Goal: Answer question/provide support: Share knowledge or assist other users

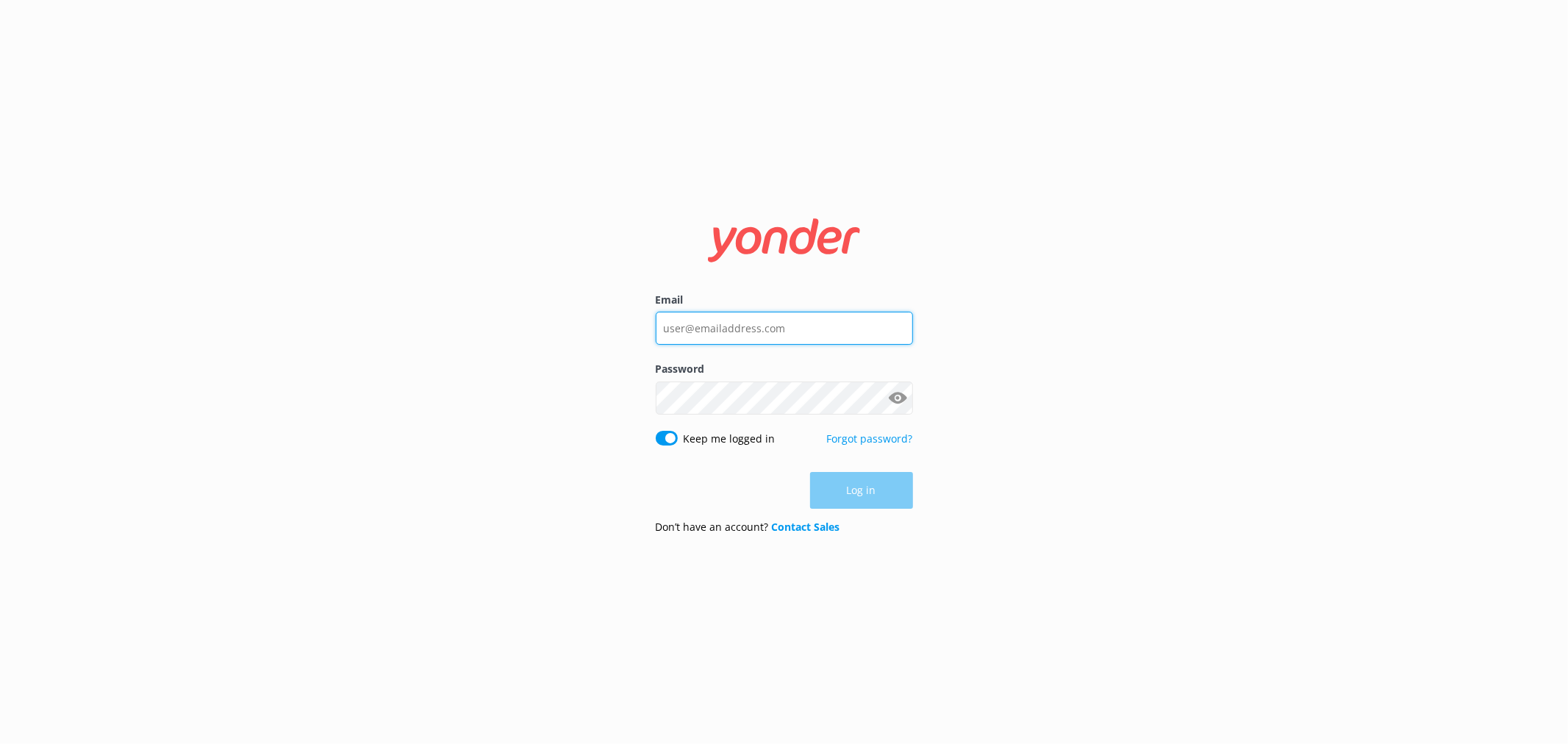
click at [762, 344] on input "Email" at bounding box center [784, 329] width 257 height 33
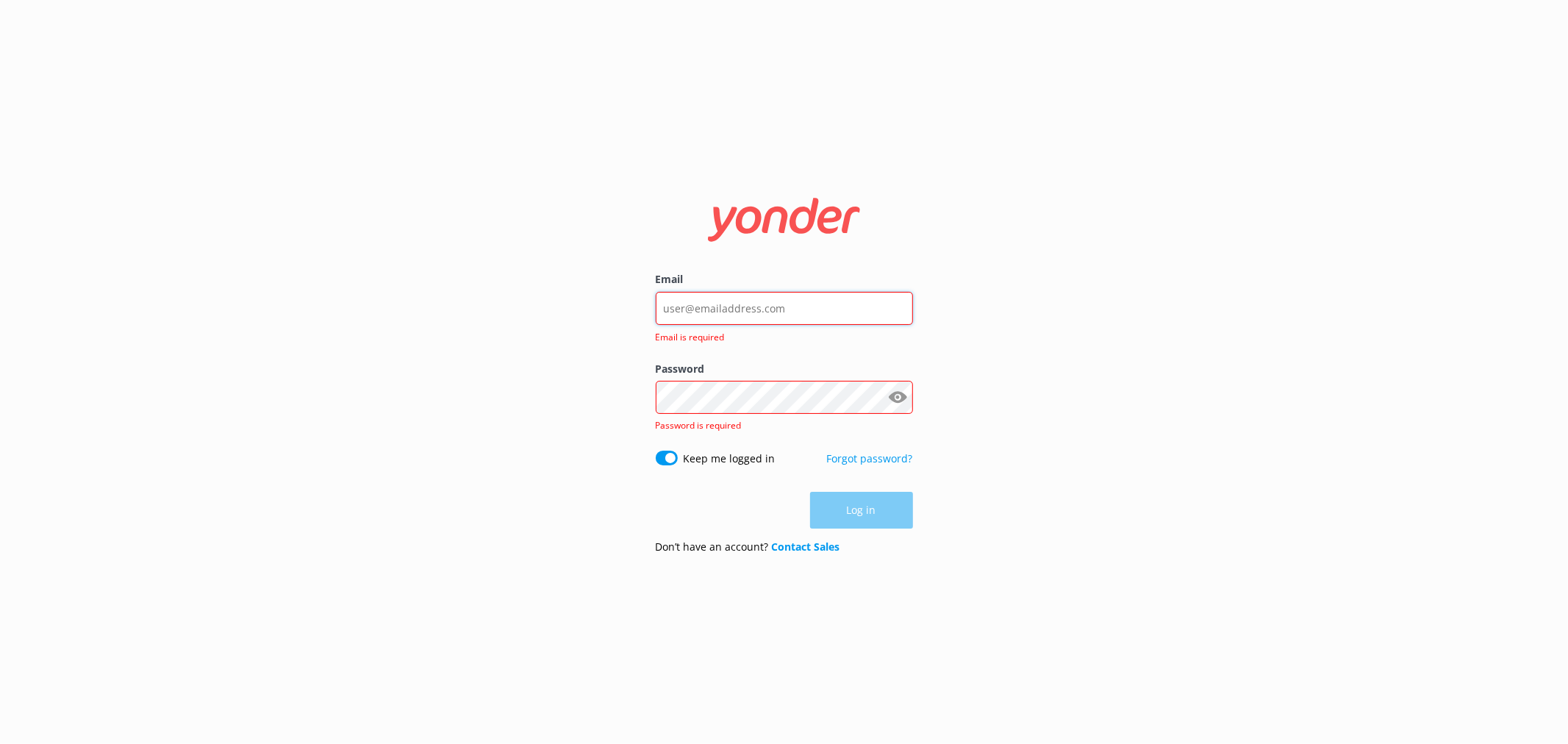
type input "[EMAIL_ADDRESS][DOMAIN_NAME]"
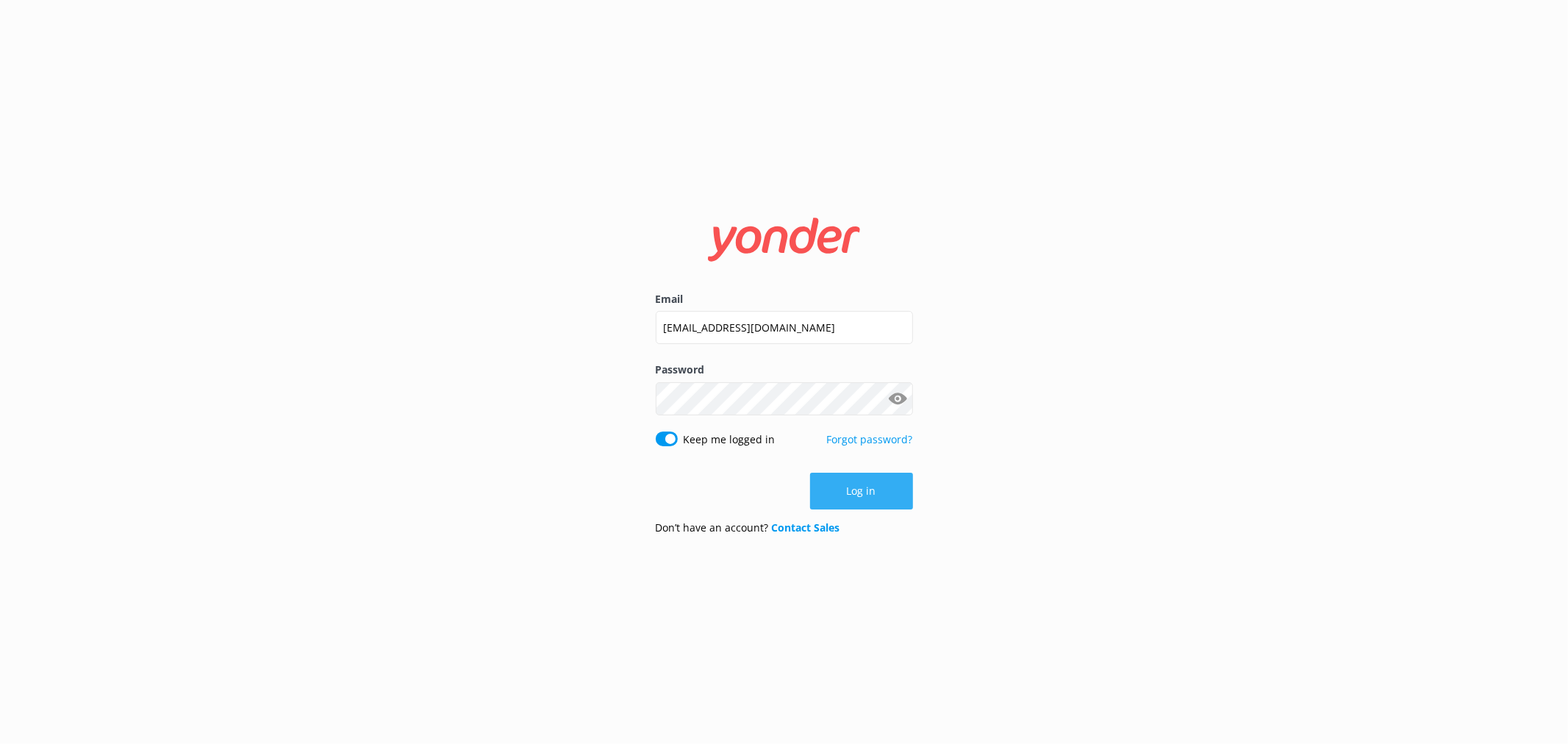
click at [865, 490] on button "Log in" at bounding box center [861, 491] width 103 height 37
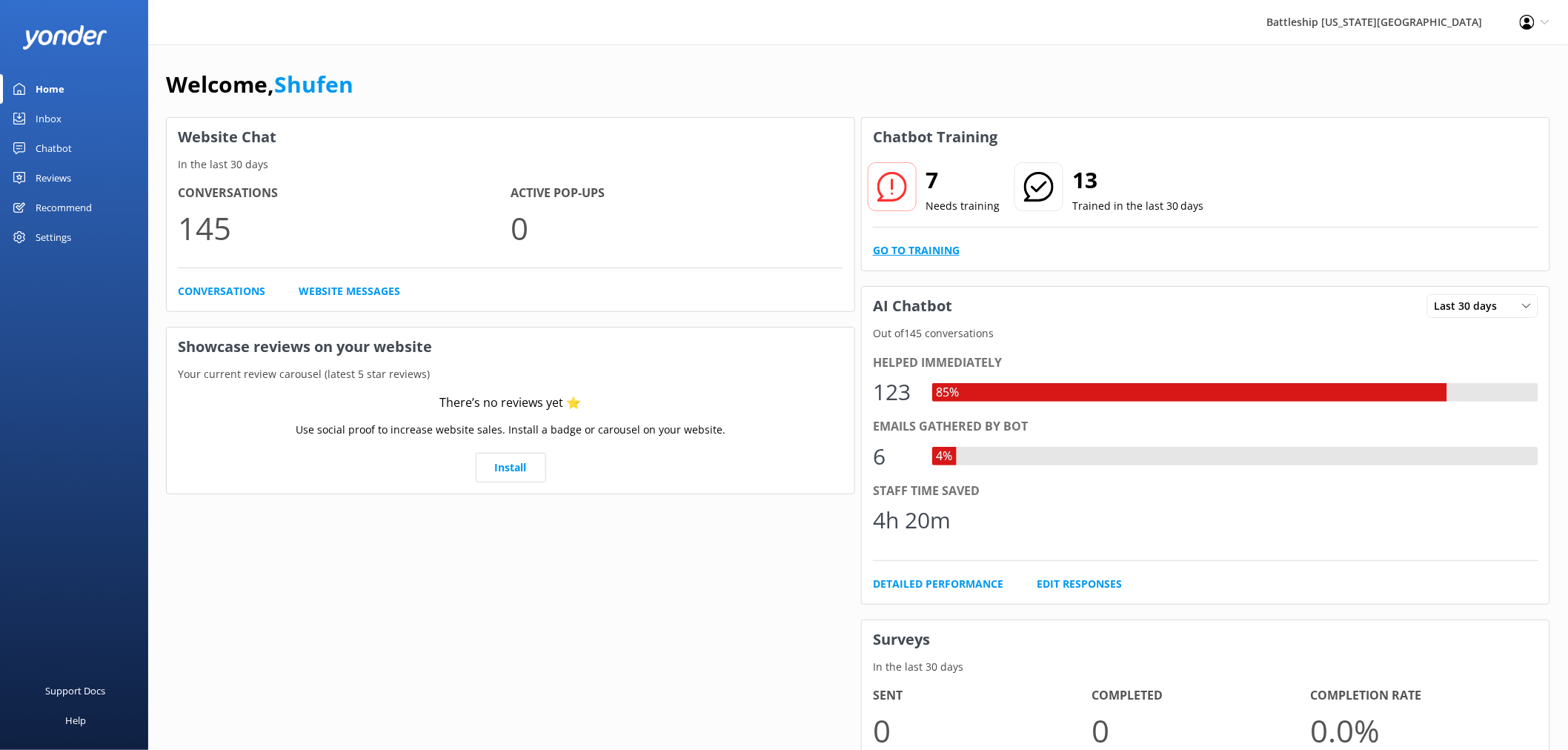
click at [932, 249] on link "Go to Training" at bounding box center [916, 251] width 86 height 16
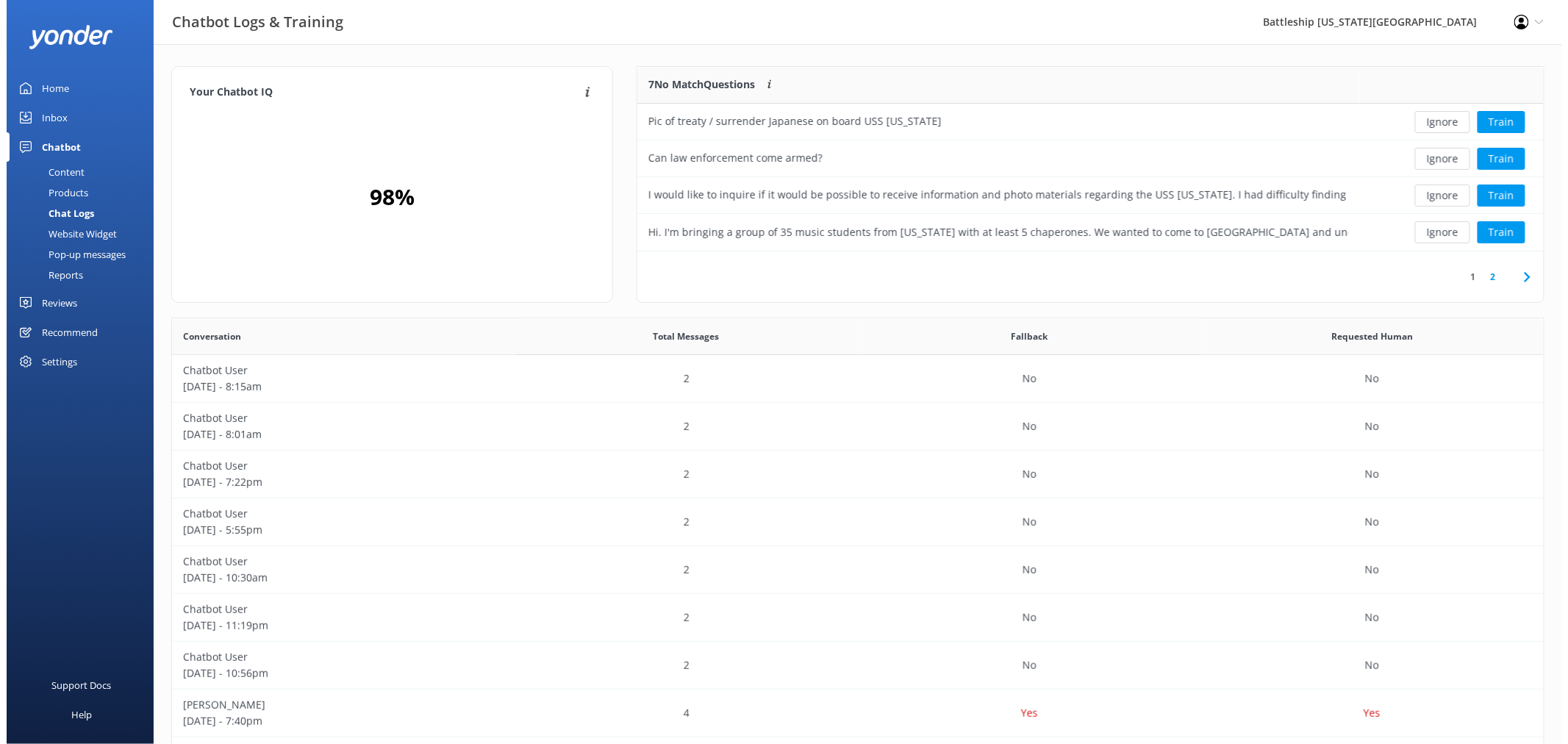
scroll to position [172, 893]
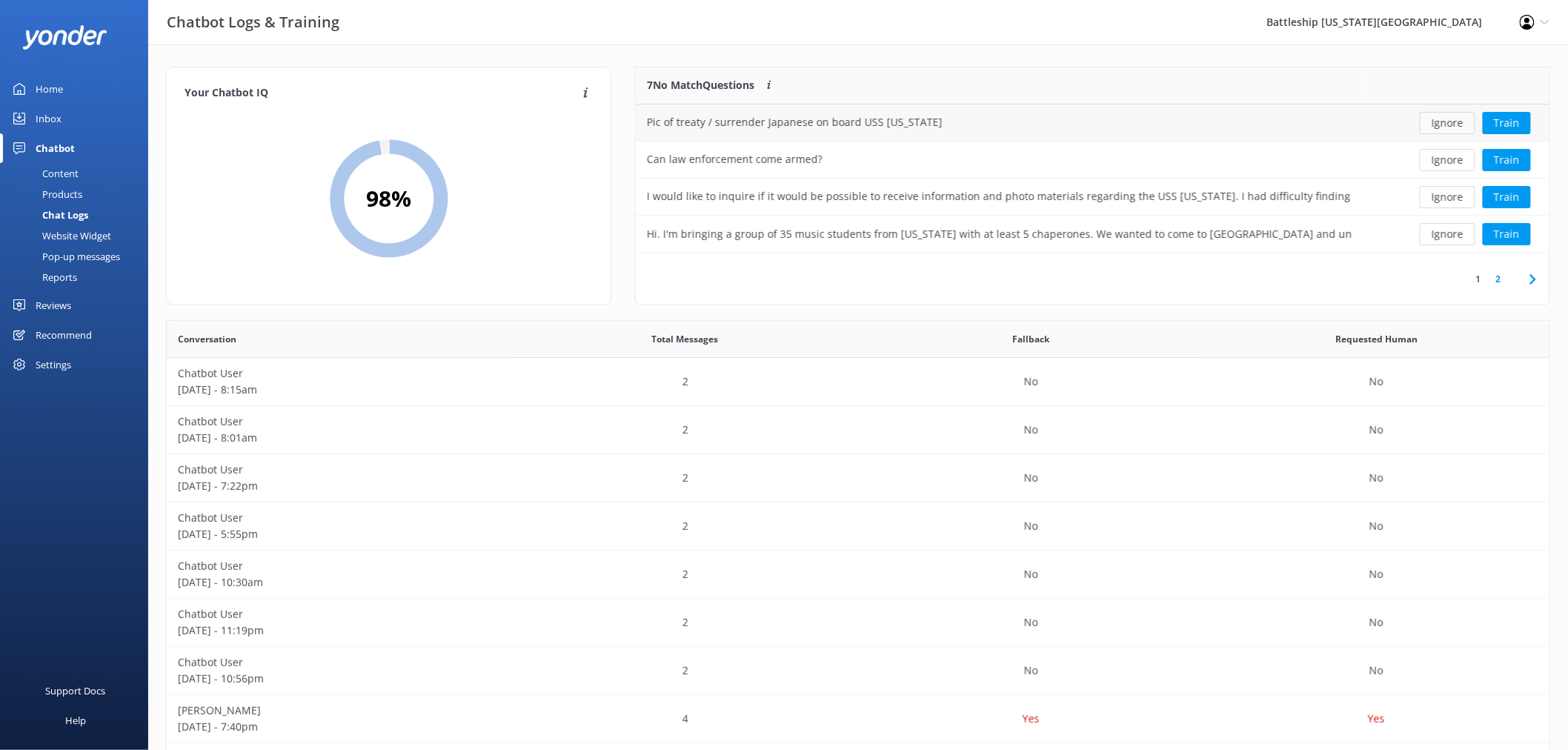
click at [1457, 121] on button "Ignore" at bounding box center [1447, 123] width 55 height 22
click at [1508, 123] on button "Train" at bounding box center [1507, 123] width 48 height 22
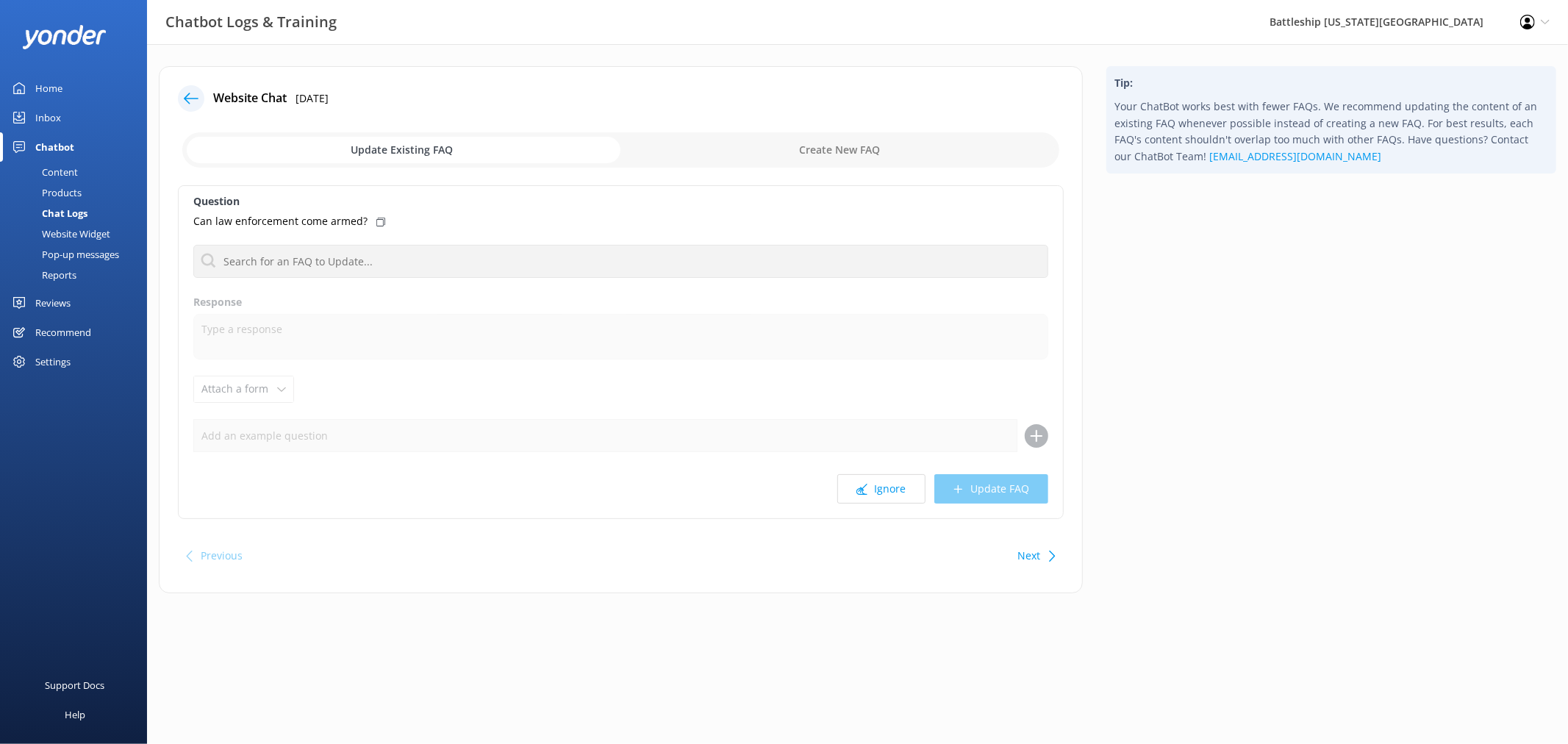
click at [826, 144] on input "checkbox" at bounding box center [621, 150] width 877 height 35
checkbox input "true"
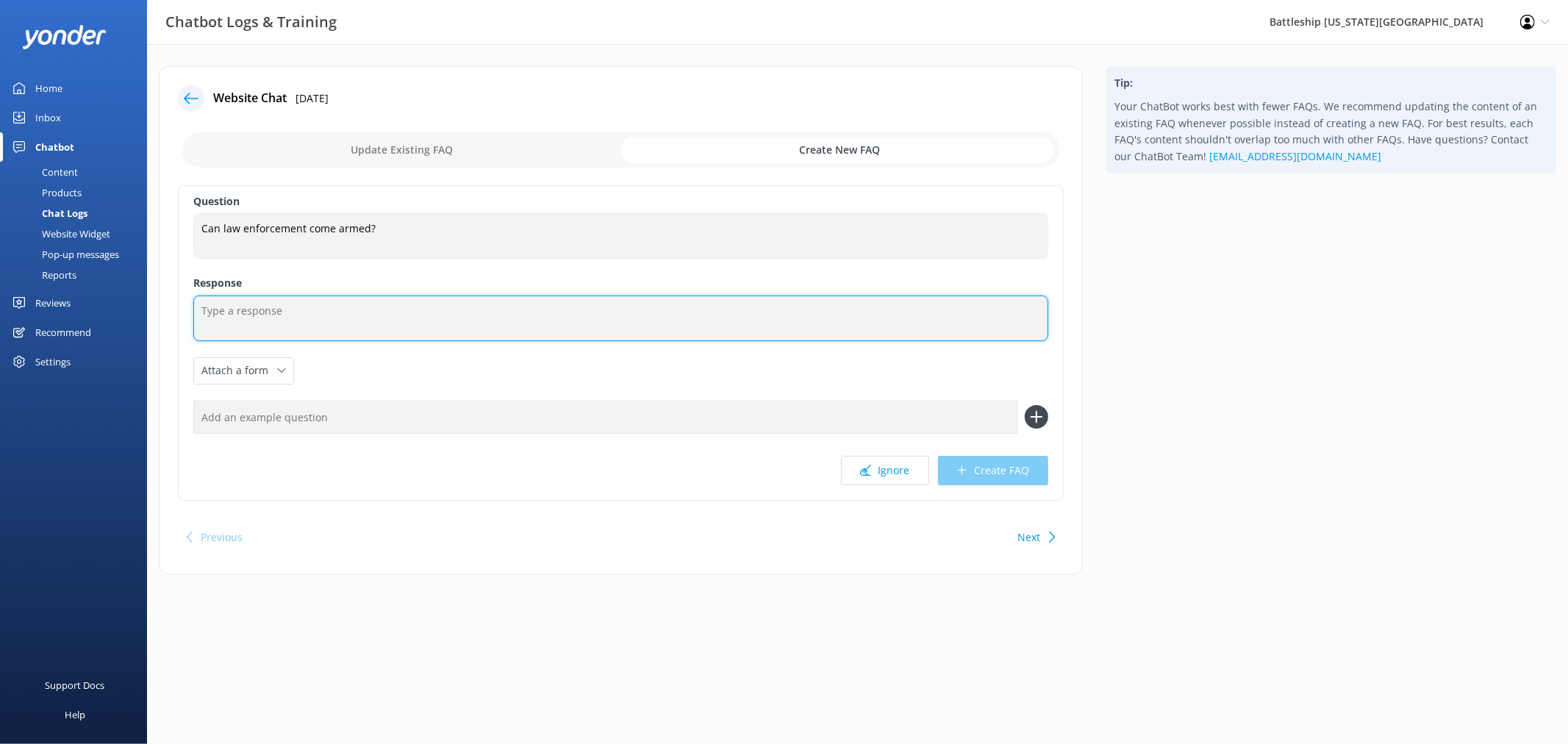
click at [302, 307] on textarea at bounding box center [621, 318] width 855 height 45
drag, startPoint x: 420, startPoint y: 316, endPoint x: 287, endPoint y: 305, distance: 133.5
click at [287, 305] on textarea "Please check our Safety Department." at bounding box center [621, 318] width 855 height 45
paste textarea "Security security@ussmissouri.org (808) 455-1600 ext. 903"
click at [322, 311] on textarea "Please check our Security security@ussmissouri.org (808) 455-1600 ext. 903" at bounding box center [621, 318] width 855 height 46
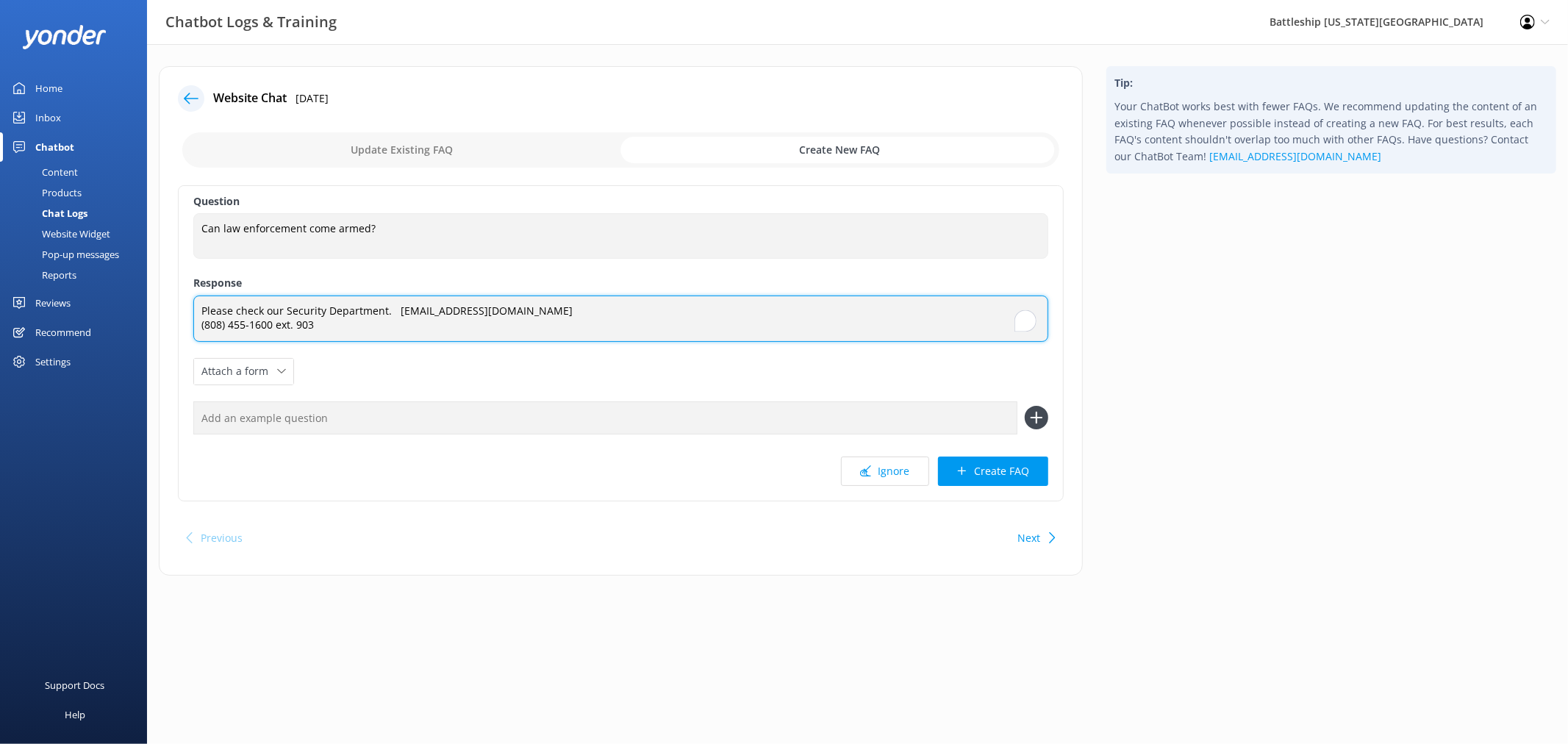
click at [549, 316] on textarea "Please check our Security Department. security@ussmissouri.org (808) 455-1600 e…" at bounding box center [621, 318] width 855 height 46
type textarea "Please check our Security Department. security@ussmissouri.org (808) 455-1600 e…"
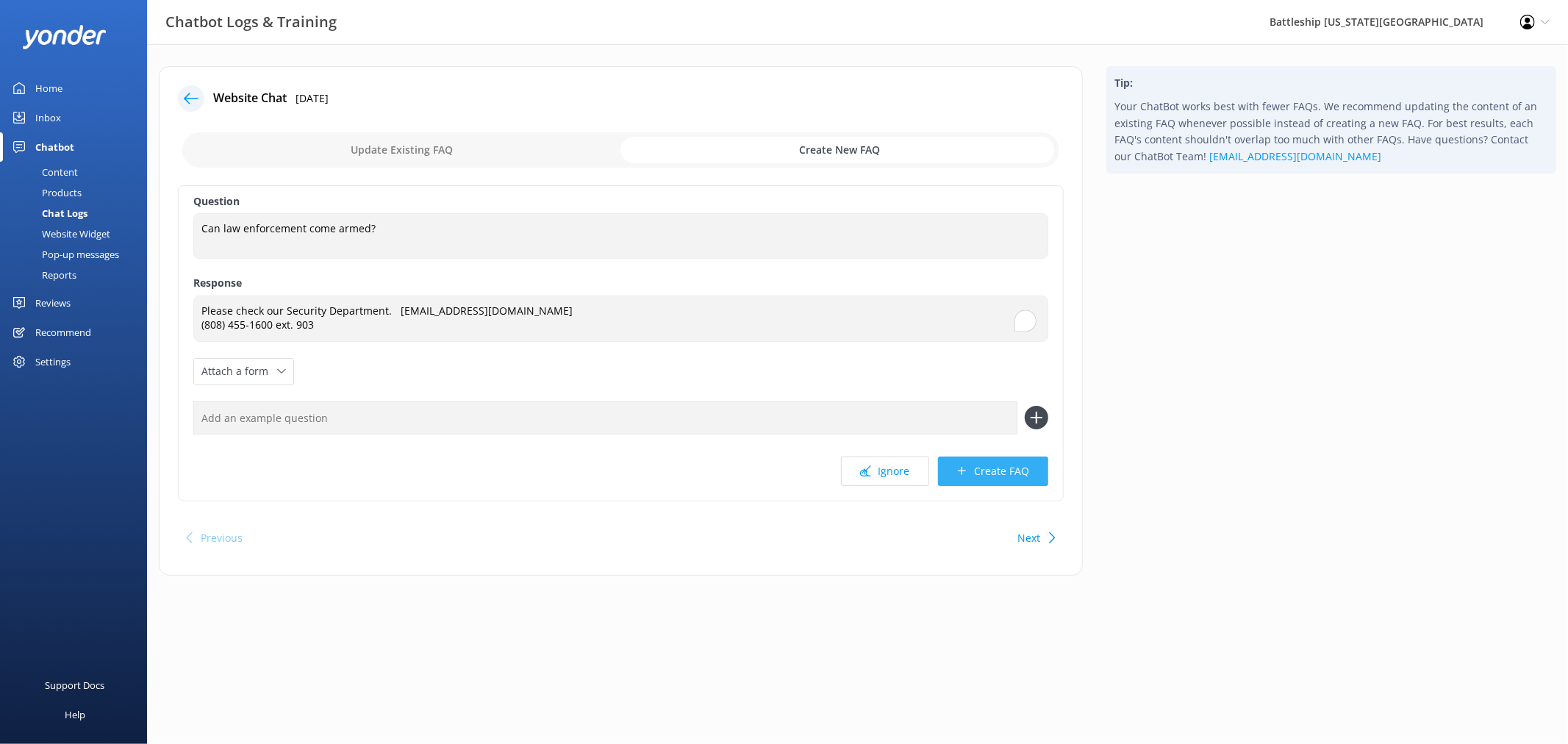
click at [1011, 472] on button "Create FAQ" at bounding box center [993, 471] width 110 height 29
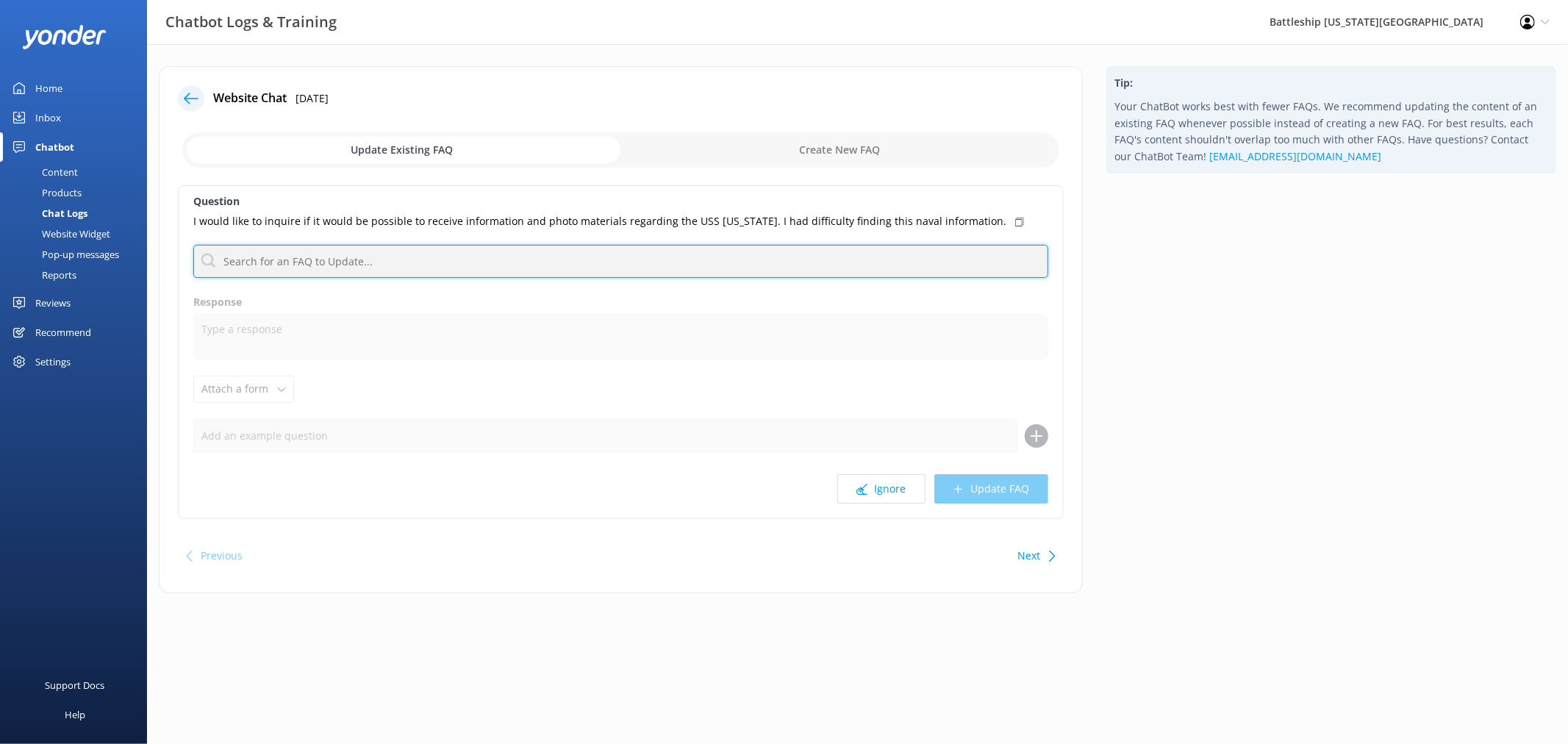
click at [404, 265] on input "text" at bounding box center [621, 261] width 855 height 33
click at [379, 265] on input "text" at bounding box center [621, 261] width 855 height 33
type input "s"
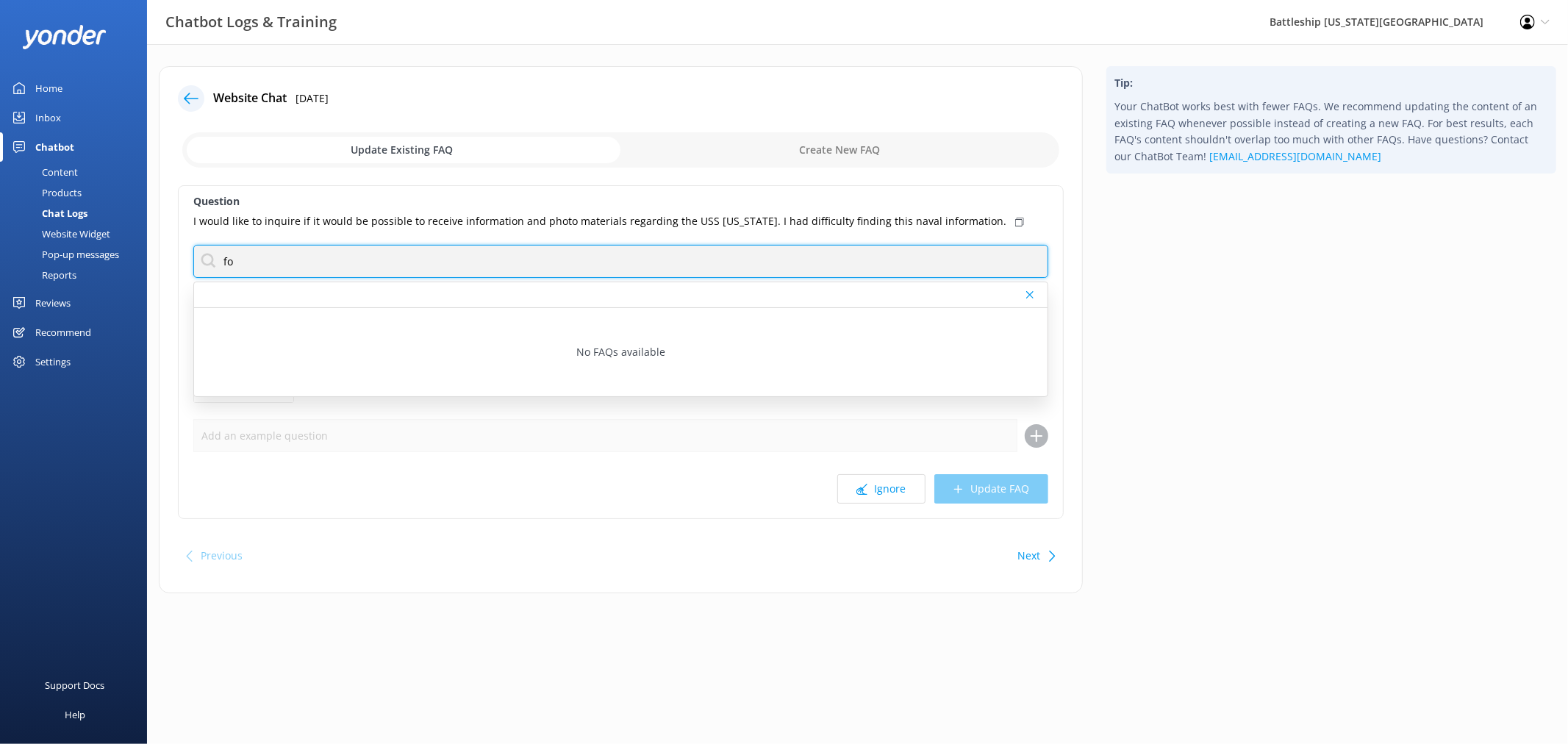
type input "f"
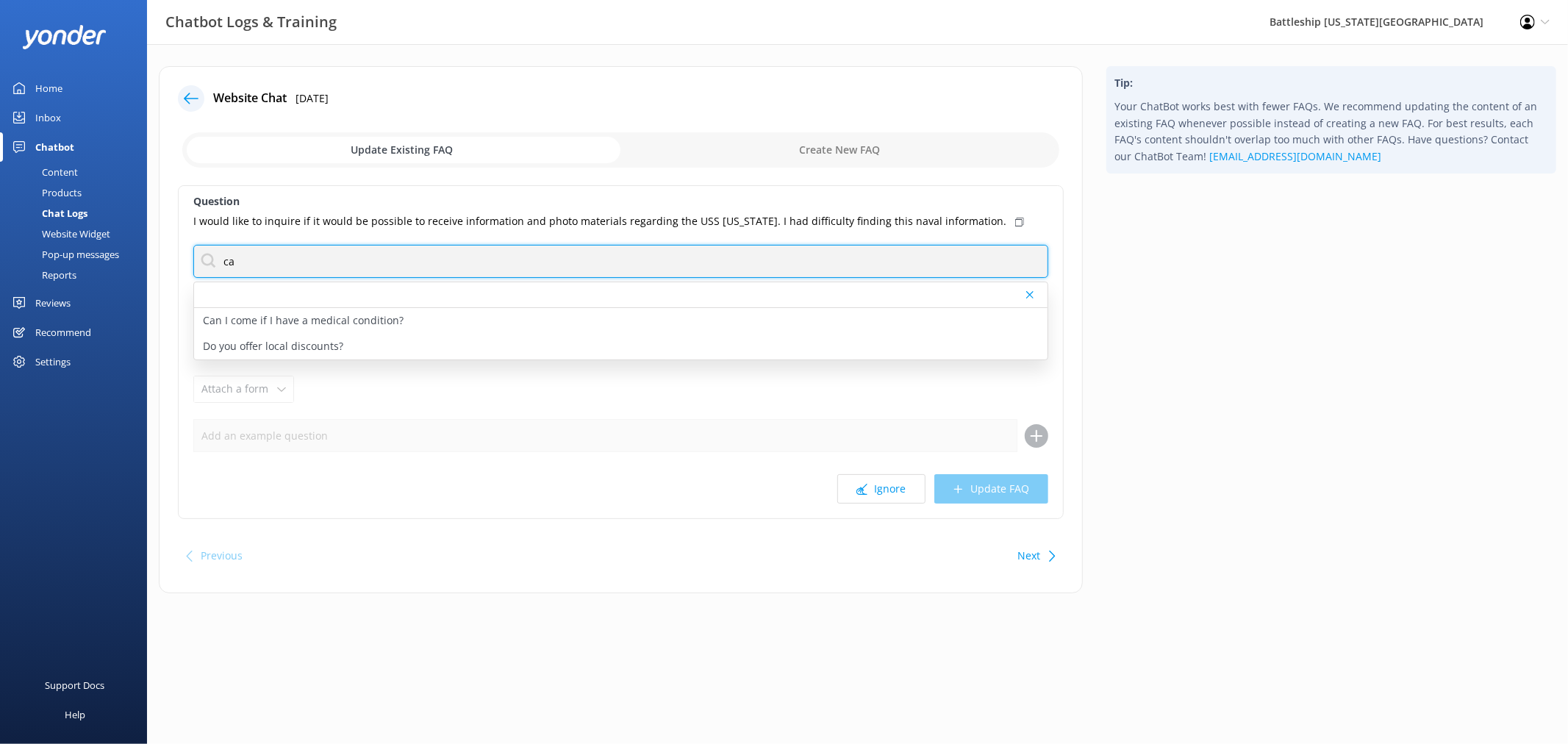
type input "c"
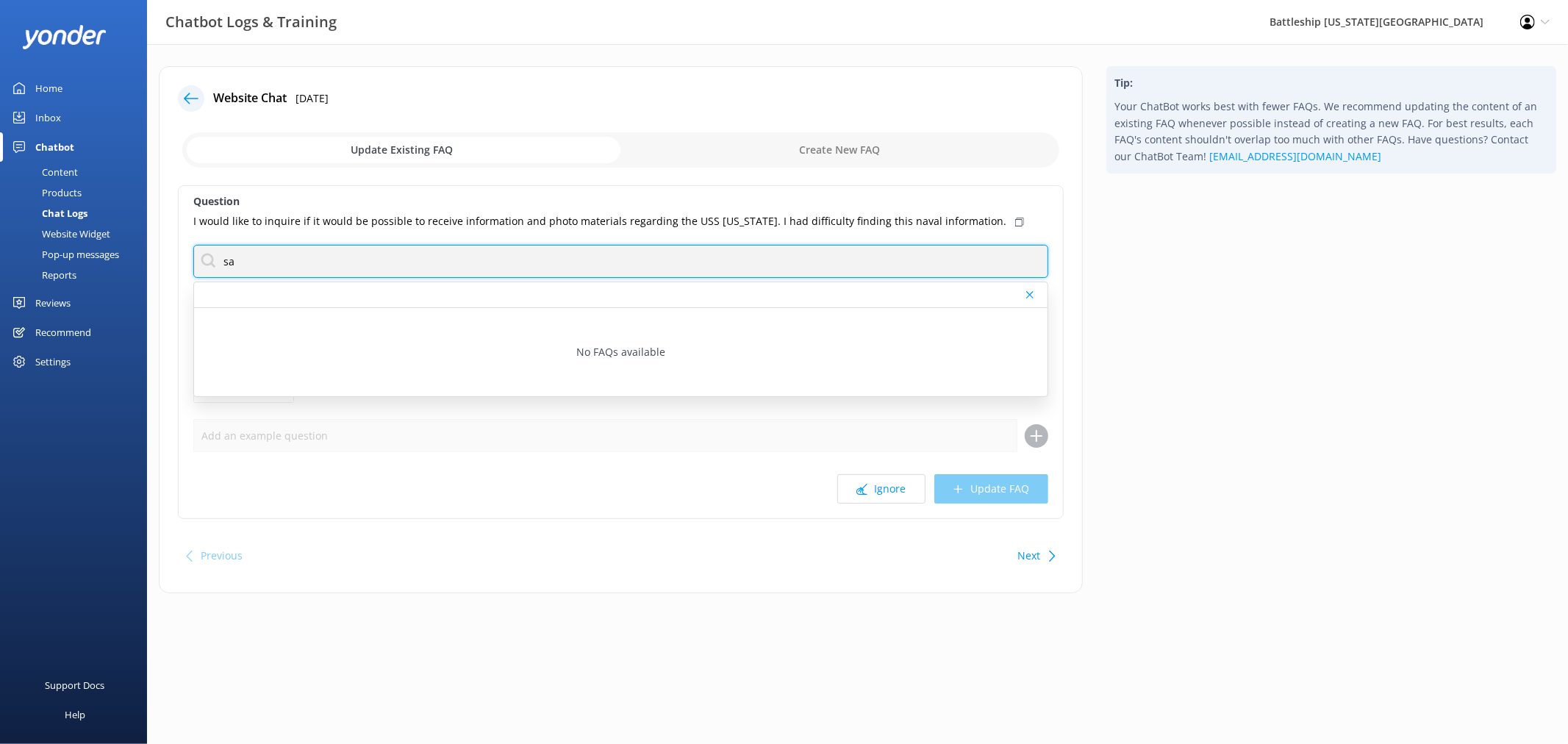
type input "s"
type input "f"
type input "c"
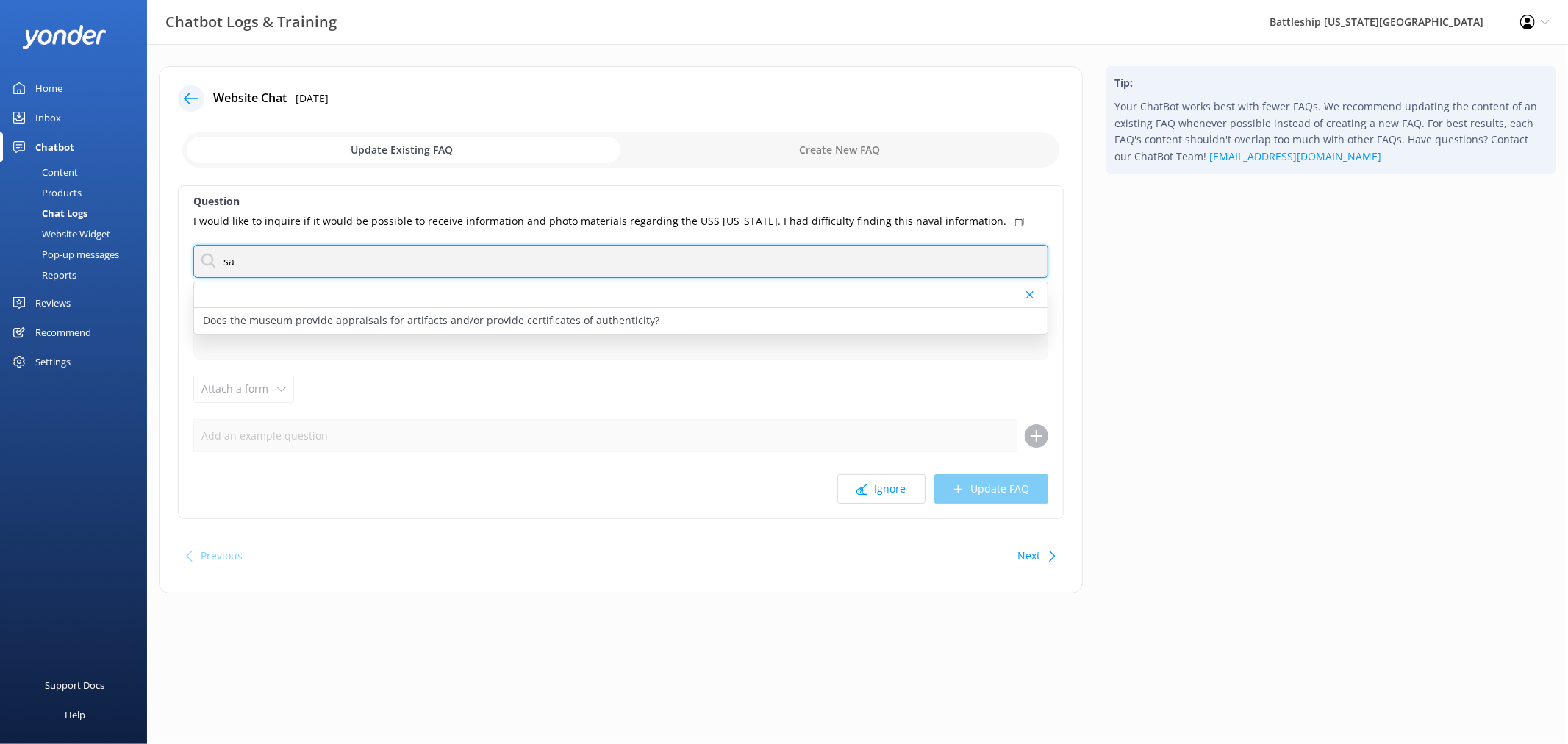
type input "s"
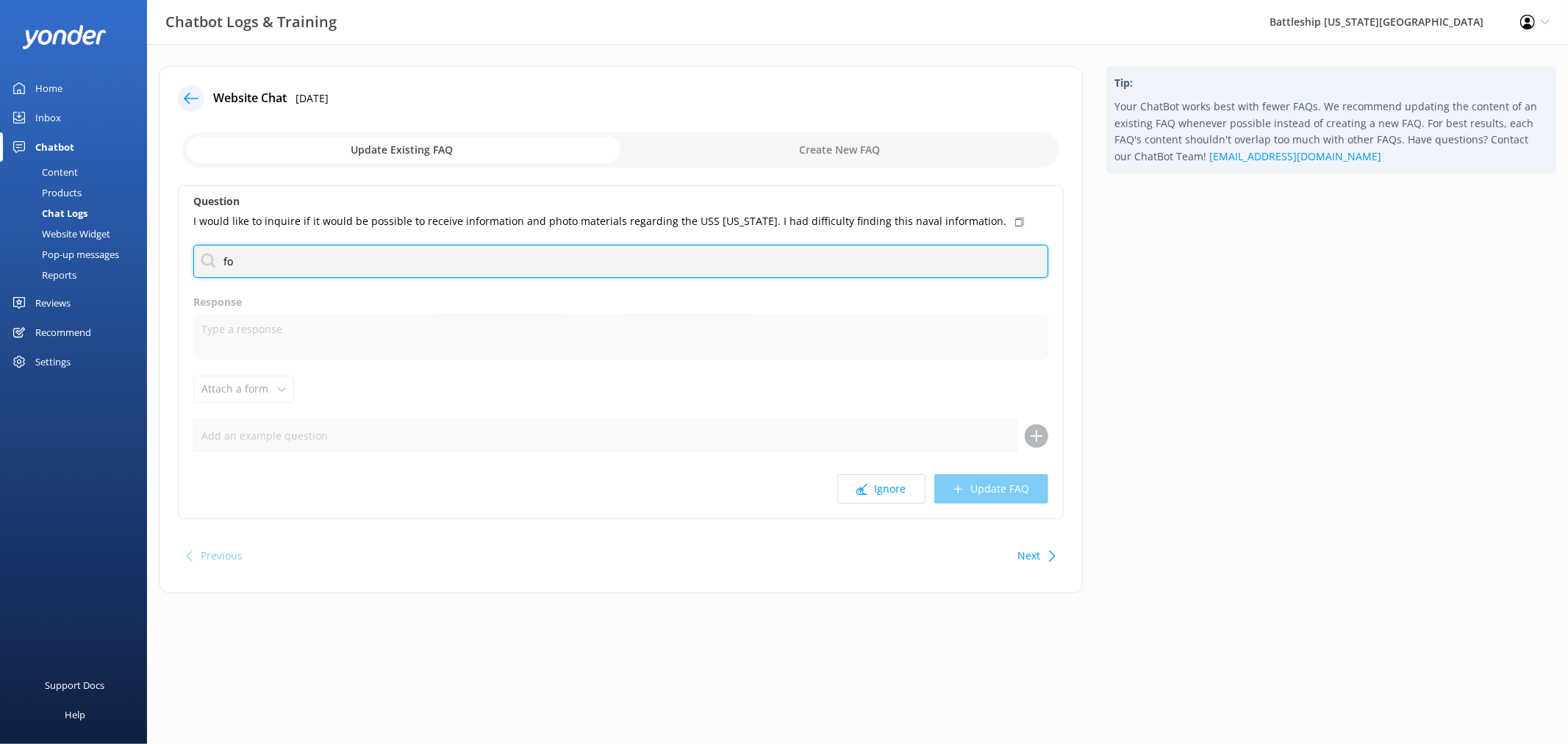
type input "f"
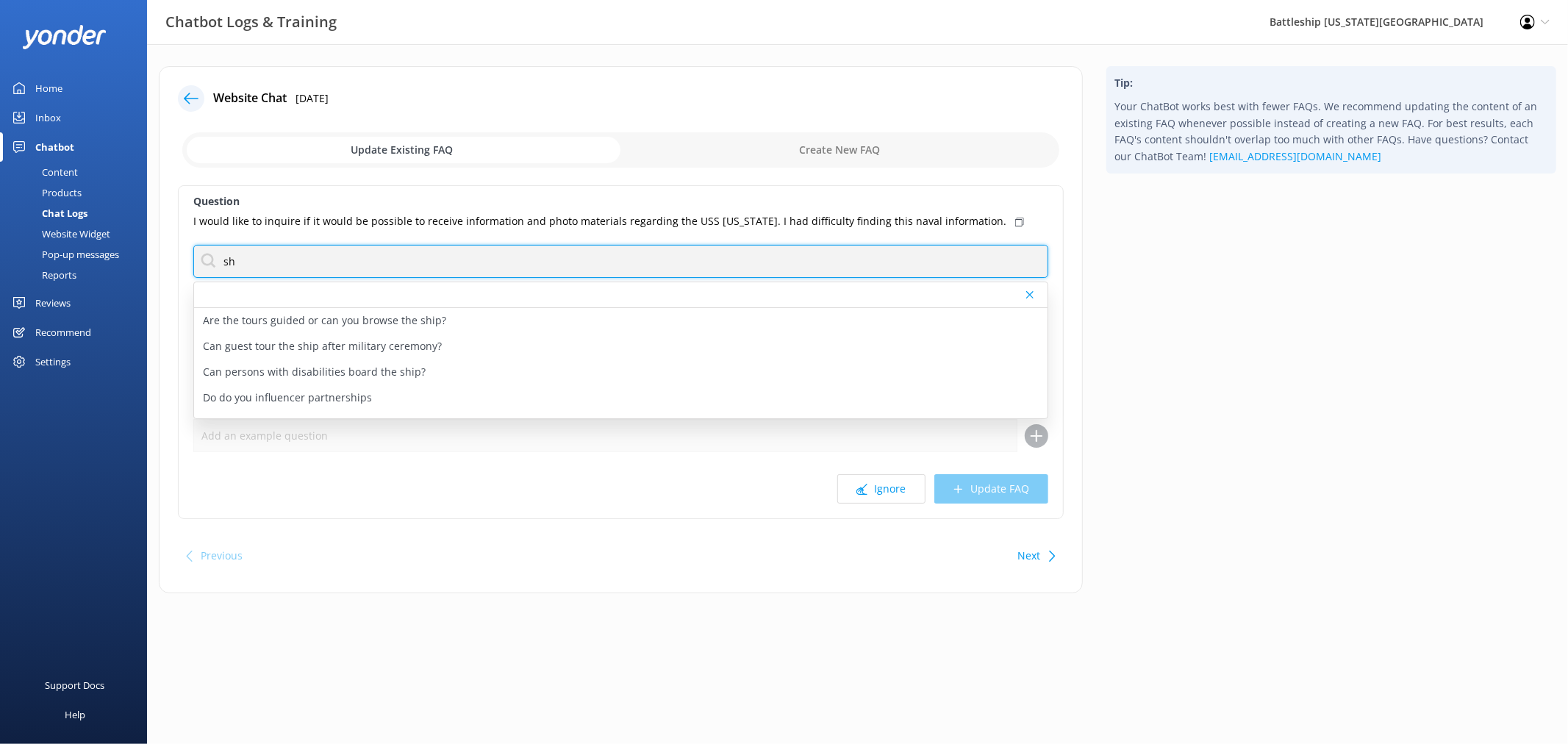
type input "s"
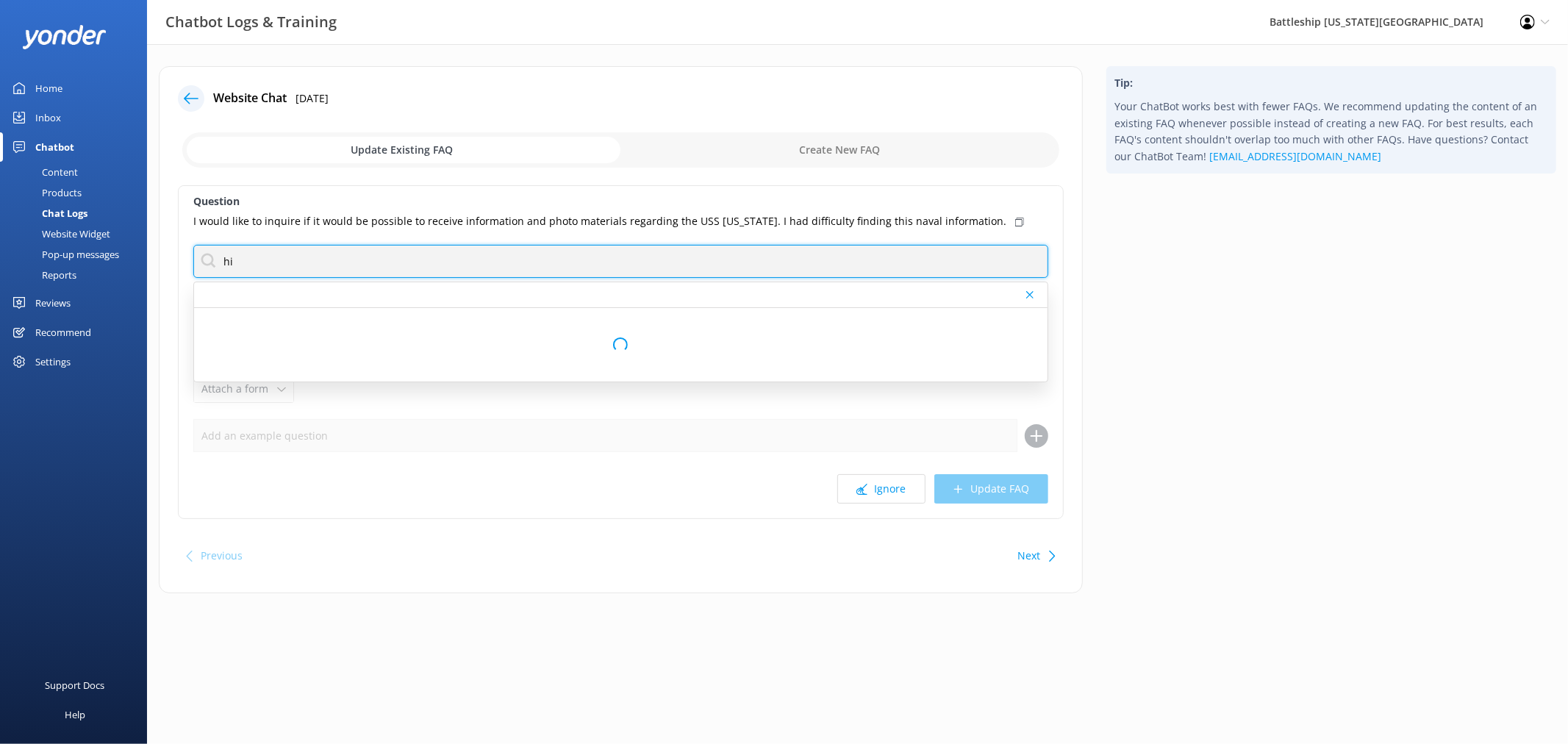
type input "h"
type input "c"
type input "d"
type input "r"
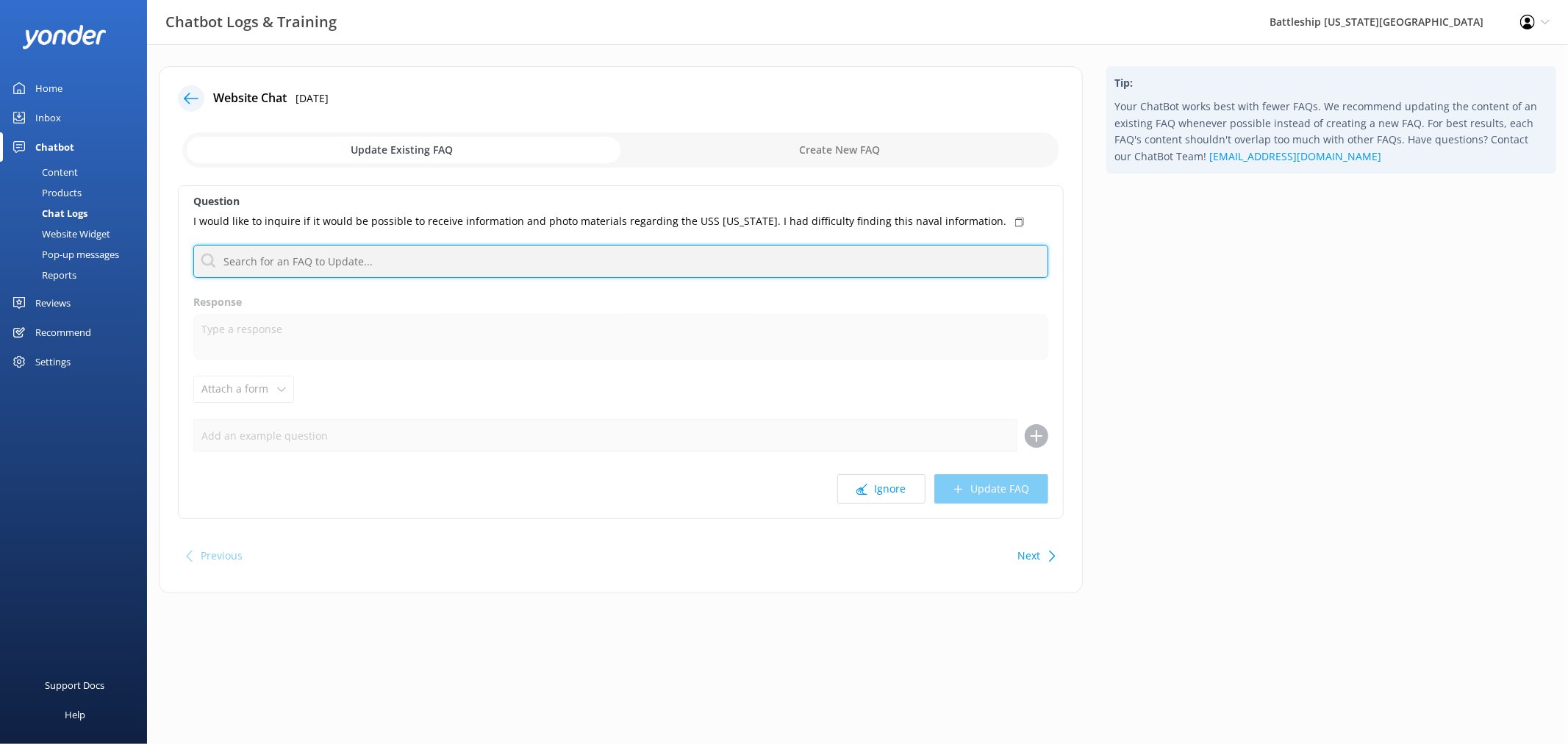
type input "f"
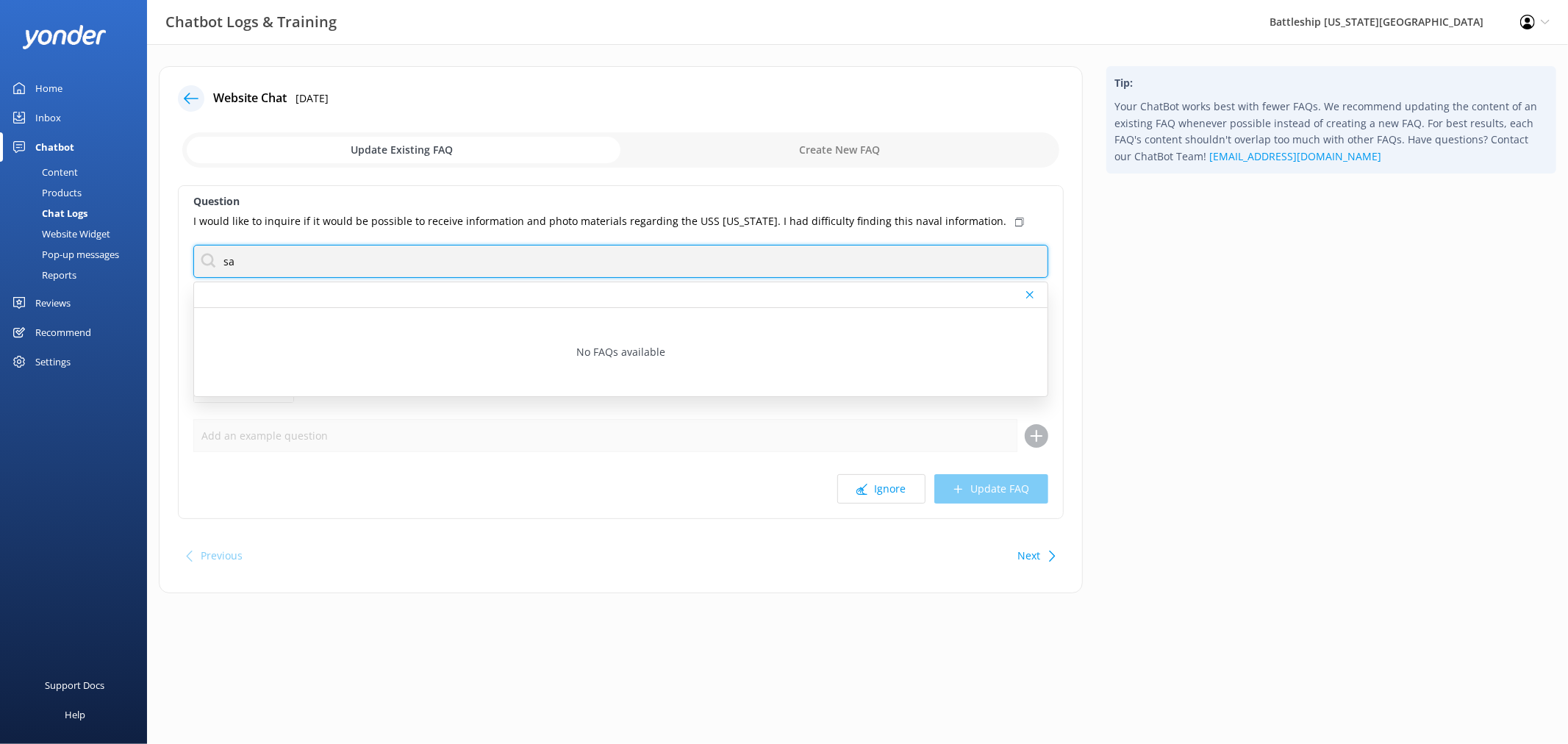
type input "s"
click at [388, 257] on input "text" at bounding box center [621, 261] width 855 height 33
paste input "Collections/Archives curator@ussmissouri.org (808) 455-1600 ext. 229"
click at [413, 260] on input "please contact our Collections/Archives curator@ussmissouri.org (808) 455-1600 …" at bounding box center [621, 261] width 855 height 33
drag, startPoint x: 314, startPoint y: 258, endPoint x: 412, endPoint y: 264, distance: 98.2
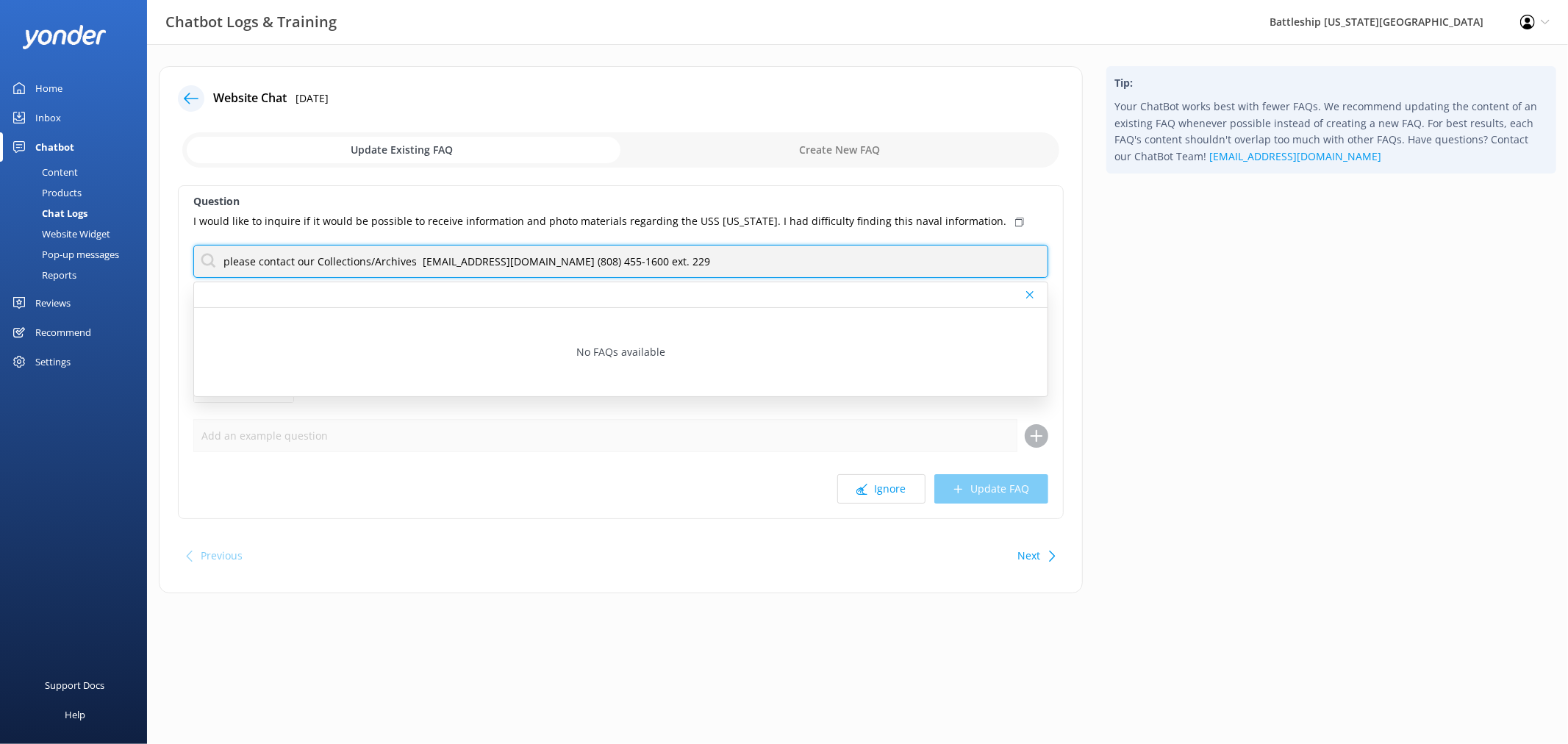
click at [412, 264] on input "please contact our Collections/Archives curator@ussmissouri.org (808) 455-1600 …" at bounding box center [621, 261] width 855 height 33
paste input "Collections/Archives"
click at [350, 265] on input "please contact our Collections/Archives Department curator@ussmissouri.org (808…" at bounding box center [621, 261] width 855 height 33
drag, startPoint x: 316, startPoint y: 258, endPoint x: 472, endPoint y: 265, distance: 156.2
click at [472, 265] on input "please contact our Collections/Archives Department curator@ussmissouri.org (808…" at bounding box center [621, 261] width 855 height 33
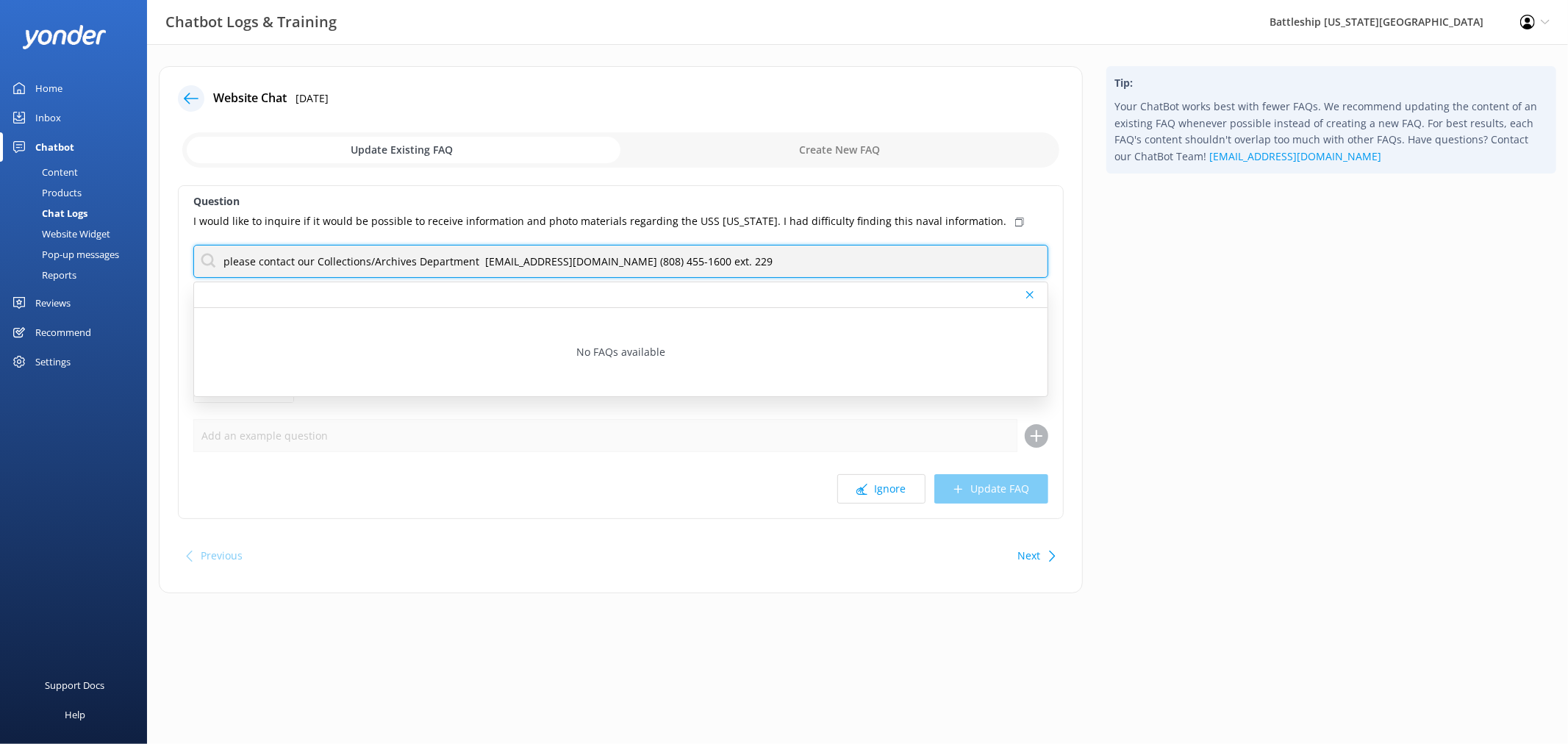
click at [765, 266] on input "please contact our Collections/Archives Department curator@ussmissouri.org (808…" at bounding box center [621, 261] width 855 height 33
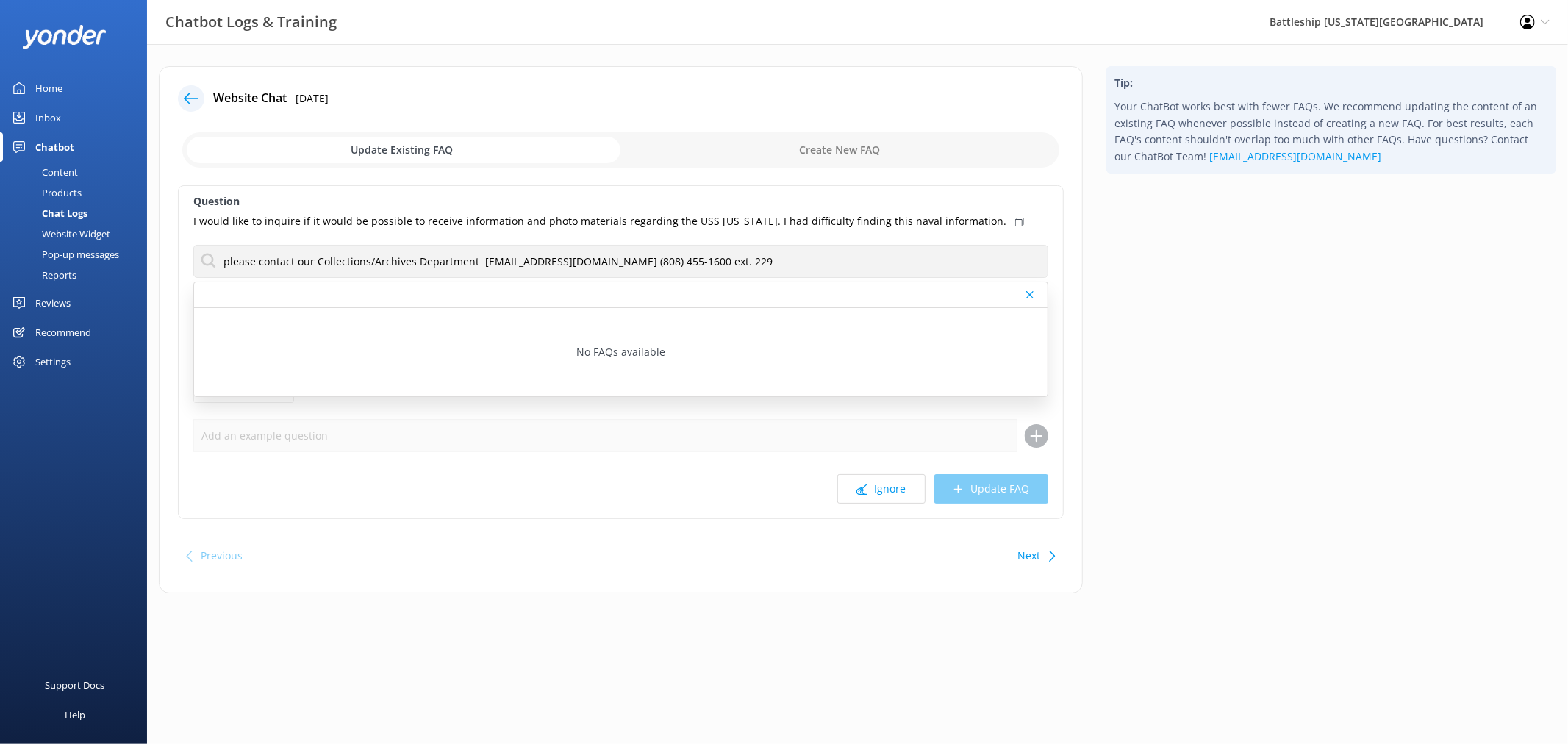
click at [824, 414] on div "Question I would like to inquire if it would be possible to receive information…" at bounding box center [621, 352] width 886 height 333
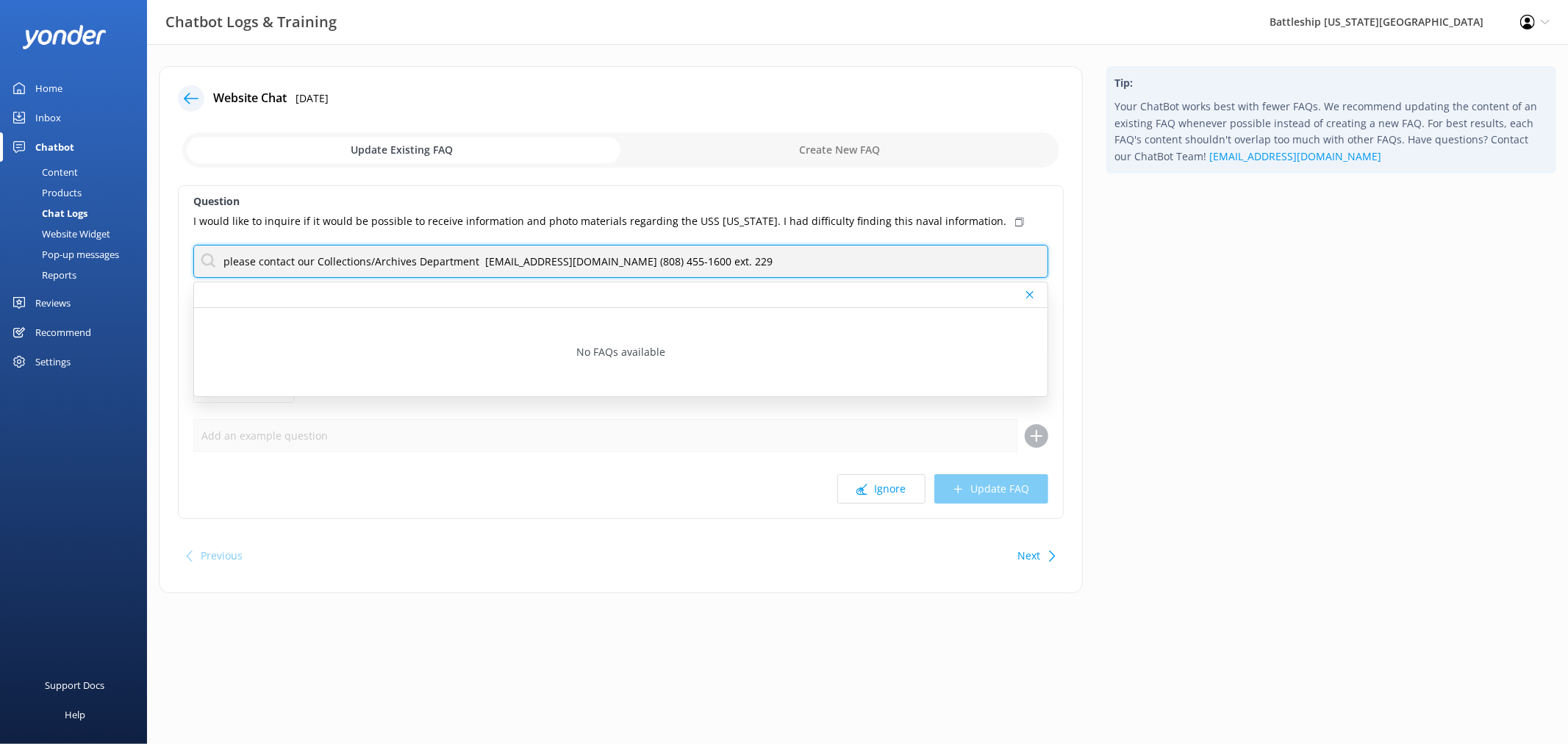
click at [745, 264] on input "please contact our Collections/Archives Department curator@ussmissouri.org (808…" at bounding box center [621, 261] width 855 height 33
type input "please contact our Collections/Archives Department curator@ussmissouri.org (808…"
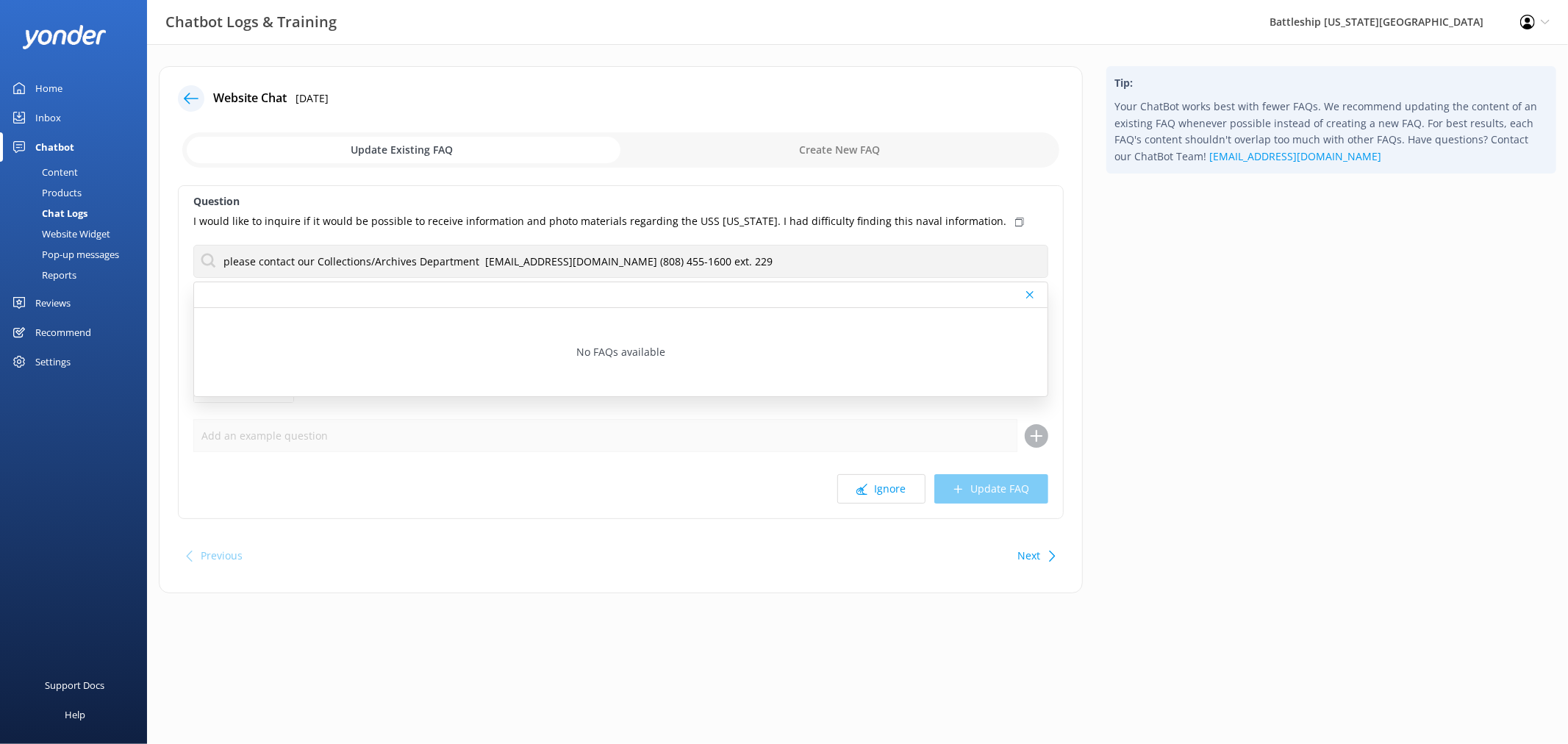
click at [851, 151] on input "checkbox" at bounding box center [621, 150] width 877 height 35
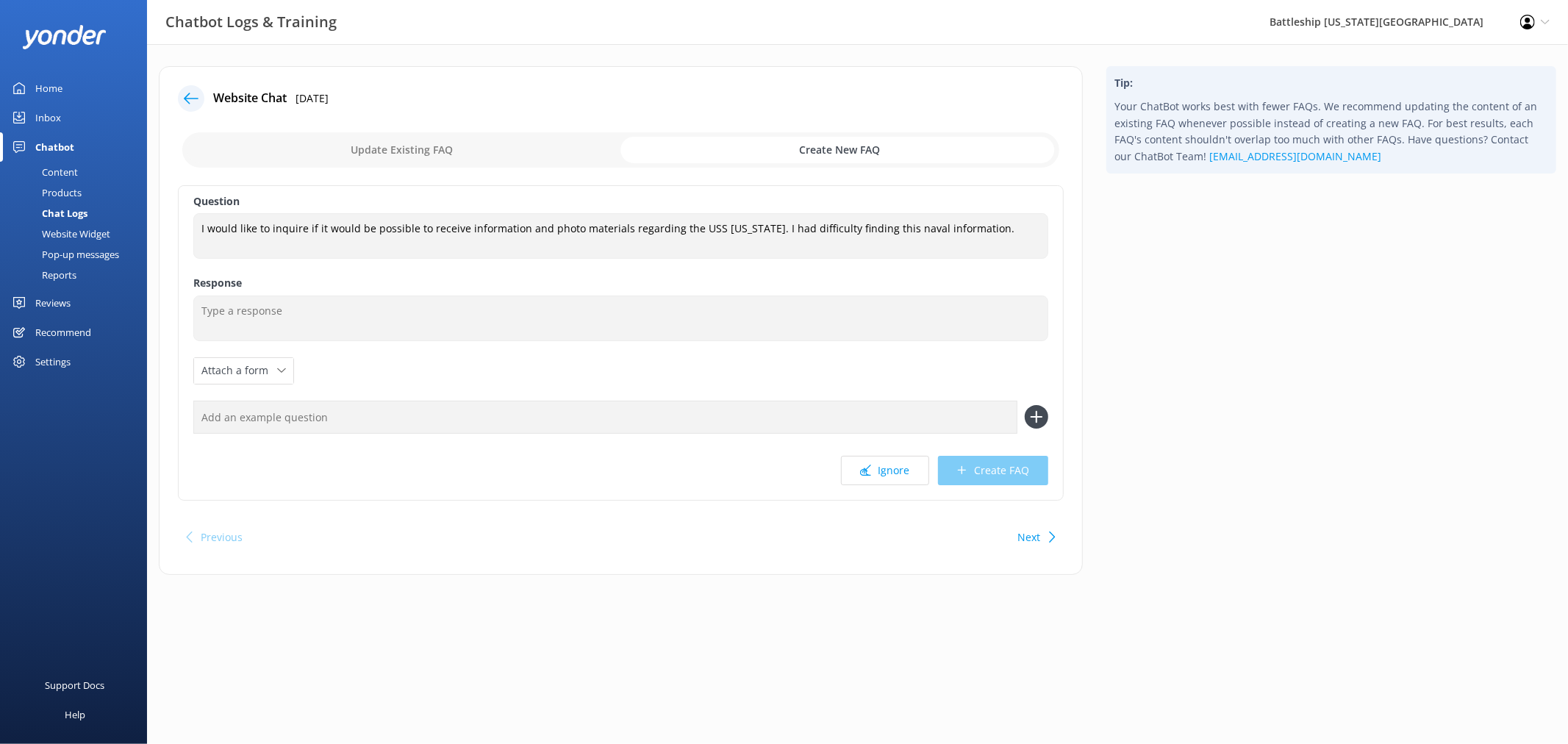
click at [440, 154] on input "checkbox" at bounding box center [621, 150] width 877 height 35
checkbox input "false"
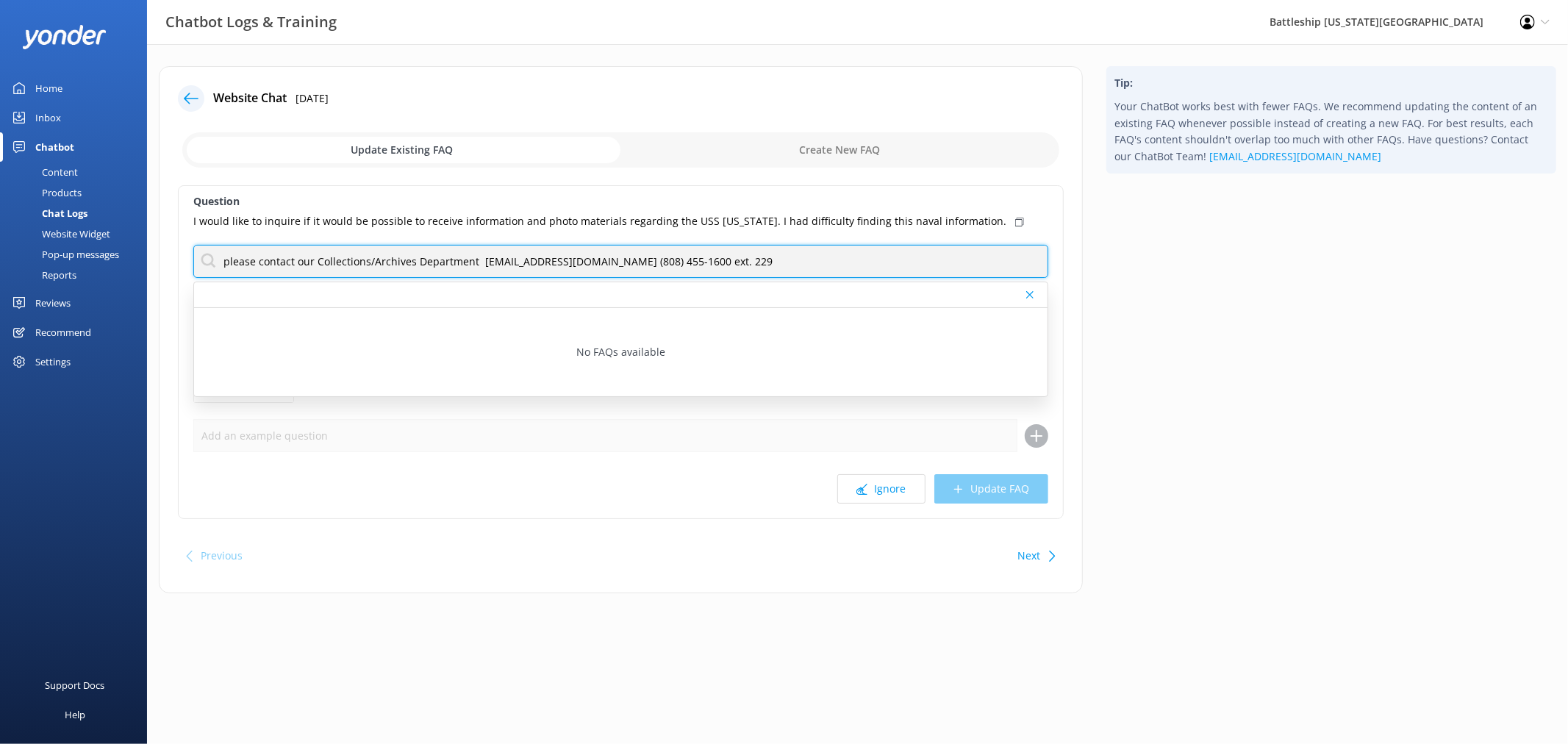
click at [730, 264] on input "please contact our Collections/Archives Department curator@ussmissouri.org (808…" at bounding box center [621, 261] width 855 height 33
drag, startPoint x: 730, startPoint y: 260, endPoint x: 253, endPoint y: 269, distance: 477.1
click at [214, 270] on input "please contact our Collections/Archives Department curator@ussmissouri.org (808…" at bounding box center [621, 261] width 855 height 33
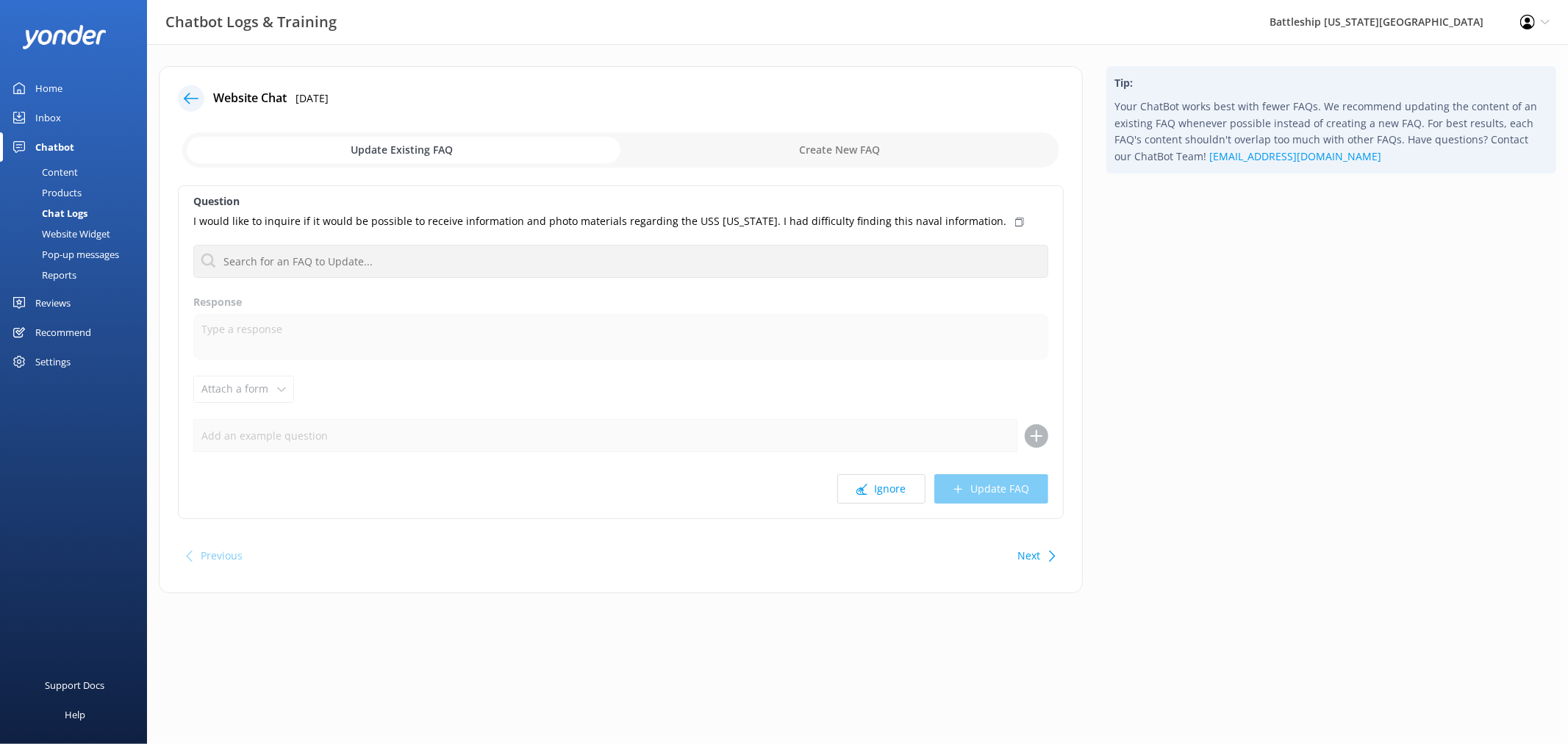
click at [792, 158] on input "checkbox" at bounding box center [621, 150] width 877 height 35
checkbox input "true"
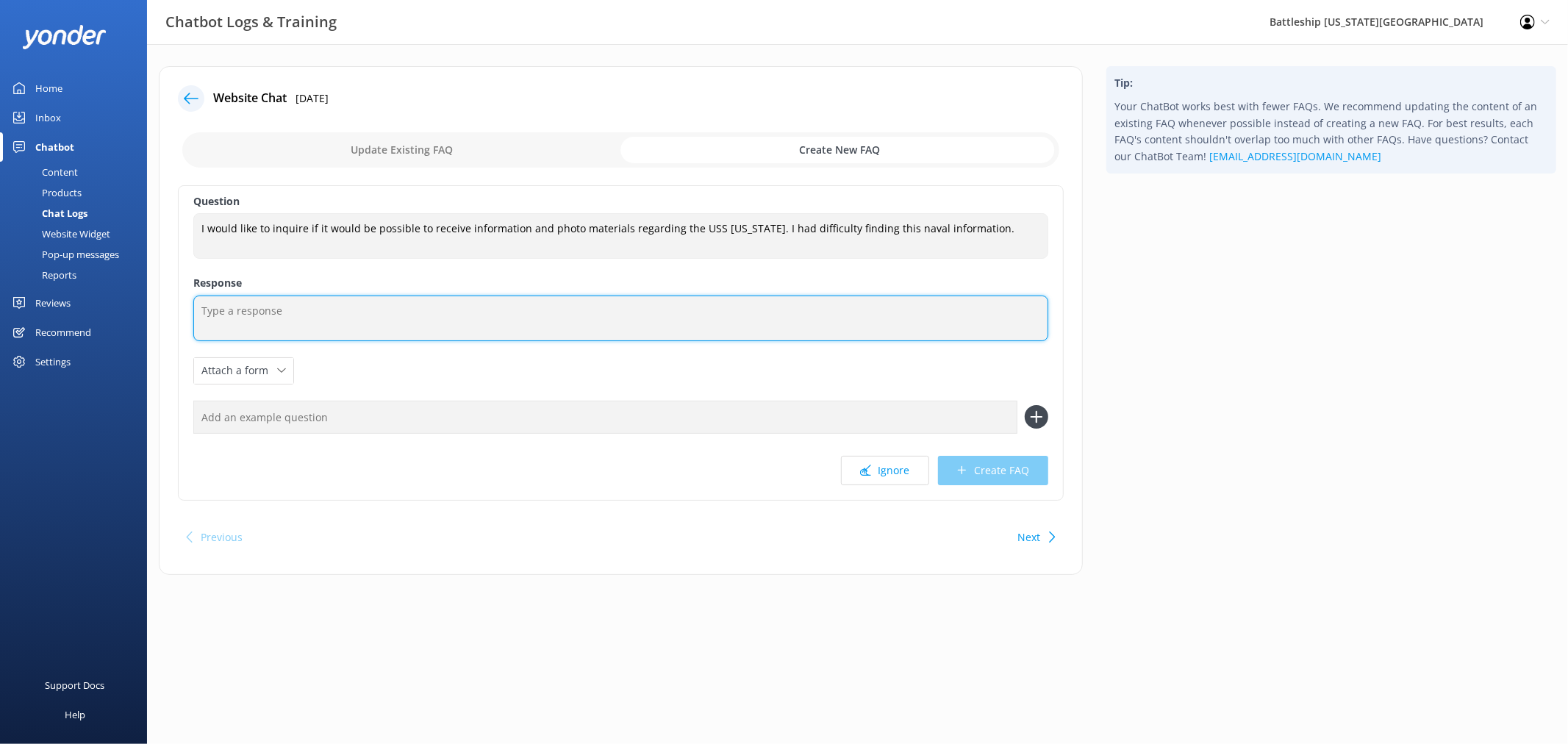
click at [247, 318] on textarea at bounding box center [621, 318] width 855 height 45
paste textarea "please contact our Collections/Archives Department curator@ussmissouri.org (808…"
type textarea "please contact our Collections/Archives Department curator@ussmissouri.org (808…"
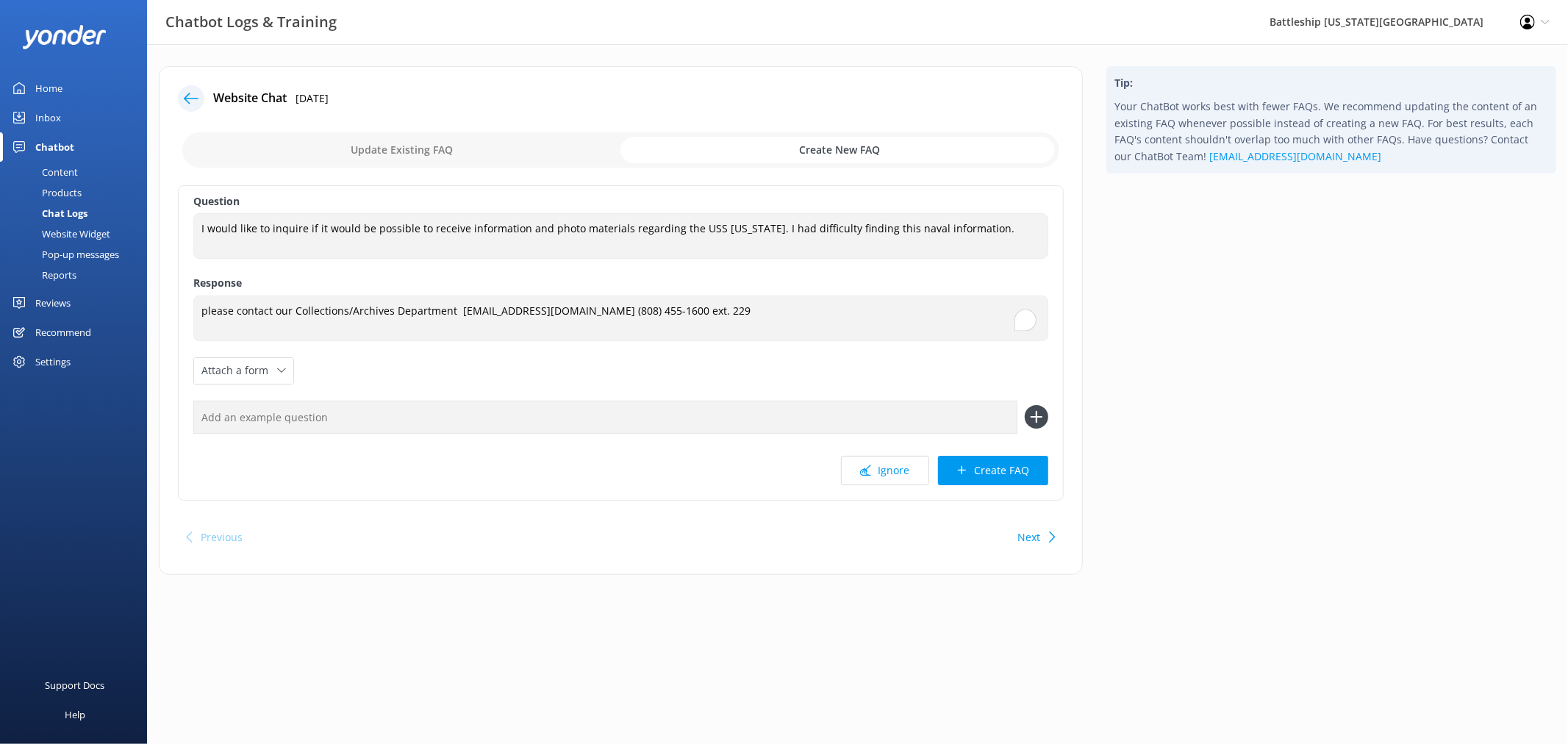
click at [356, 416] on input "text" at bounding box center [606, 418] width 824 height 33
drag, startPoint x: 317, startPoint y: 418, endPoint x: 237, endPoint y: 424, distance: 80.2
paste input "please contact our Collections/Archives Department curator@ussmissouri.org (808…"
drag, startPoint x: 289, startPoint y: 417, endPoint x: 190, endPoint y: 416, distance: 99.0
click at [190, 416] on div "Question I would like to inquire if it would be possible to receive information…" at bounding box center [621, 342] width 886 height 315
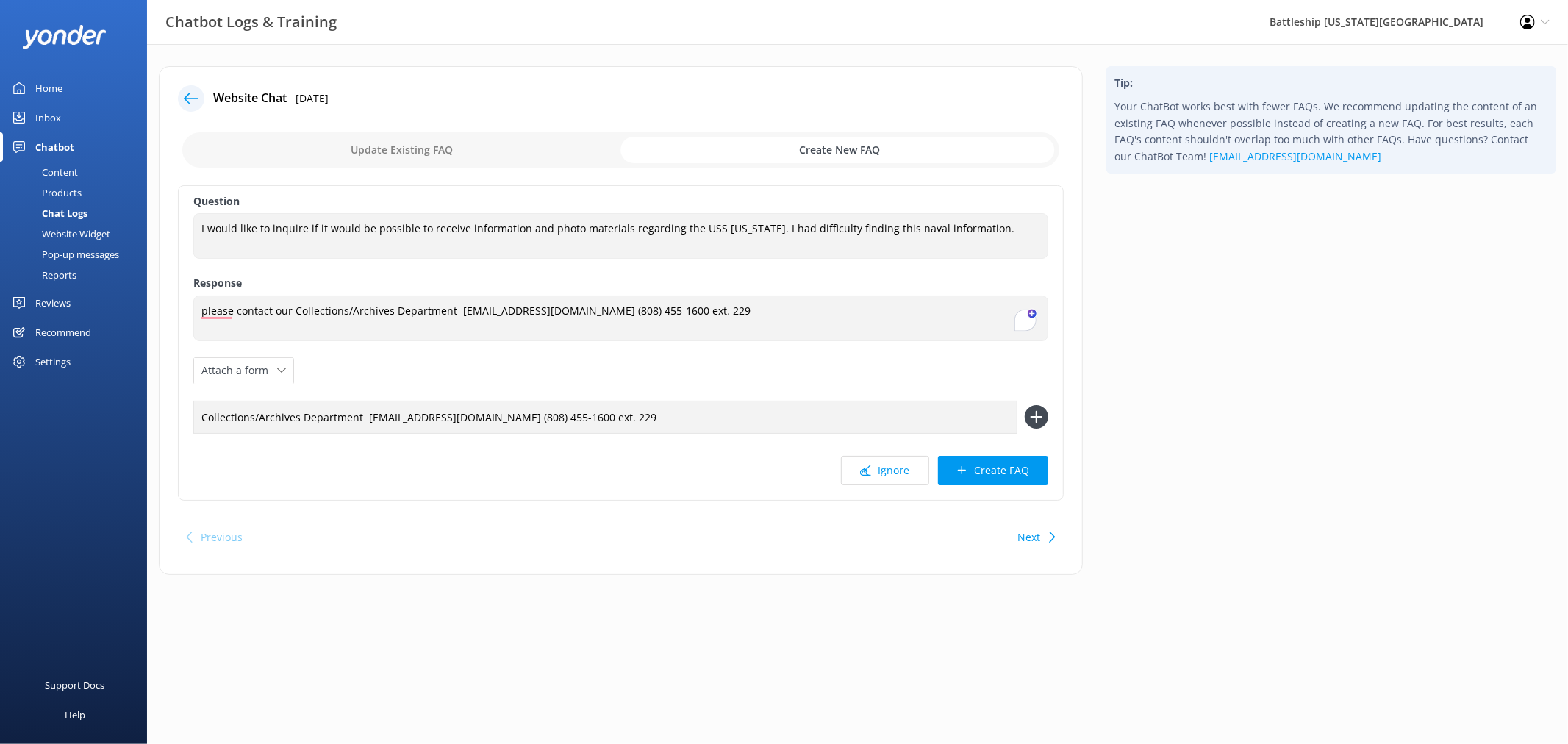
click at [645, 418] on input "Collections/Archives Department curator@ussmissouri.org (808) 455-1600 ext. 229" at bounding box center [606, 418] width 824 height 33
type input "Collections/Archives Department curator@ussmissouri.org (808) 455-1600 ext. 229"
click at [1017, 479] on button "Create FAQ" at bounding box center [993, 470] width 110 height 29
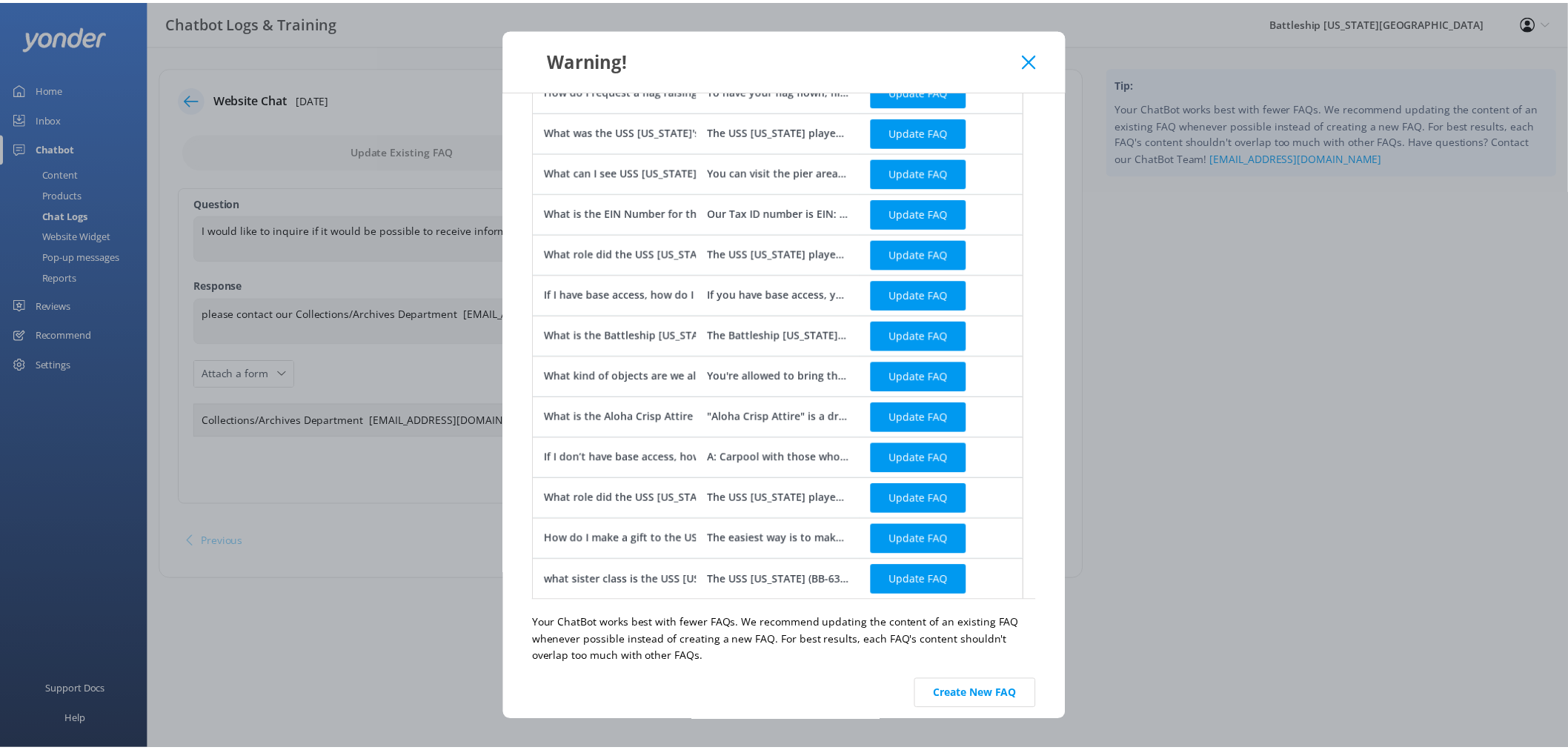
scroll to position [478, 0]
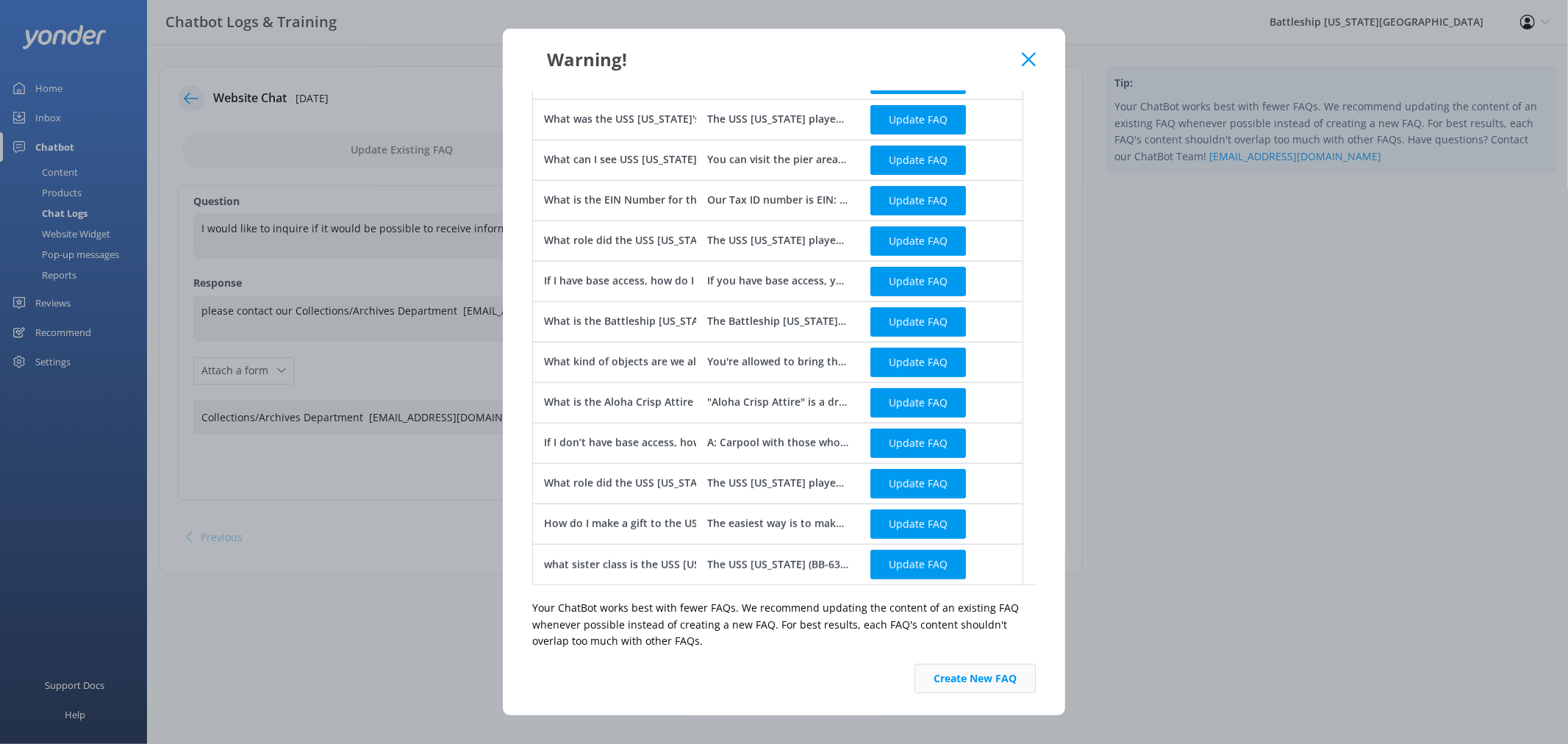
click at [969, 678] on button "Create New FAQ" at bounding box center [975, 678] width 121 height 29
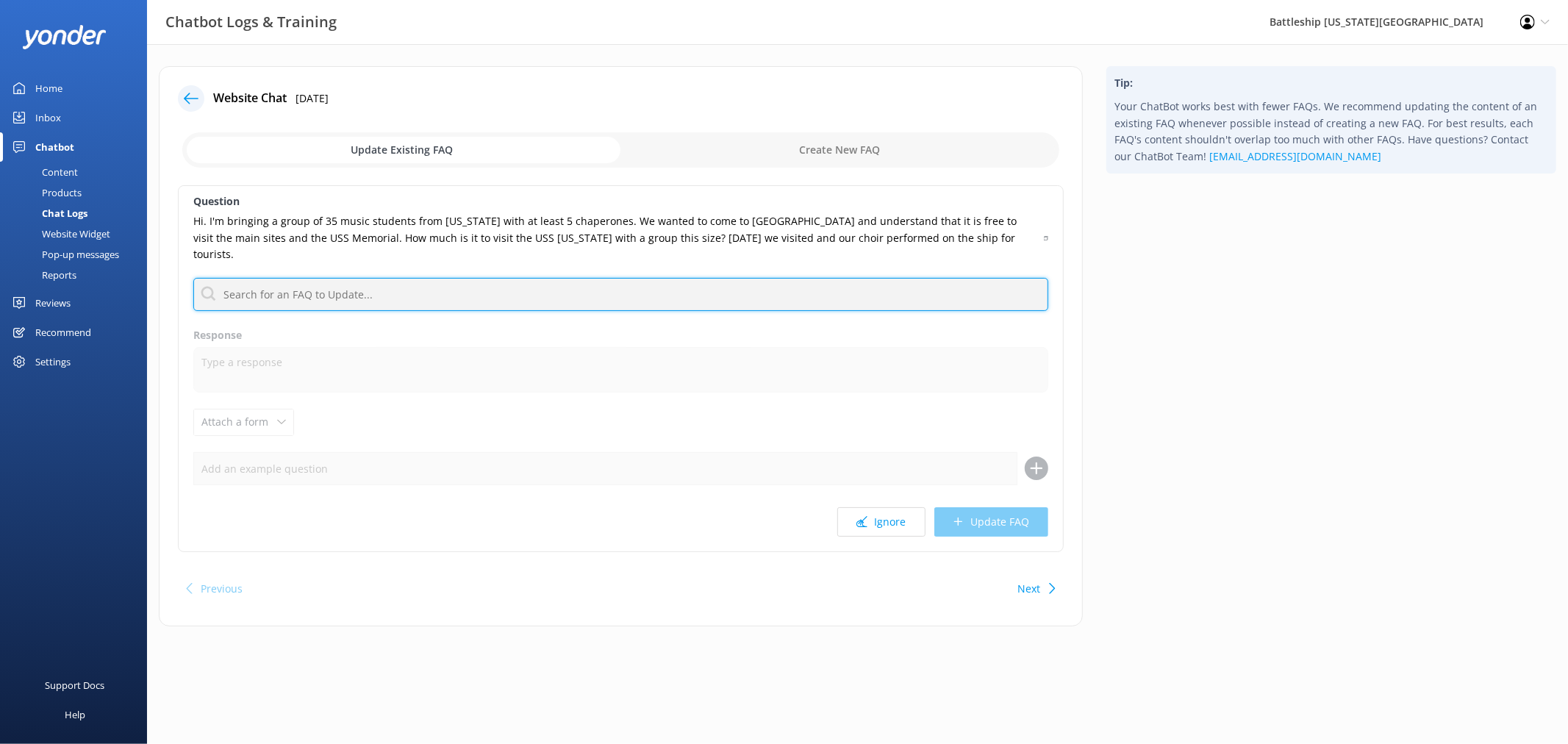
click at [332, 283] on input "text" at bounding box center [621, 295] width 855 height 33
type input "student proformace"
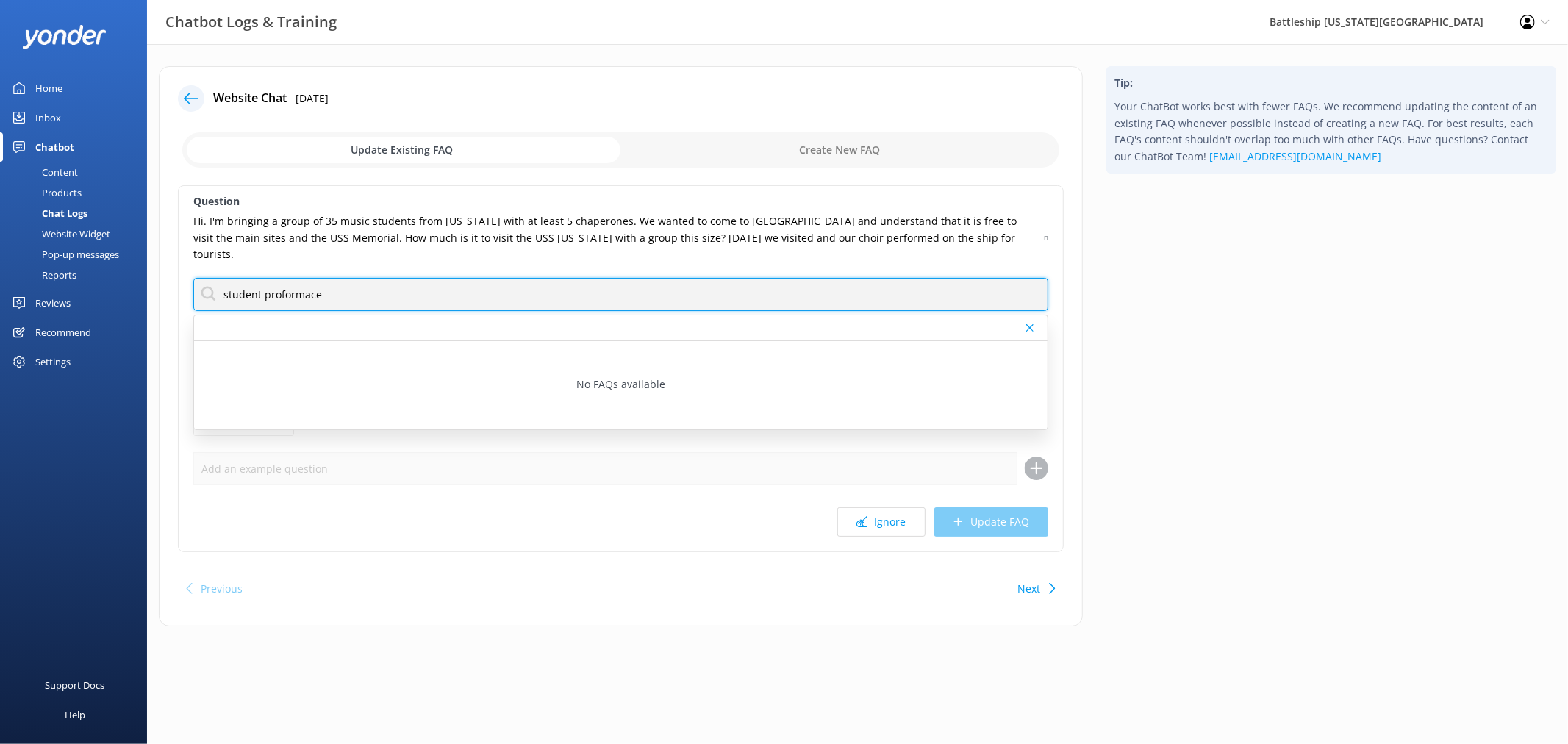
click at [391, 290] on input "student proformace" at bounding box center [621, 295] width 855 height 33
drag, startPoint x: 284, startPoint y: 280, endPoint x: 298, endPoint y: 283, distance: 14.3
click at [298, 283] on input "student proformace" at bounding box center [621, 295] width 855 height 33
click at [324, 278] on input "student proformace" at bounding box center [621, 295] width 855 height 33
drag, startPoint x: 341, startPoint y: 276, endPoint x: 223, endPoint y: 275, distance: 118.0
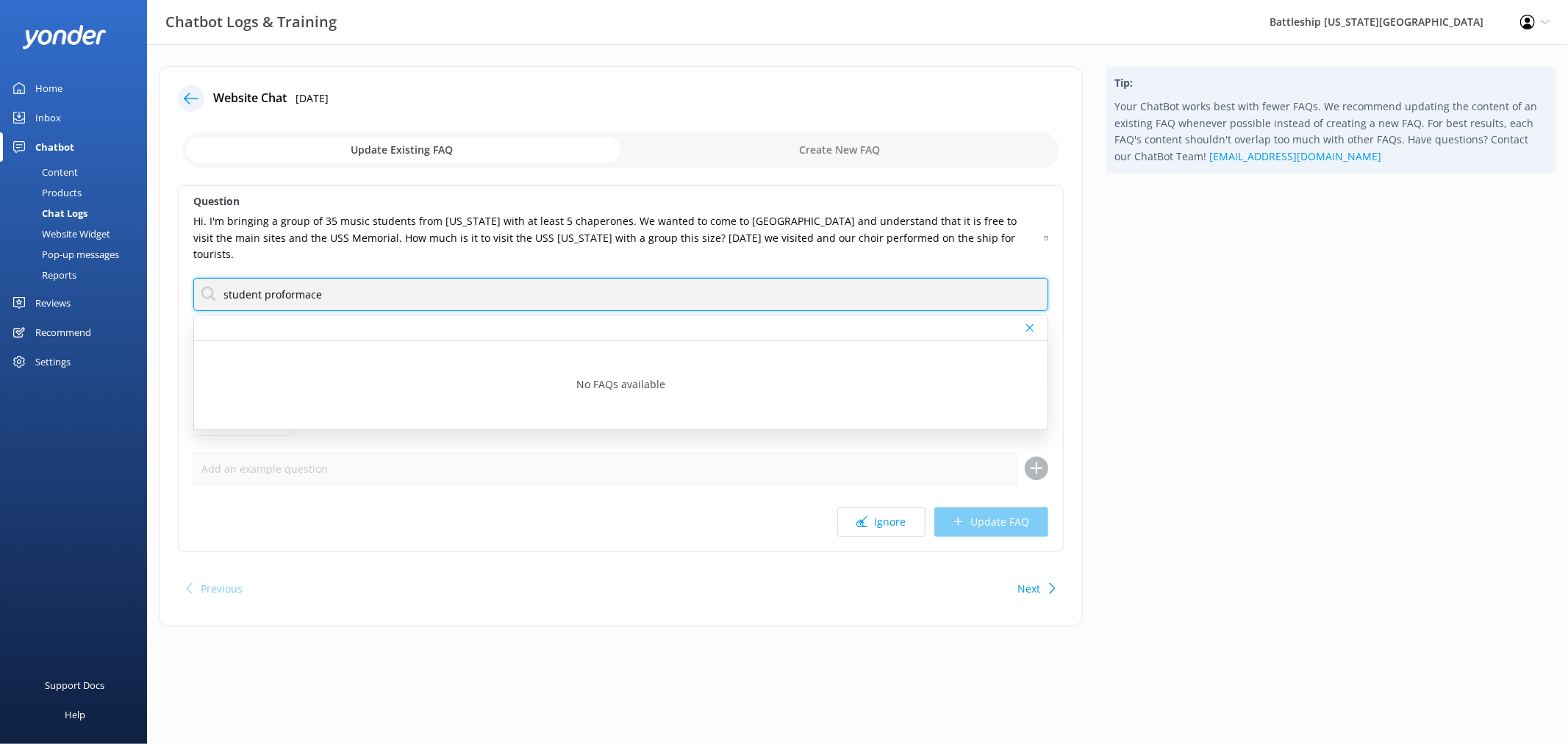
click at [223, 278] on input "student proformace" at bounding box center [621, 295] width 855 height 33
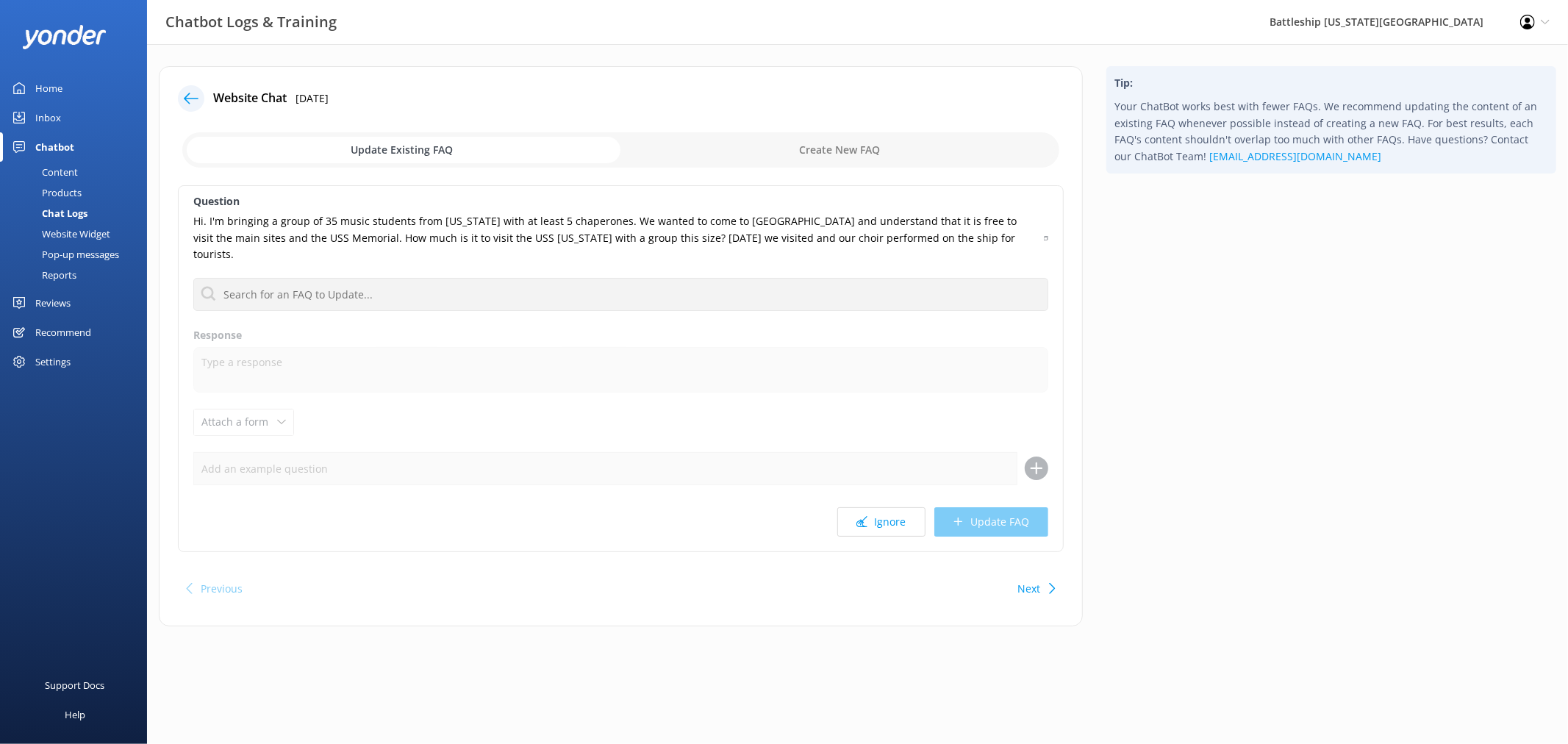
click at [846, 147] on input "checkbox" at bounding box center [621, 150] width 877 height 35
checkbox input "true"
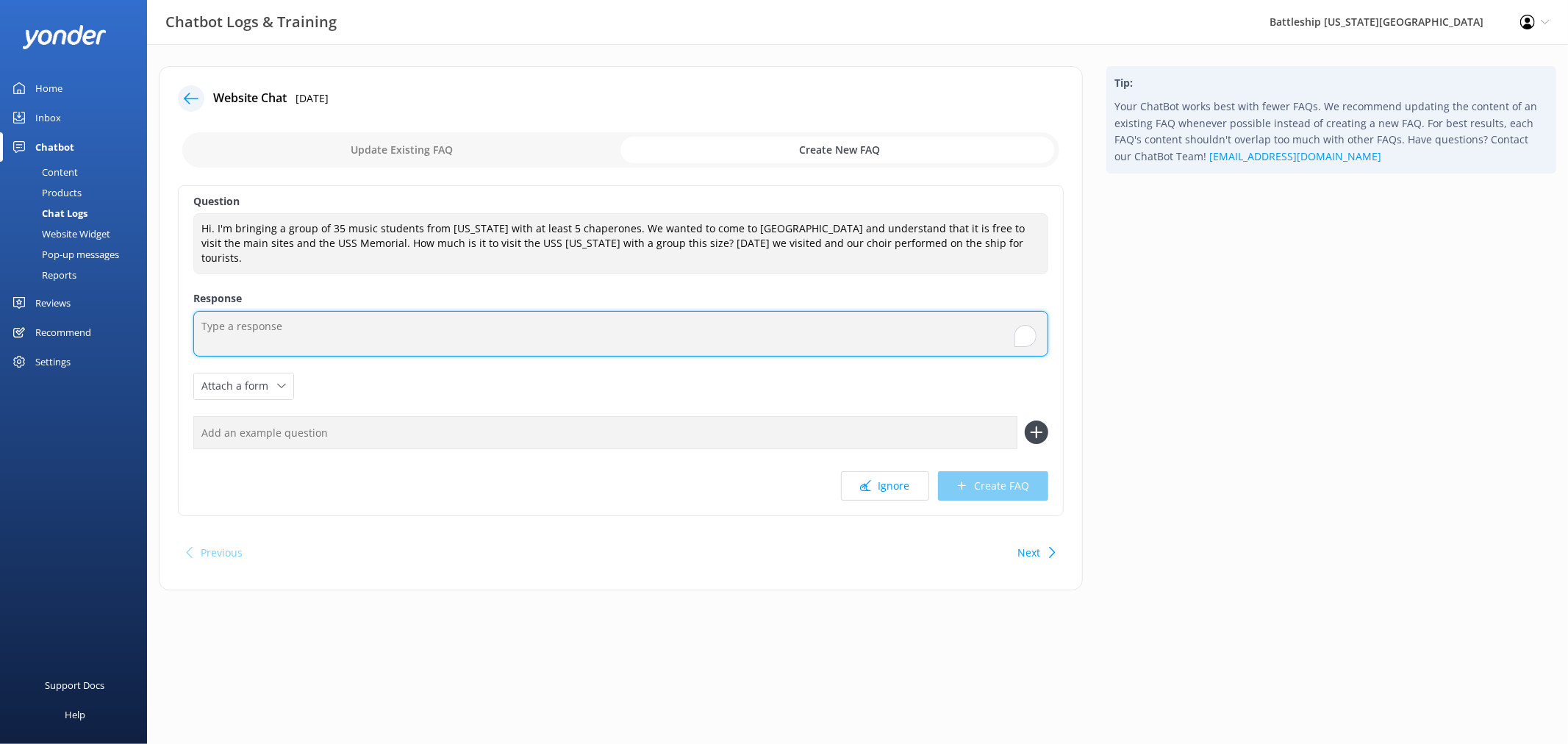
click at [407, 311] on textarea "To enrich screen reader interactions, please activate Accessibility in Grammarl…" at bounding box center [621, 333] width 855 height 45
click at [299, 313] on textarea "To enrich screen reader interactions, please activate Accessibility in Grammarl…" at bounding box center [621, 333] width 855 height 45
paste textarea "Education edu@ussmissouri.org (808) 455-1600 ext. 240"
click at [363, 311] on textarea "please reach out to our Education edu@ussmissouri.org (808) 455-1600 ext. 240" at bounding box center [621, 334] width 855 height 46
click at [326, 317] on textarea "please reach out to our Education Departmennt edu@ussmissouri.org (808) 455-160…" at bounding box center [621, 334] width 855 height 46
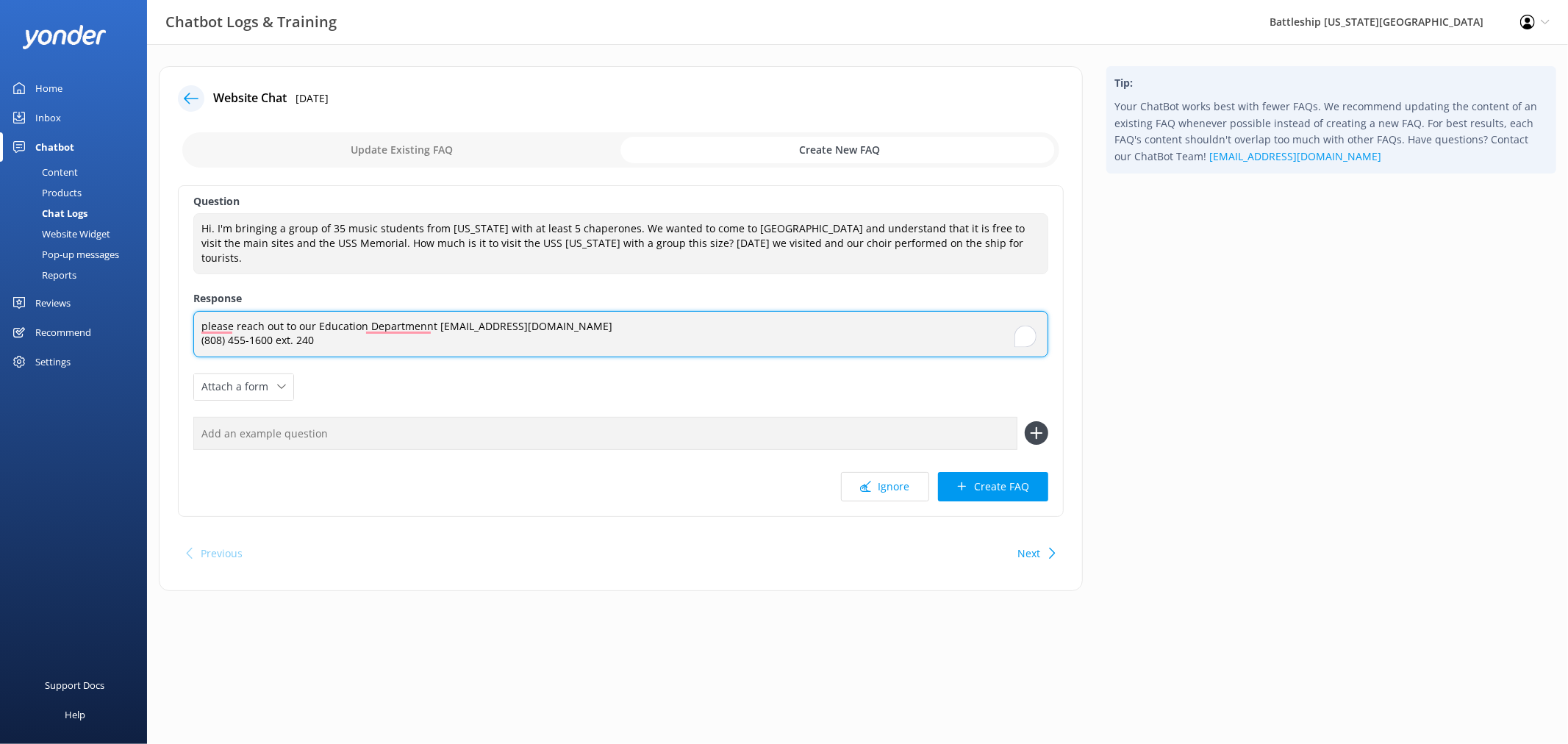
drag, startPoint x: 317, startPoint y: 313, endPoint x: 549, endPoint y: 316, distance: 232.0
click at [549, 316] on textarea "please reach out to our Education Departmennt edu@ussmissouri.org (808) 455-160…" at bounding box center [621, 334] width 855 height 46
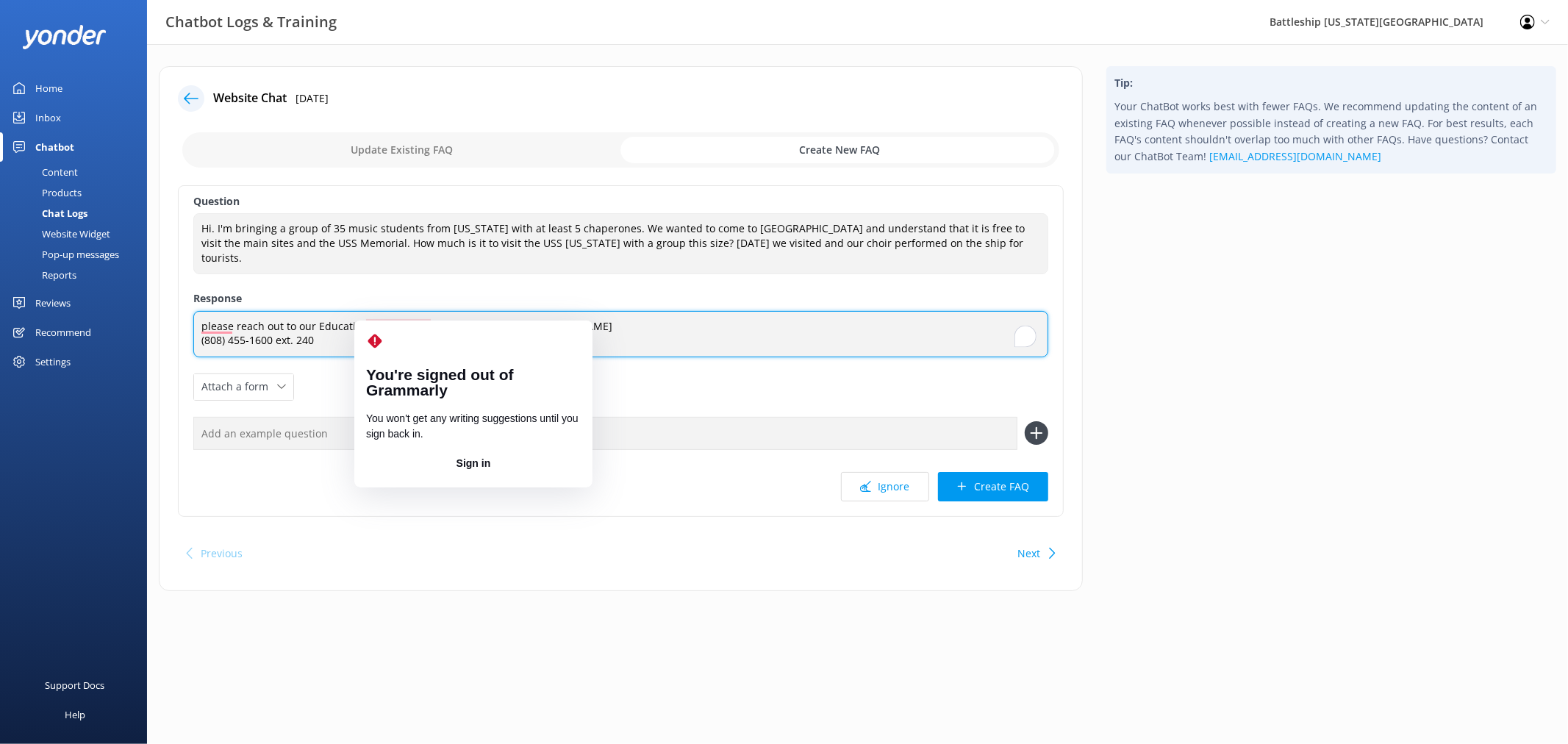
click at [401, 314] on textarea "please reach out to our Education Departmennt edu@ussmissouri.org (808) 455-160…" at bounding box center [621, 334] width 855 height 46
drag, startPoint x: 395, startPoint y: 309, endPoint x: 324, endPoint y: 323, distance: 72.4
click at [324, 323] on textarea "please reach out to our Education Departmennt edu@ussmissouri.org (808) 455-160…" at bounding box center [621, 334] width 855 height 46
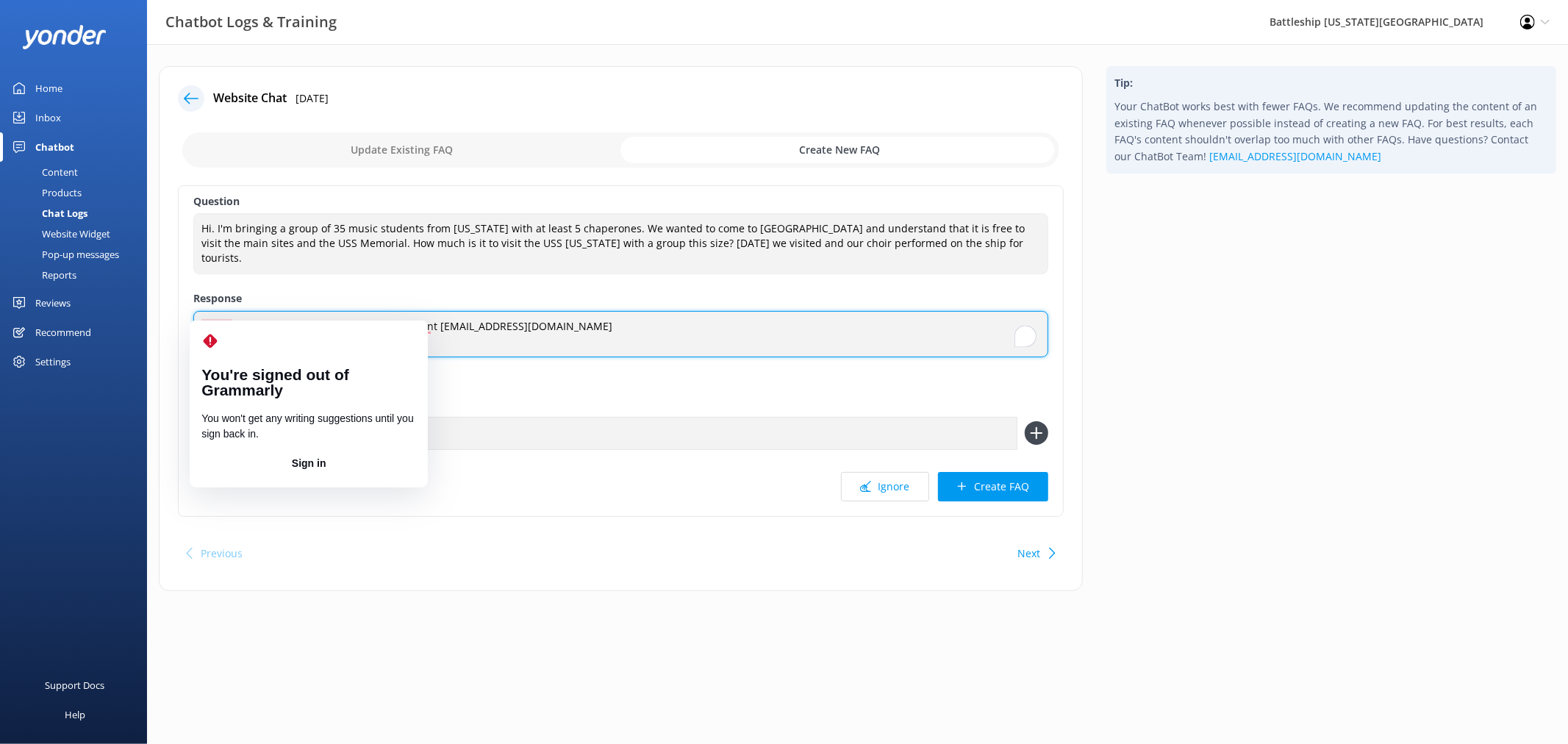
drag, startPoint x: 215, startPoint y: 310, endPoint x: 482, endPoint y: 339, distance: 268.6
click at [482, 339] on textarea "please reach out to our Education Departmennt edu@ussmissouri.org (808) 455-160…" at bounding box center [621, 334] width 855 height 46
click at [206, 313] on textarea "please reach out to our Education Departmennt edu@ussmissouri.org (808) 455-160…" at bounding box center [621, 334] width 855 height 46
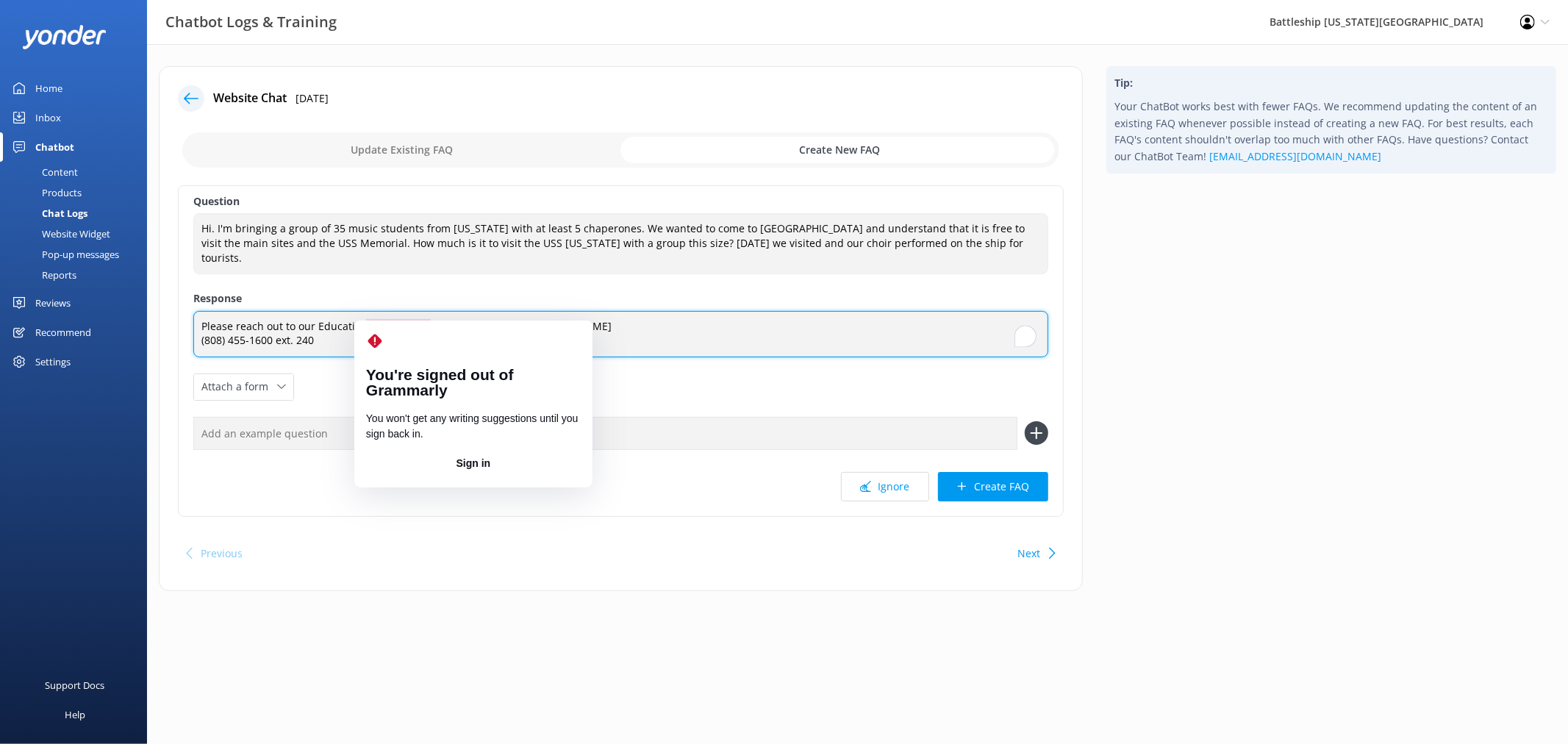
click at [424, 311] on textarea "Please reach out to our Education Departmennt edu@ussmissouri.org (808) 455-160…" at bounding box center [621, 334] width 855 height 46
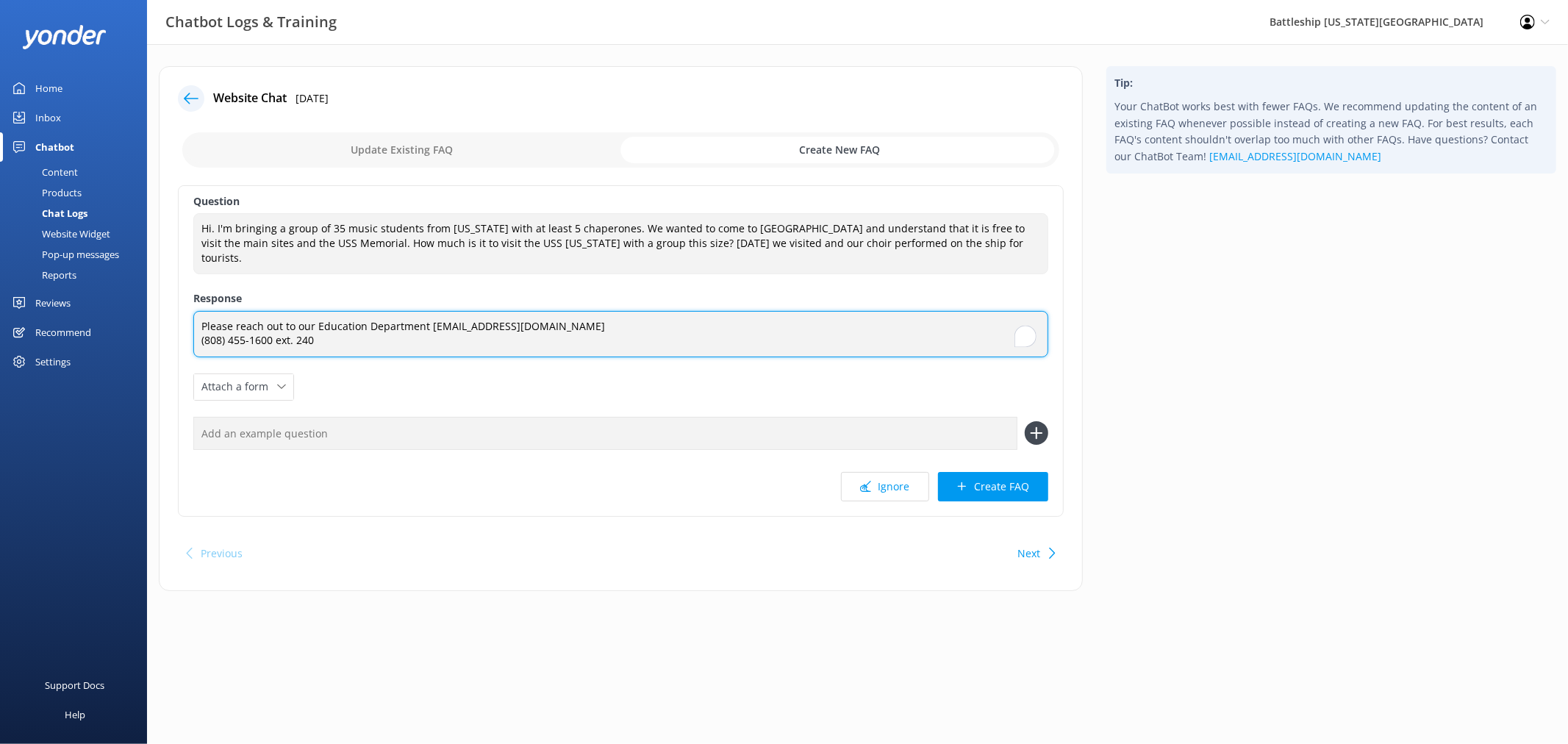
click at [450, 312] on textarea "Please reach out to our Education Department edu@ussmissouri.org (808) 455-1600…" at bounding box center [621, 334] width 855 height 46
drag, startPoint x: 313, startPoint y: 314, endPoint x: 561, endPoint y: 324, distance: 248.2
click at [561, 324] on textarea "Please reach out to our Education Department edu@ussmissouri.org (808) 455-1600…" at bounding box center [621, 334] width 855 height 46
type textarea "Please reach out to our Education Department edu@ussmissouri.org (808) 455-1600…"
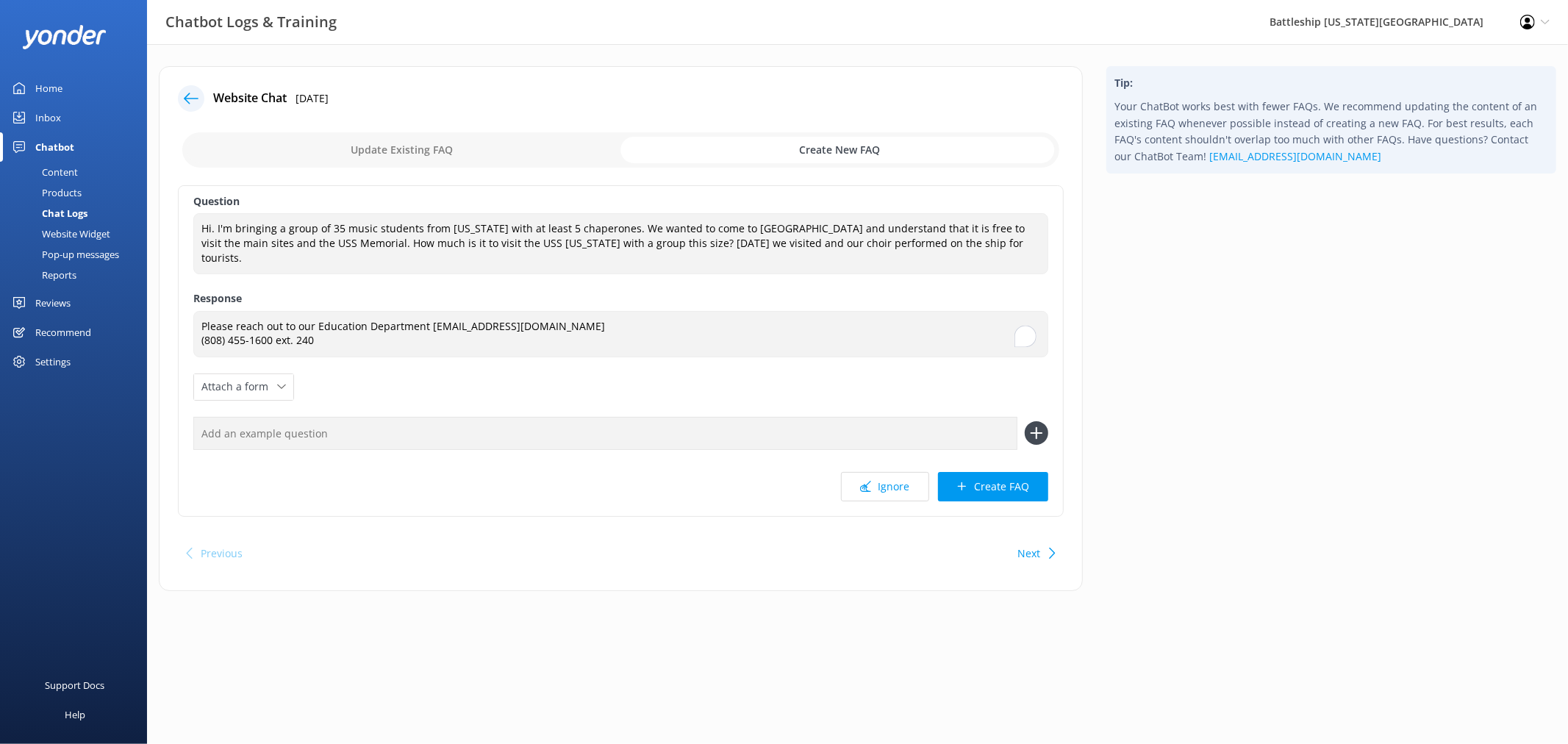
click at [283, 417] on input "text" at bounding box center [606, 434] width 824 height 33
paste input "Education Department edu@ussmissouri.org (808) 455-1600 ext. 240"
type input "Education Department edu@ussmissouri.org (808) 455-1600 ext. 240"
click at [1035, 427] on use at bounding box center [1036, 434] width 13 height 13
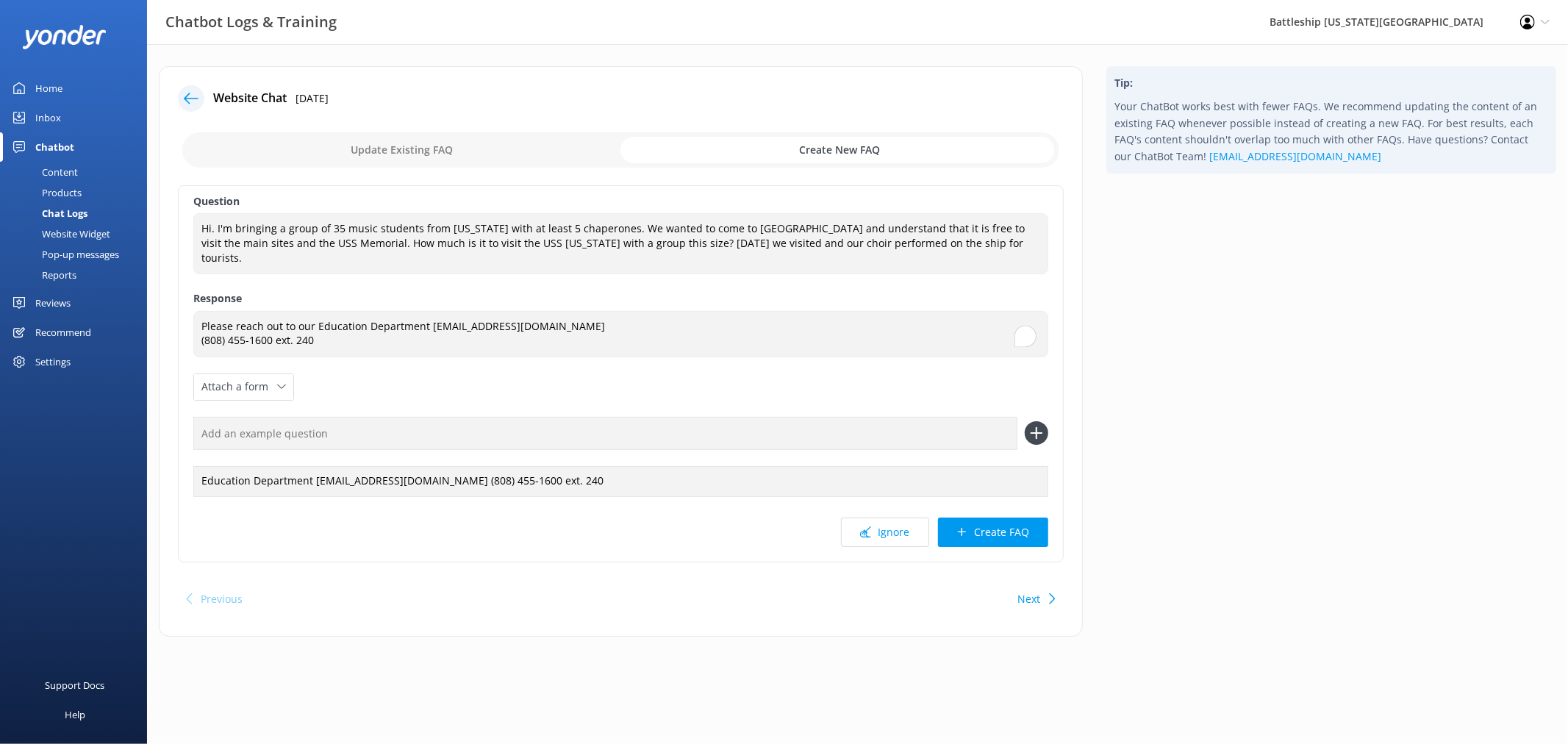
click at [403, 422] on input "text" at bounding box center [606, 434] width 824 height 33
click at [502, 417] on input "Student performance group." at bounding box center [606, 434] width 824 height 33
type input "Student performance group."
click at [1035, 427] on use at bounding box center [1036, 434] width 13 height 13
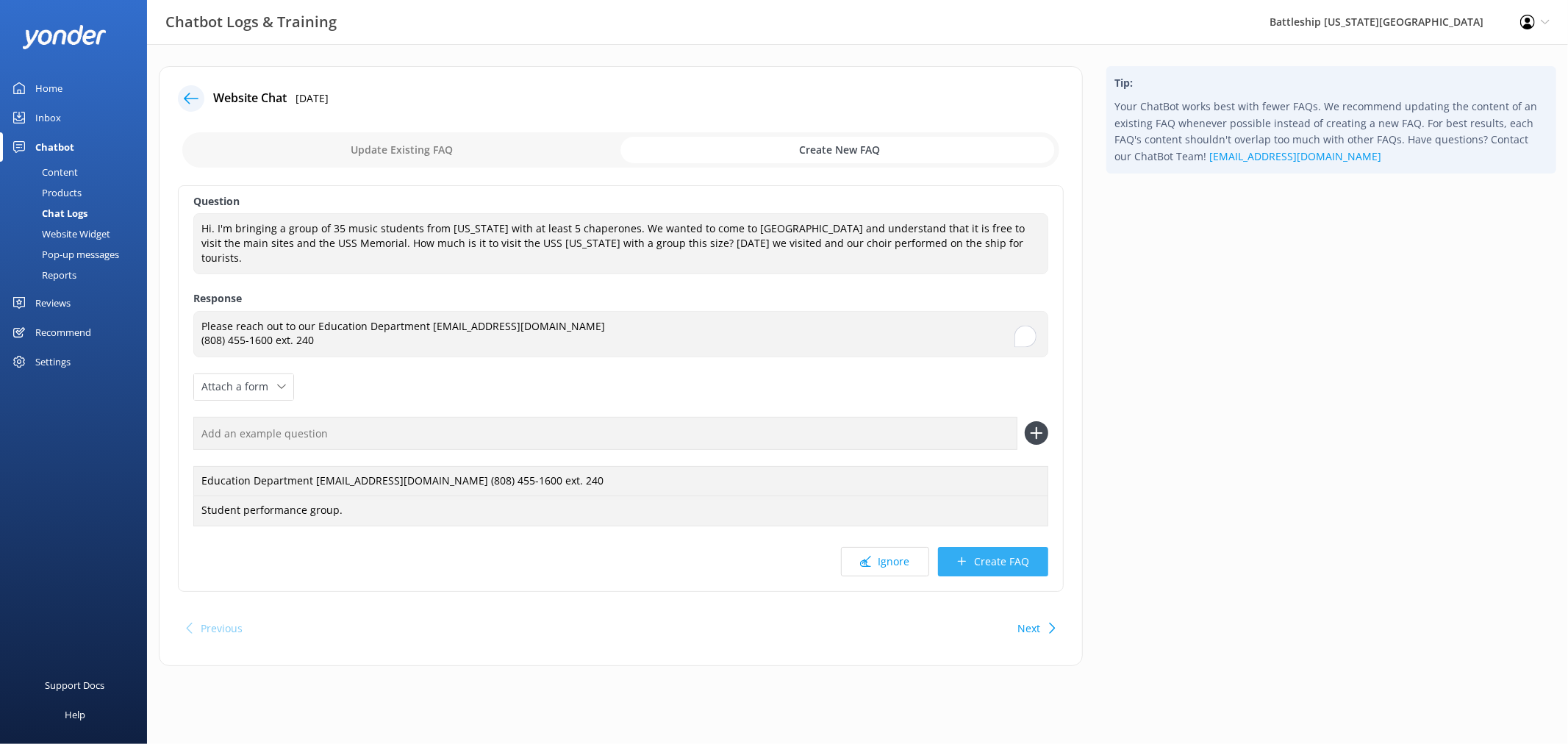
click at [1017, 547] on button "Create FAQ" at bounding box center [993, 561] width 110 height 29
click at [1005, 553] on button "Create FAQ" at bounding box center [993, 561] width 110 height 29
click at [855, 148] on input "checkbox" at bounding box center [621, 150] width 877 height 35
checkbox input "false"
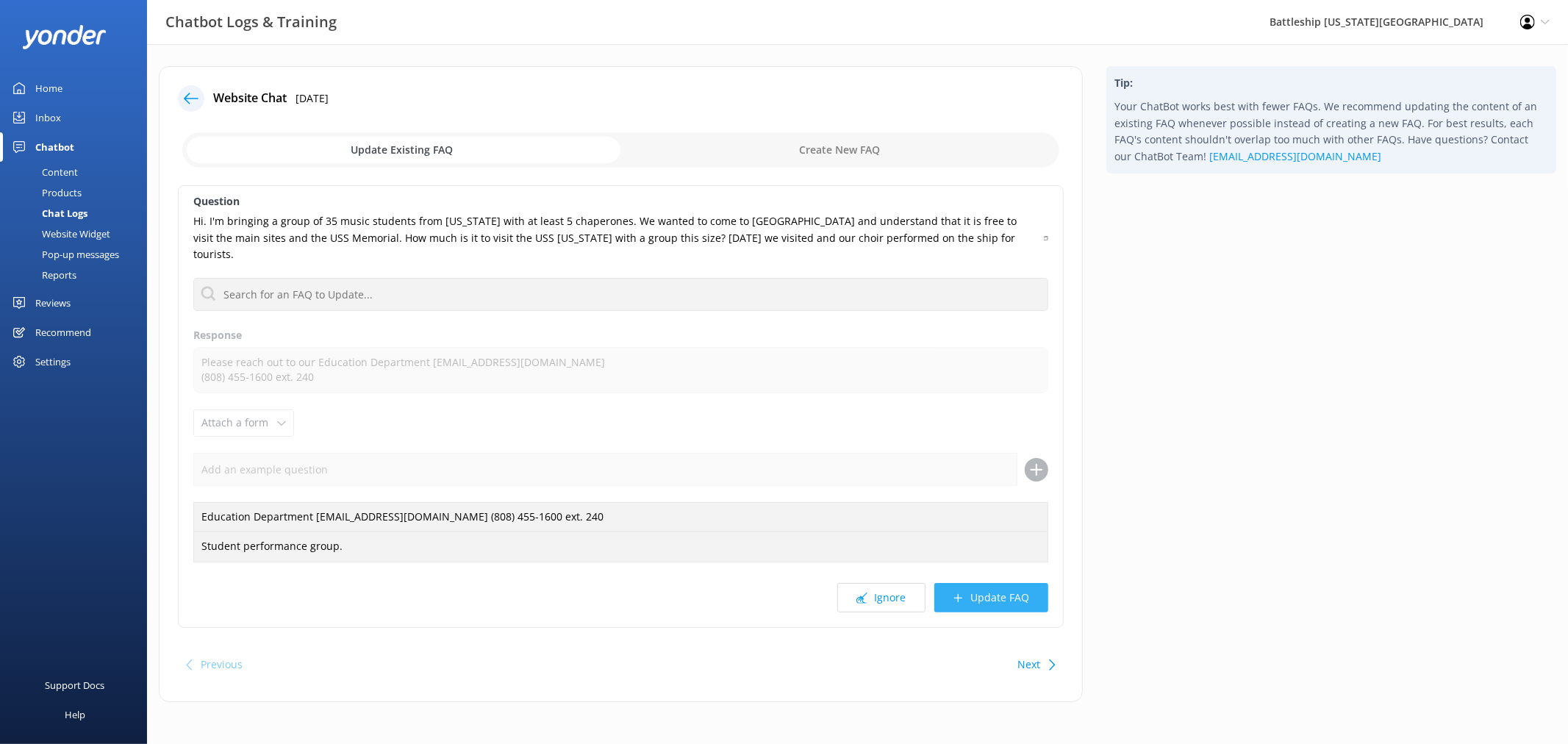
click at [1018, 589] on button "Update FAQ" at bounding box center [992, 597] width 114 height 29
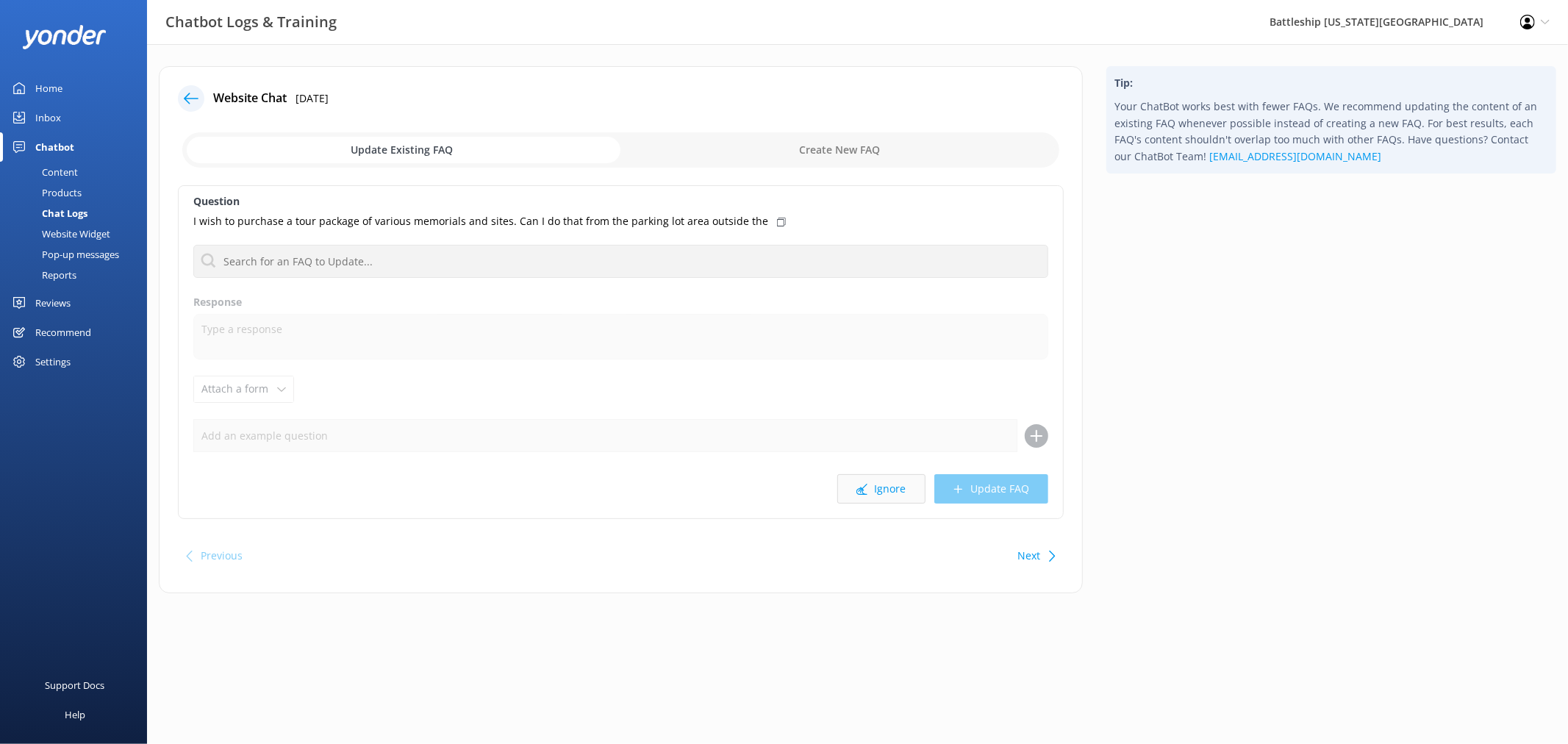
click at [900, 488] on button "Ignore" at bounding box center [881, 488] width 88 height 29
drag, startPoint x: 191, startPoint y: 214, endPoint x: 316, endPoint y: 222, distance: 125.3
click at [316, 222] on div "Question do you take AAA discount No FAQs available Response Attach a form Leav…" at bounding box center [621, 352] width 886 height 333
copy p "do you take AAA discount"
click at [190, 101] on icon at bounding box center [191, 98] width 15 height 15
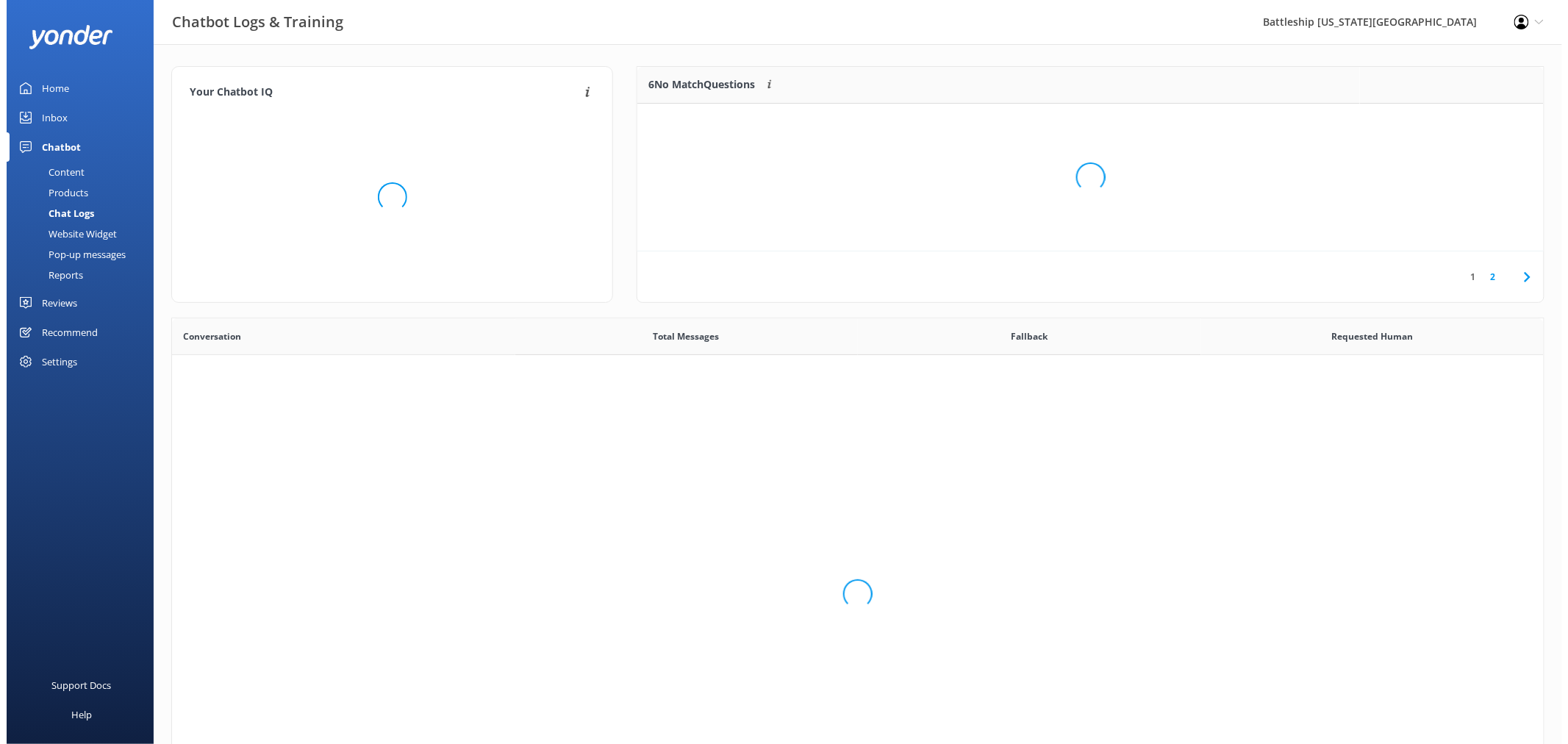
scroll to position [98, 893]
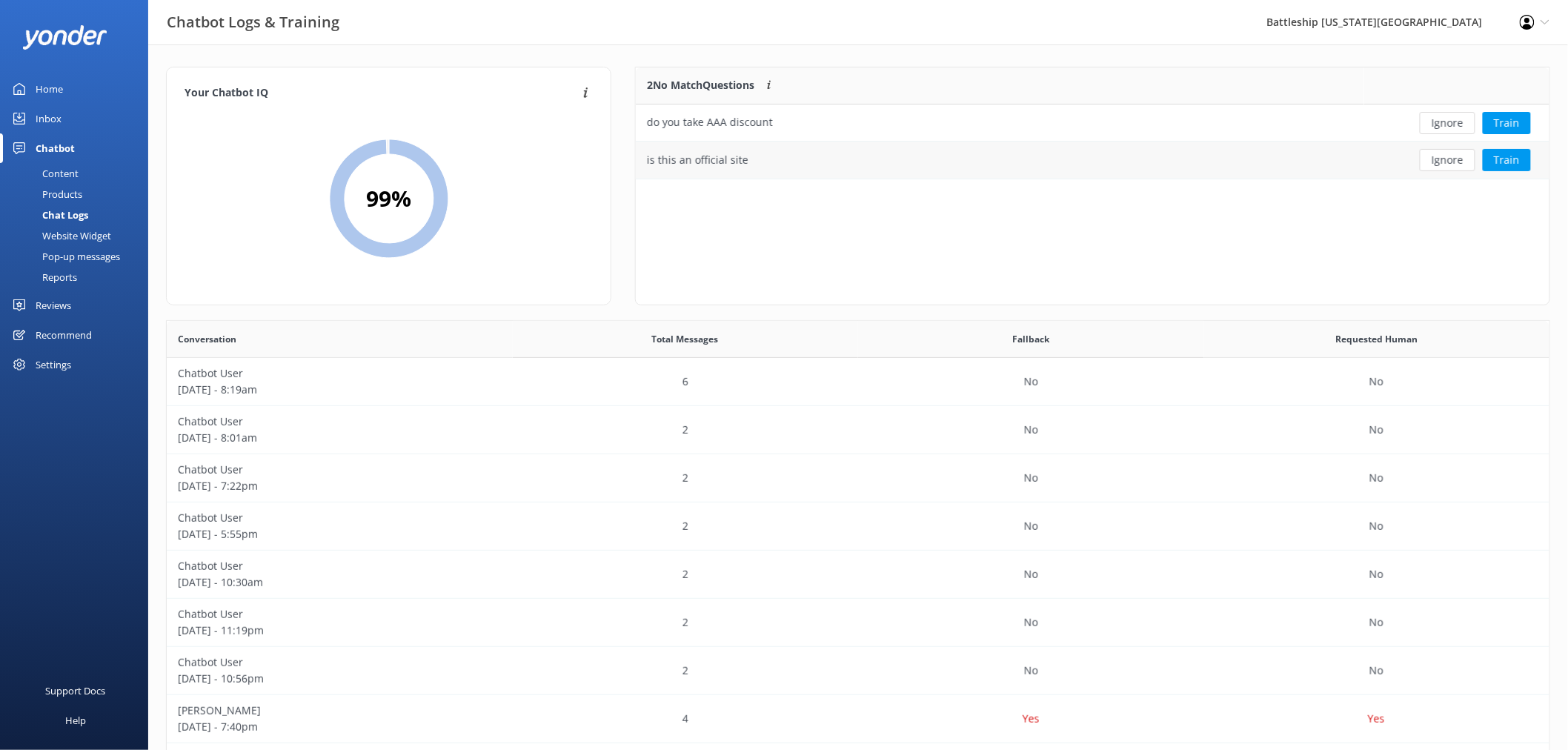
click at [716, 163] on div "is this an official site" at bounding box center [697, 160] width 102 height 16
click at [1514, 162] on button "Train" at bounding box center [1507, 160] width 48 height 22
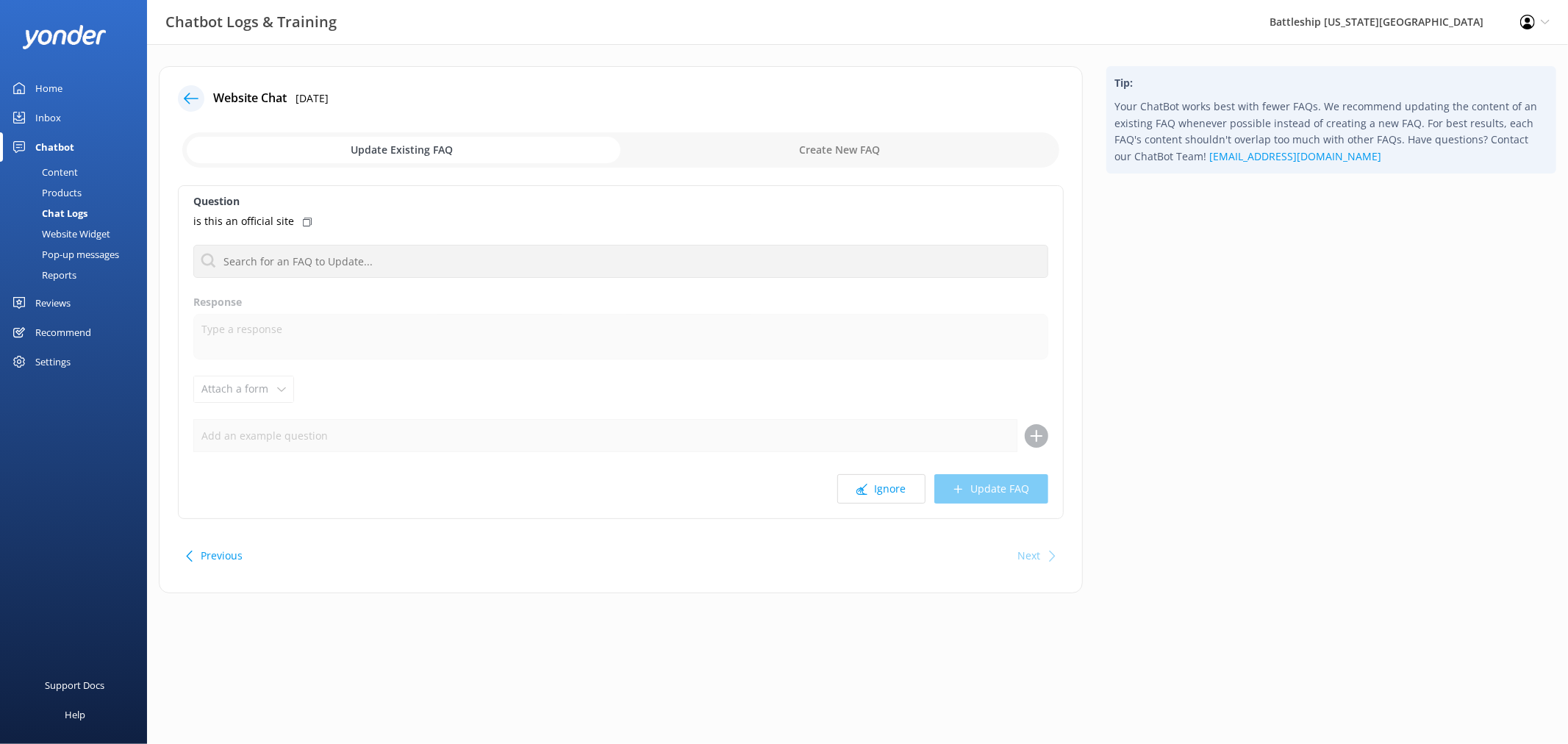
click at [886, 154] on input "checkbox" at bounding box center [621, 150] width 877 height 35
checkbox input "true"
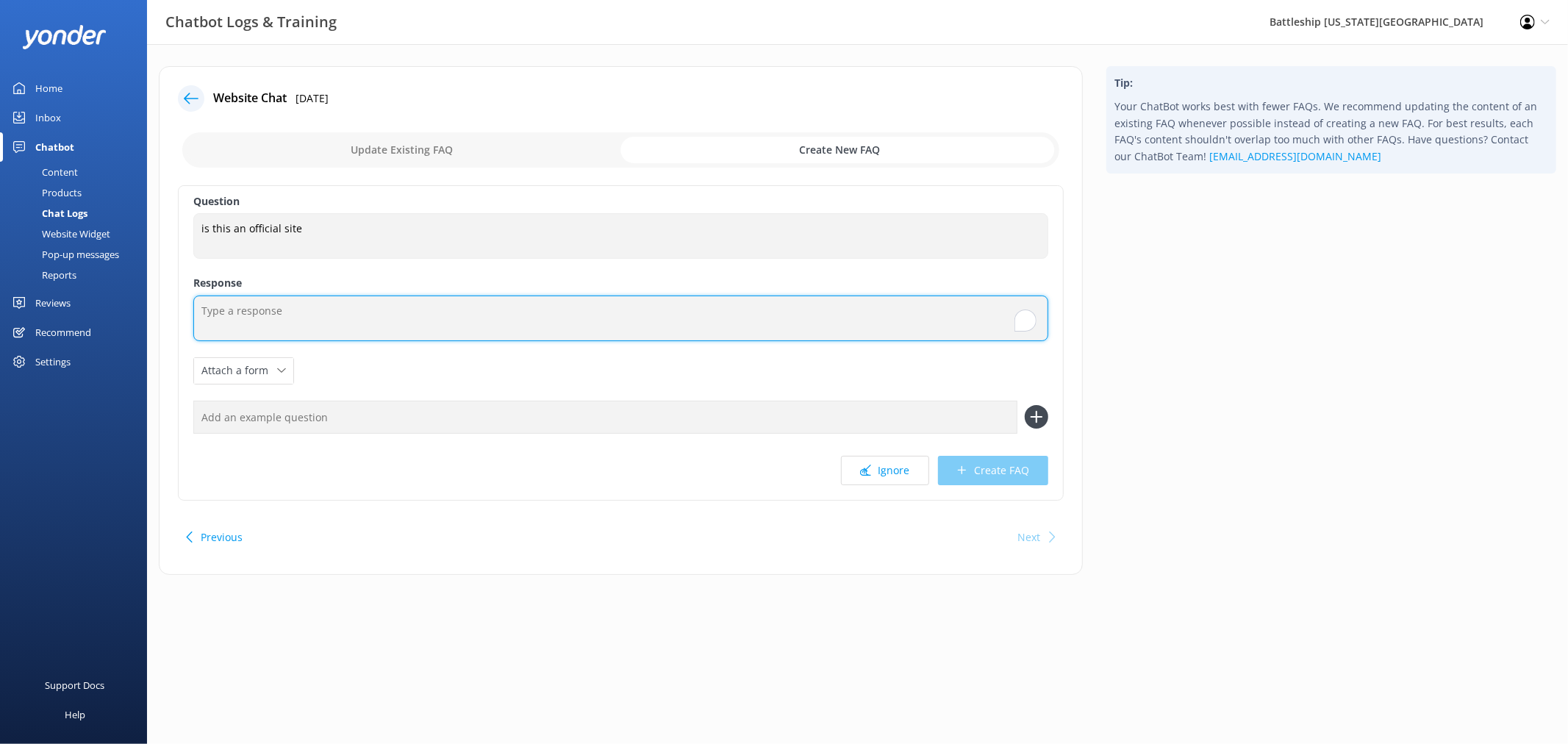
click at [323, 318] on textarea "To enrich screen reader interactions, please activate Accessibility in Grammarl…" at bounding box center [621, 318] width 855 height 45
type textarea "Yes!"
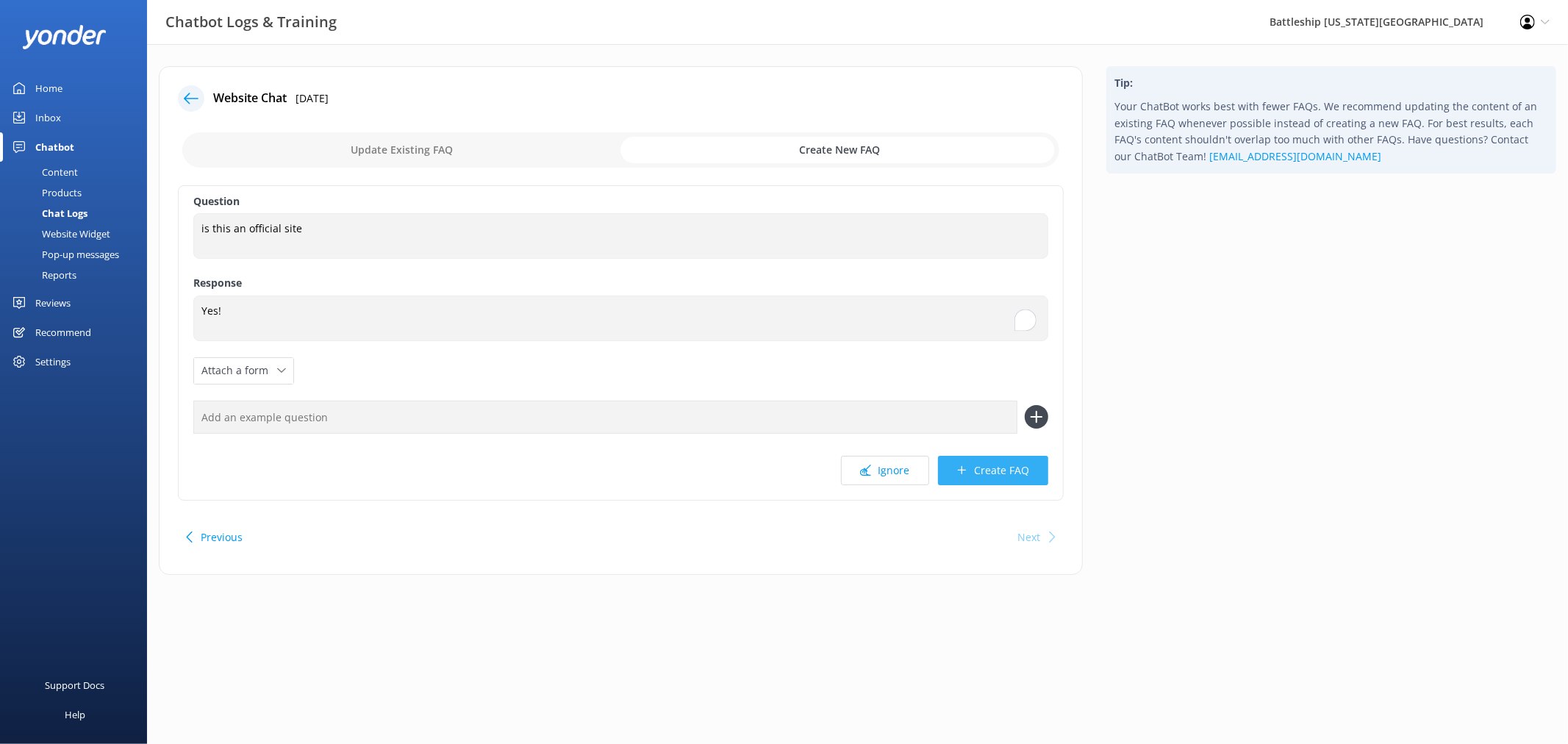
click at [1003, 472] on button "Create FAQ" at bounding box center [993, 470] width 110 height 29
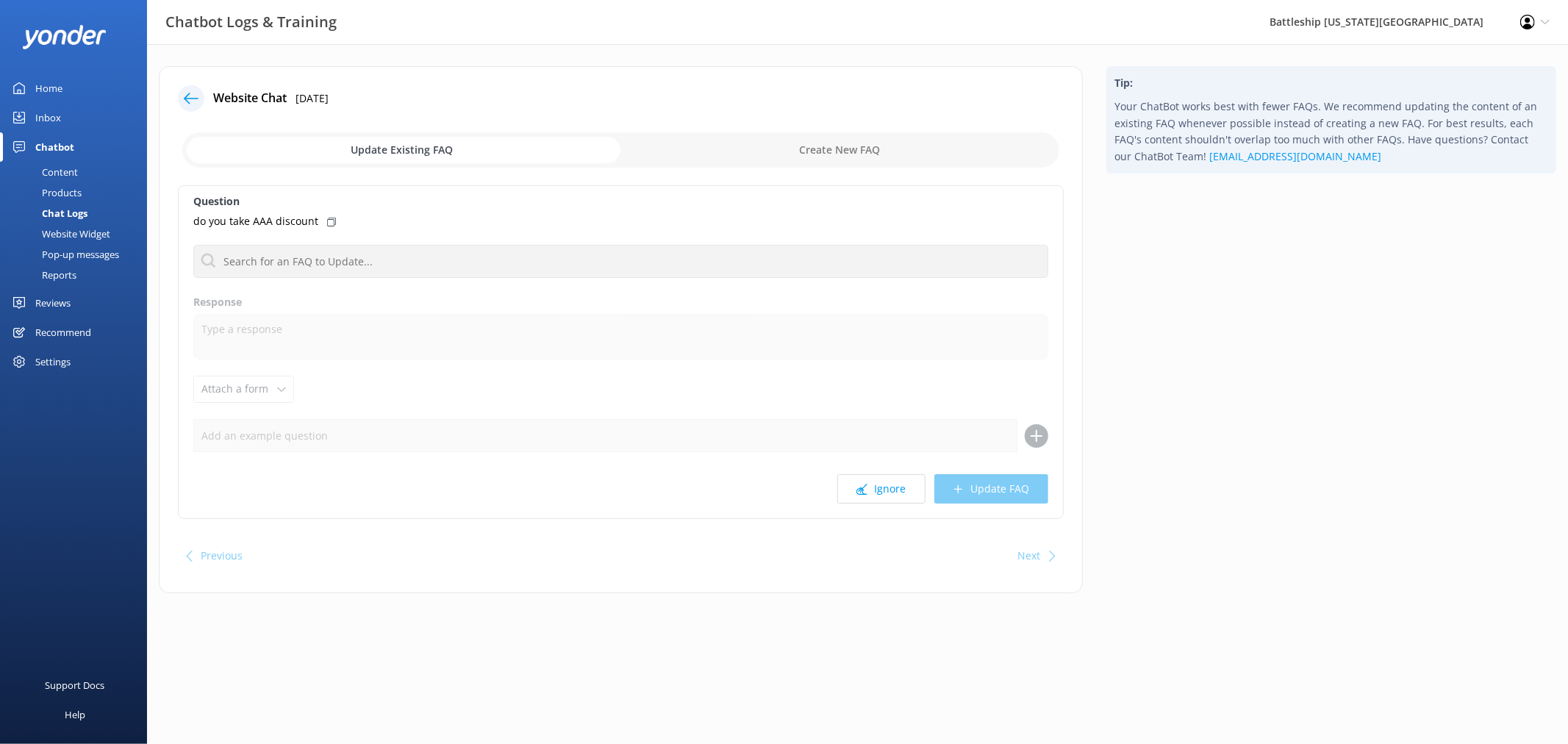
drag, startPoint x: 50, startPoint y: 122, endPoint x: 64, endPoint y: 122, distance: 14.0
click at [50, 122] on div "Inbox" at bounding box center [48, 118] width 25 height 29
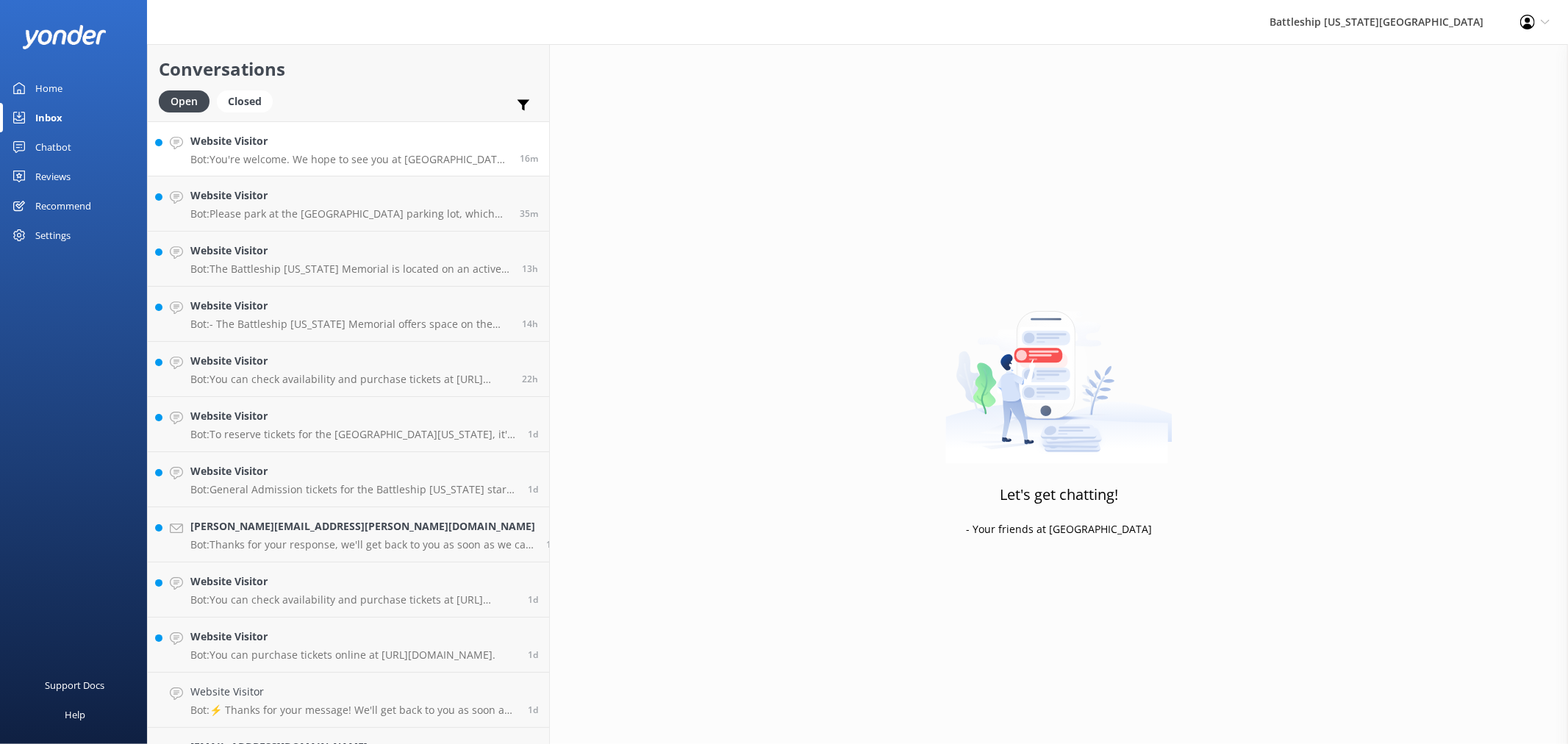
click at [264, 150] on div "Website Visitor Bot: You're welcome. We hope to see you at Battleship Missouri …" at bounding box center [349, 149] width 318 height 32
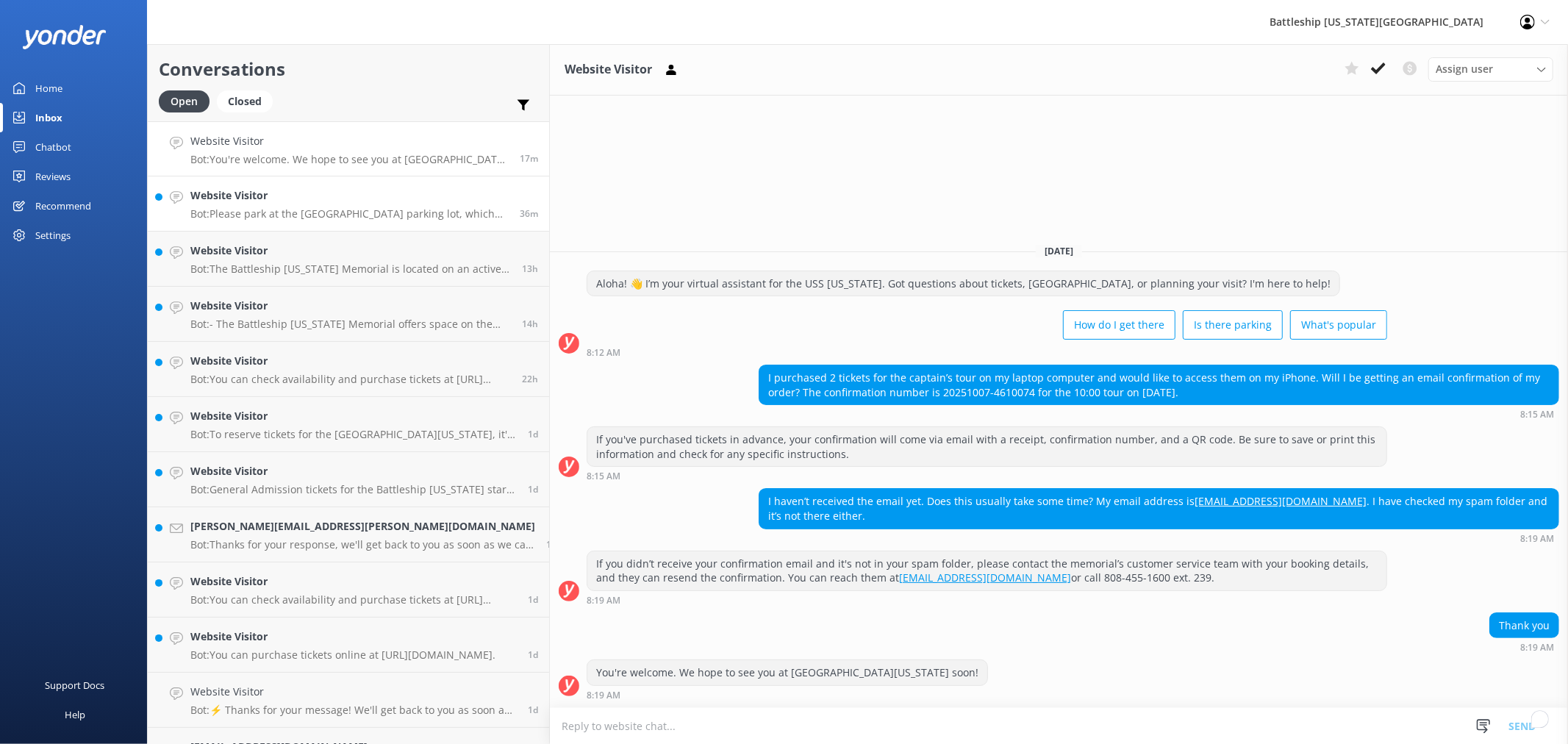
click at [290, 204] on div "Website Visitor Bot: Please park at the Pearl Harbor Visitor Center parking lot…" at bounding box center [349, 203] width 318 height 33
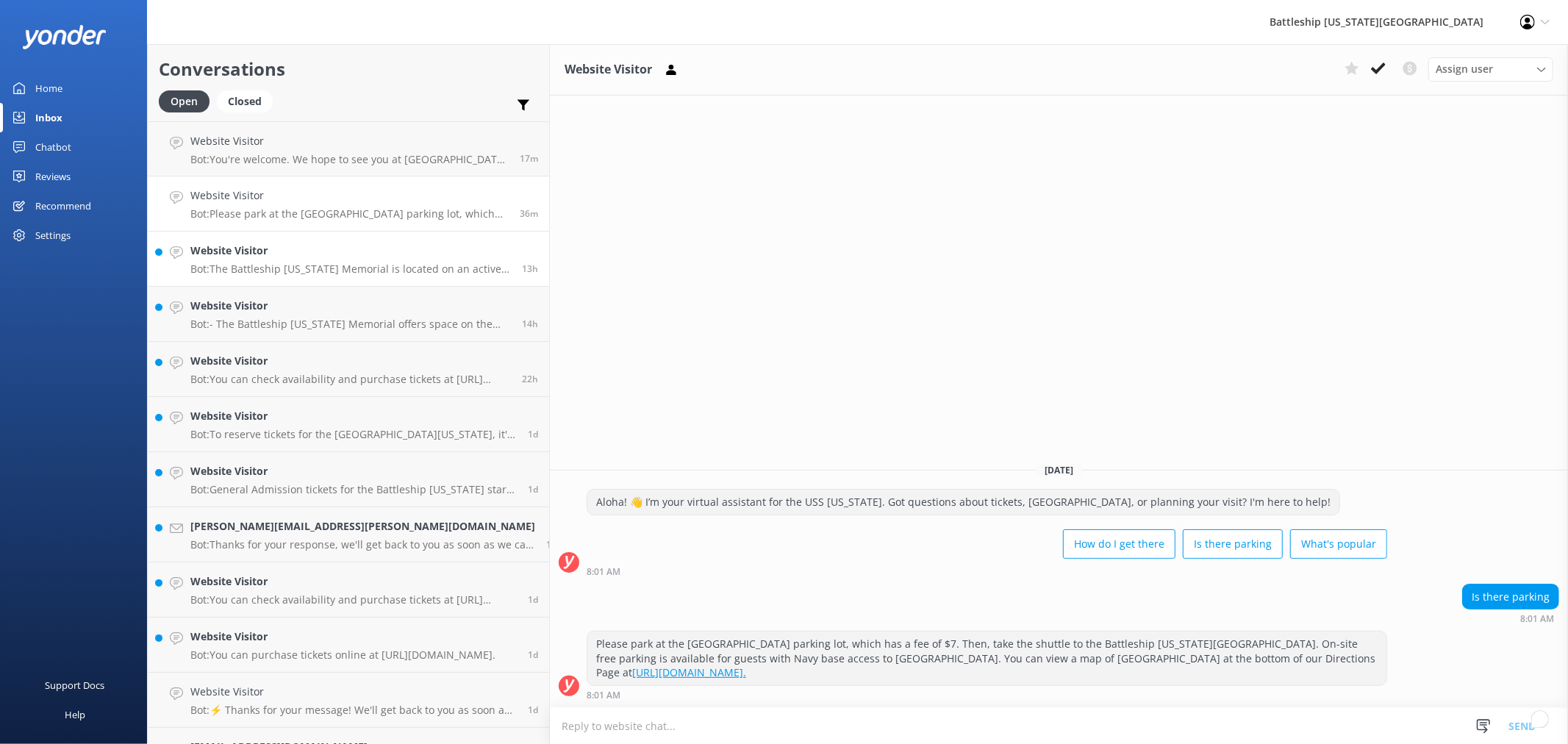
click at [306, 263] on p "Bot: The Battleship Missouri Memorial is located on an active U.S. Navy base an…" at bounding box center [351, 269] width 321 height 13
click at [311, 306] on h4 "Website Visitor" at bounding box center [351, 306] width 321 height 16
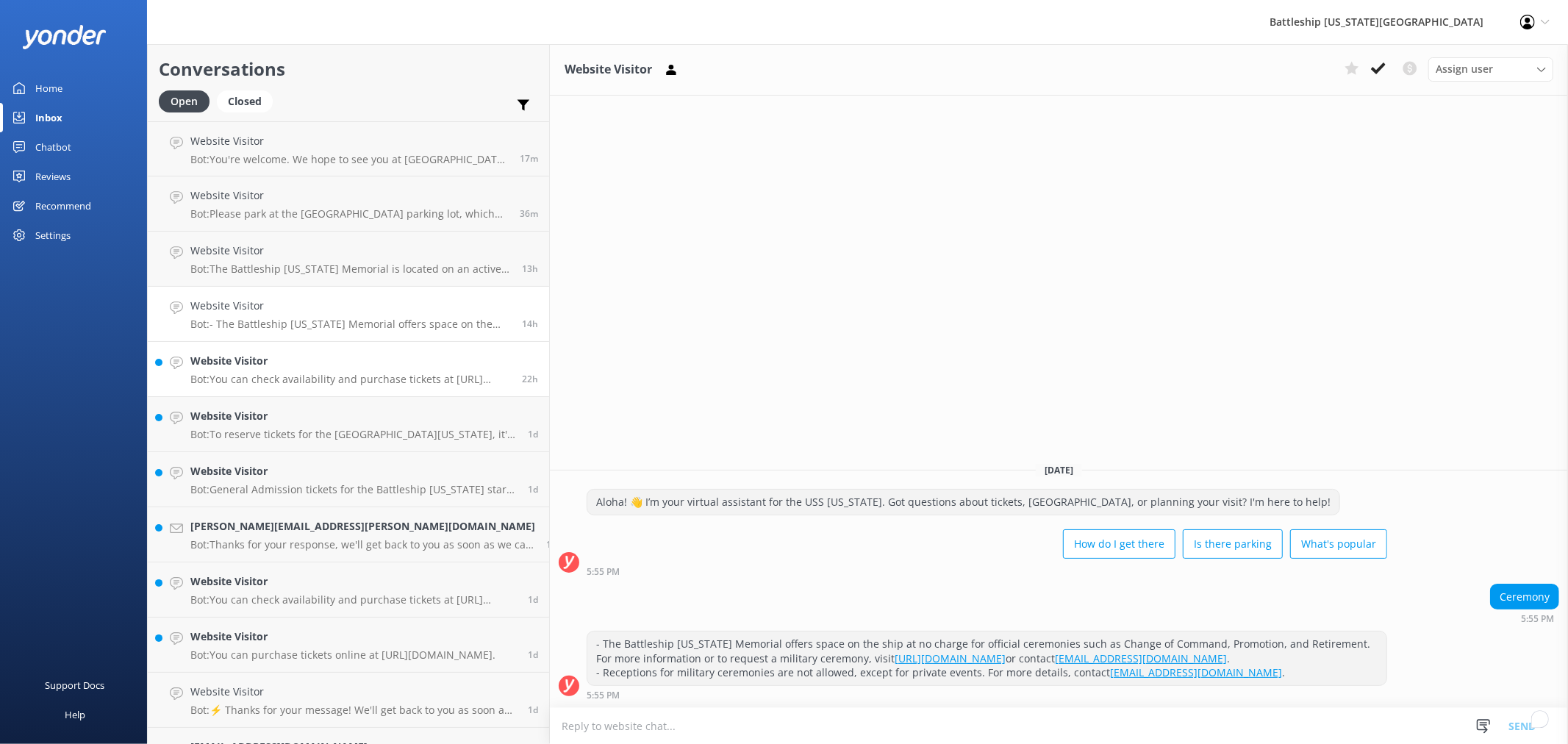
click at [320, 372] on p "Bot: You can check availability and purchase tickets at https://ussmissouri.org…" at bounding box center [351, 379] width 321 height 13
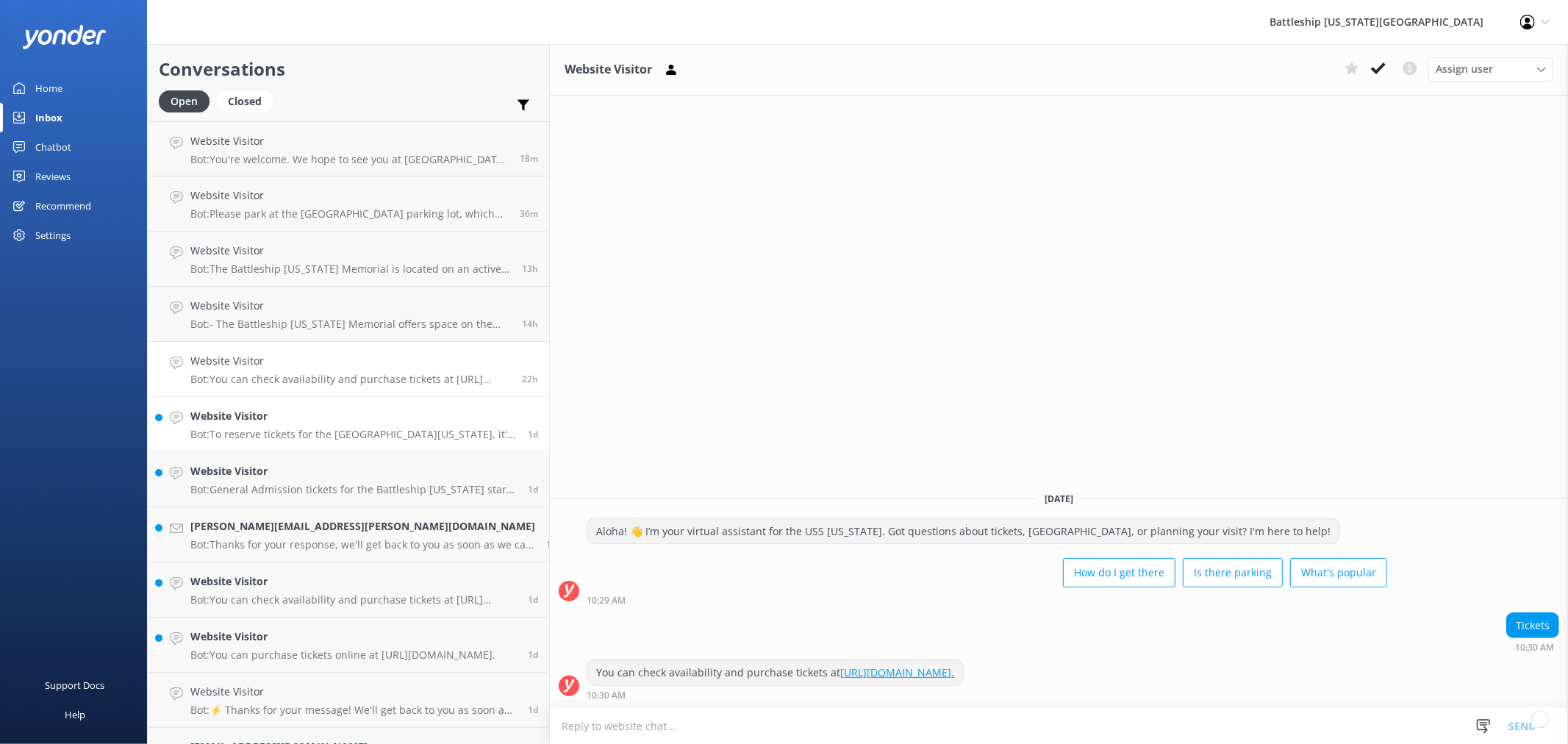
click at [318, 422] on h4 "Website Visitor" at bounding box center [353, 416] width 326 height 16
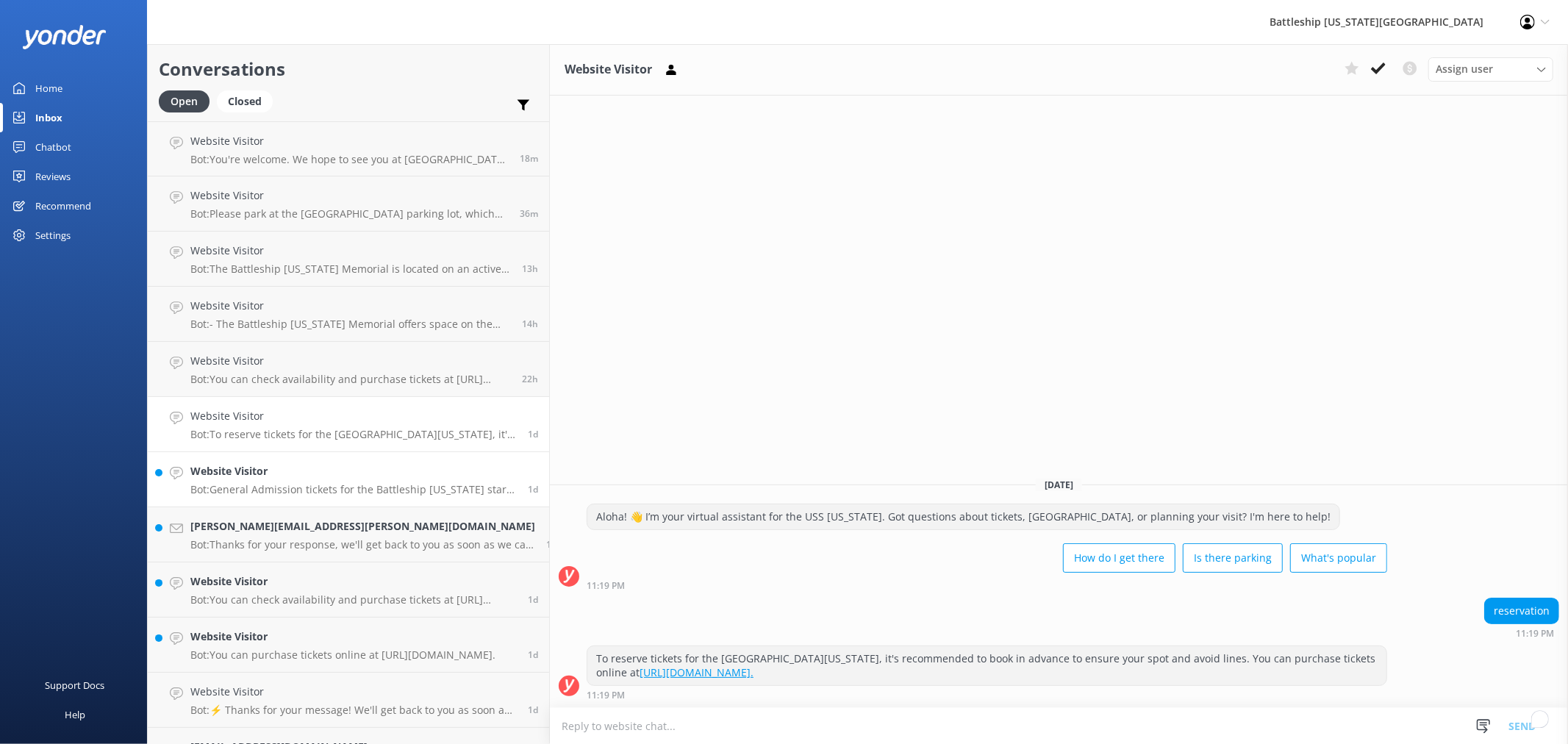
click at [311, 481] on div "Website Visitor Bot: General Admission tickets for the Battleship Missouri star…" at bounding box center [353, 479] width 326 height 33
click at [327, 538] on p "Bot: Thanks for your response, we'll get back to you as soon as we can during o…" at bounding box center [363, 545] width 345 height 13
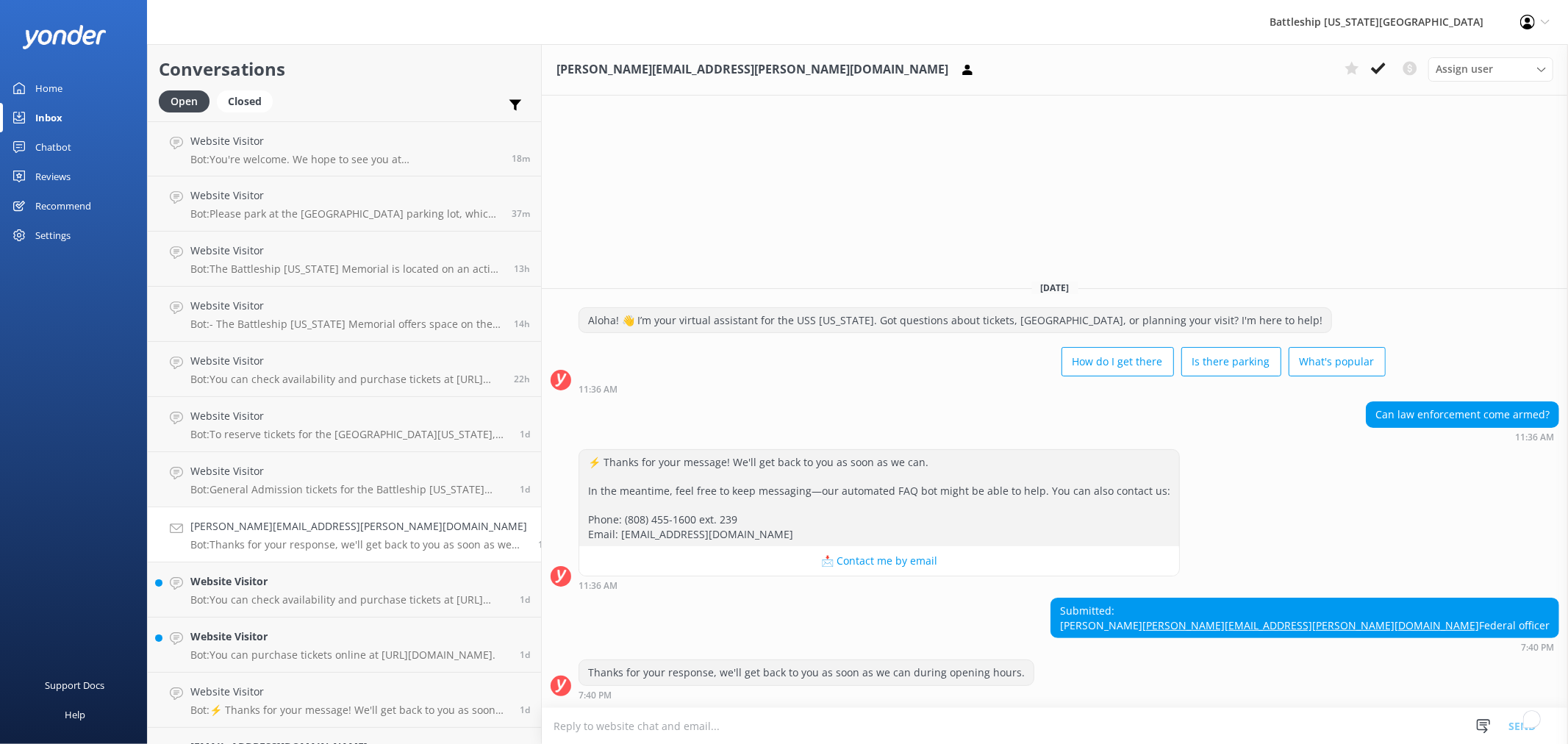
click at [317, 539] on p "Bot: Thanks for your response, we'll get back to you as soon as we can during o…" at bounding box center [359, 545] width 337 height 13
click at [329, 588] on h4 "Website Visitor" at bounding box center [349, 581] width 318 height 16
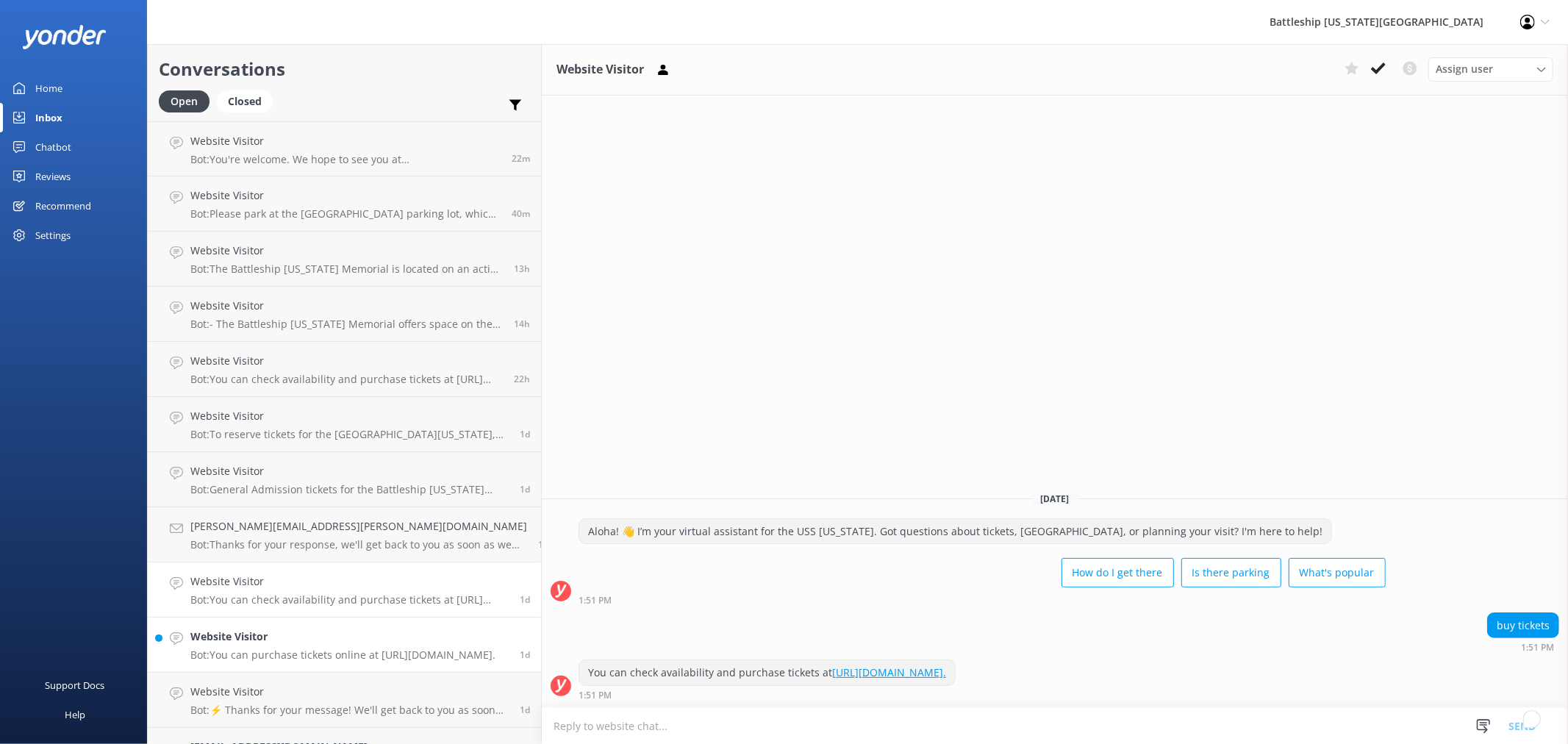
click at [317, 656] on p "Bot: You can purchase tickets online at https://ussmissouri.org/tours/general-a…" at bounding box center [343, 655] width 305 height 13
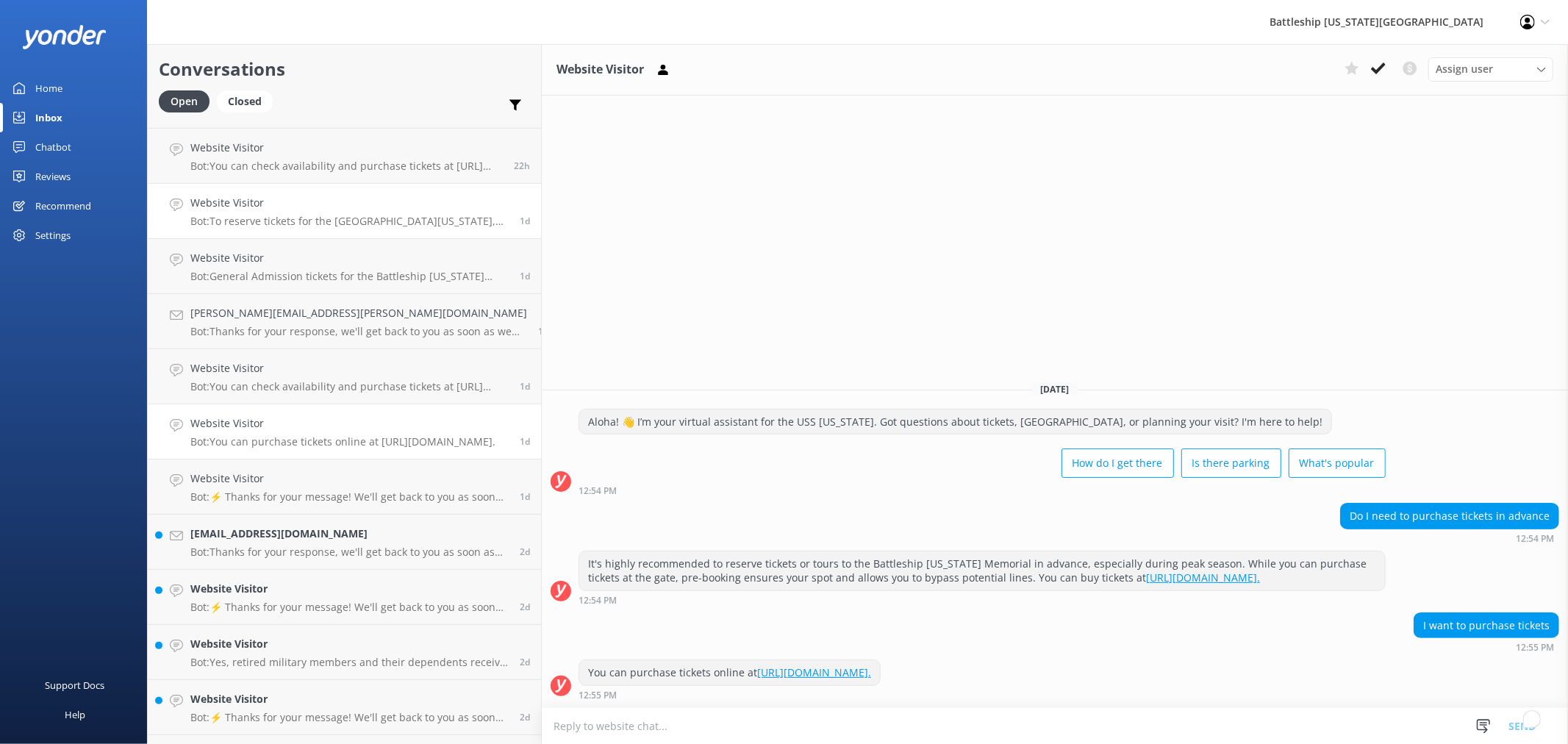
scroll to position [245, 0]
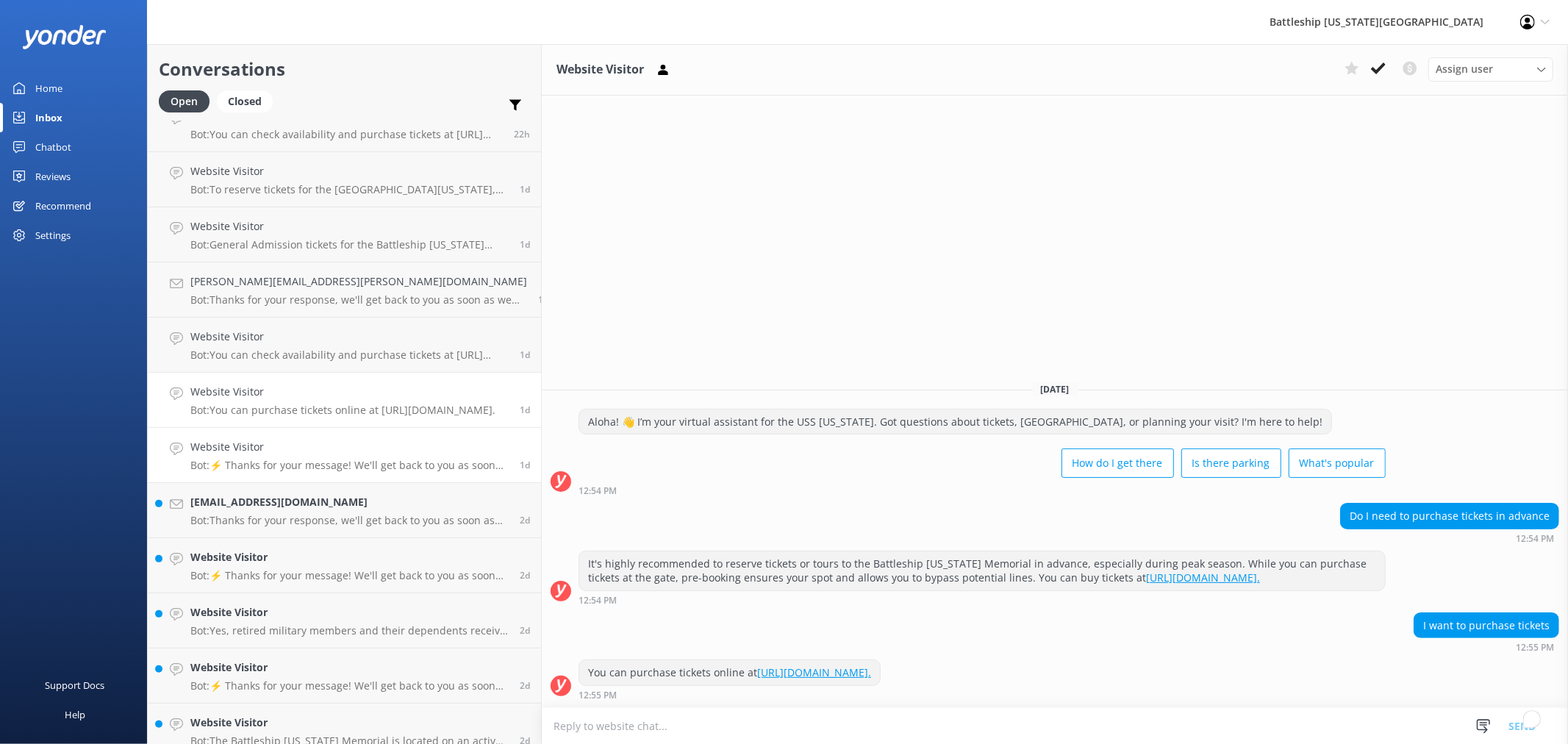
click at [306, 457] on div "Website Visitor Bot: ⚡ Thanks for your message! We'll get back to you as soon a…" at bounding box center [349, 455] width 318 height 33
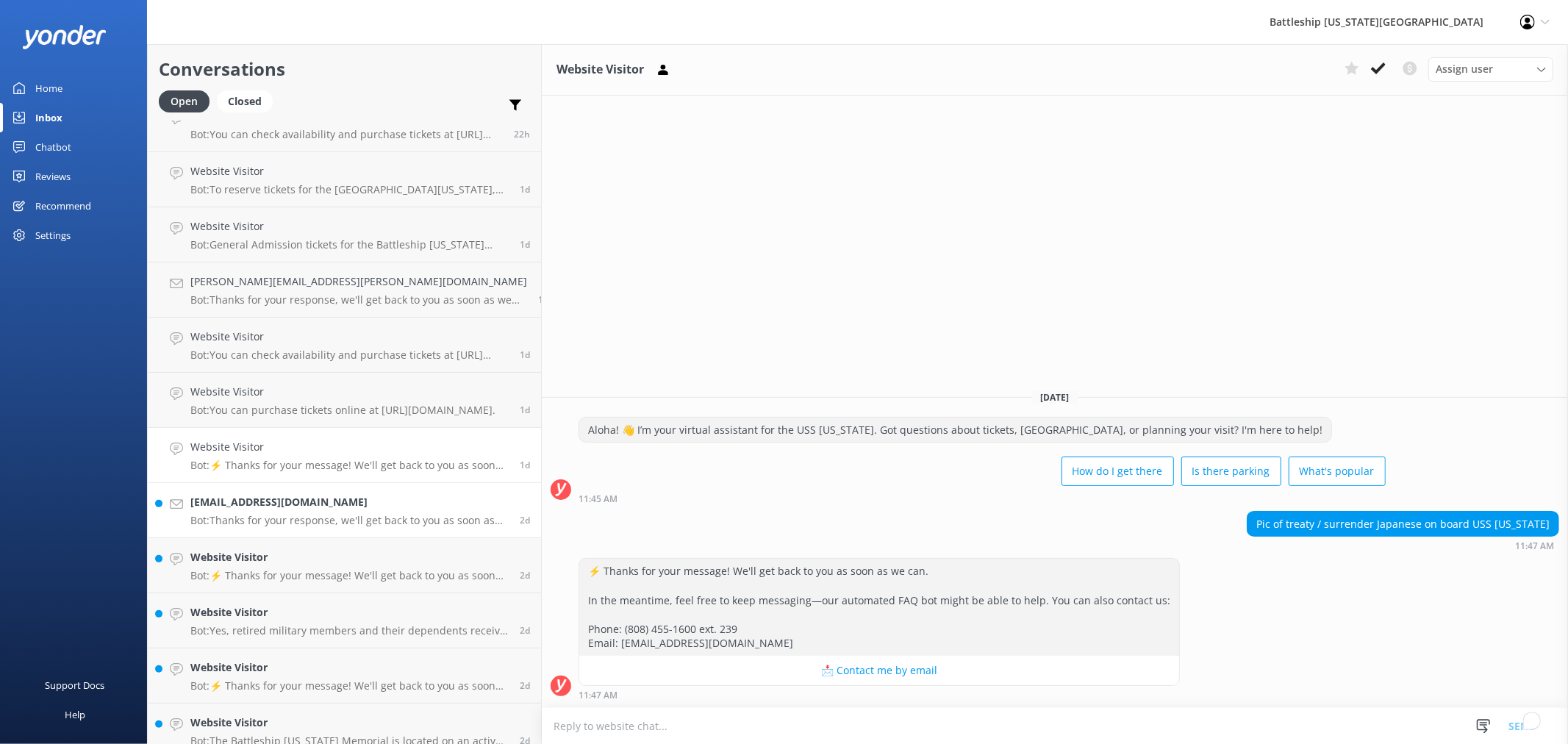
click at [319, 511] on div "flutistky@gmail.com Bot: Thanks for your response, we'll get back to you as soo…" at bounding box center [349, 510] width 318 height 33
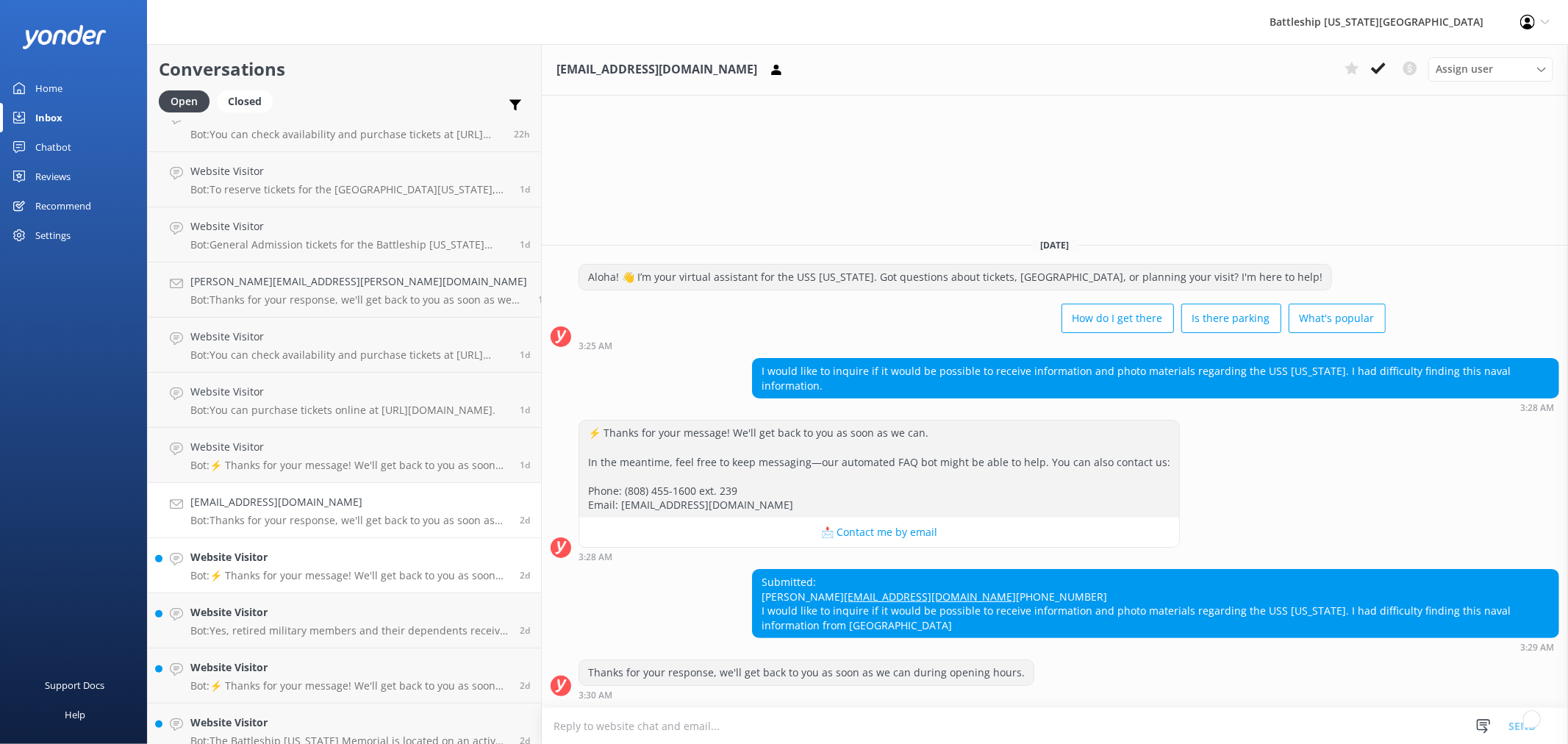
click at [332, 571] on p "Bot: ⚡ Thanks for your message! We'll get back to you as soon as we can. In the…" at bounding box center [349, 576] width 318 height 13
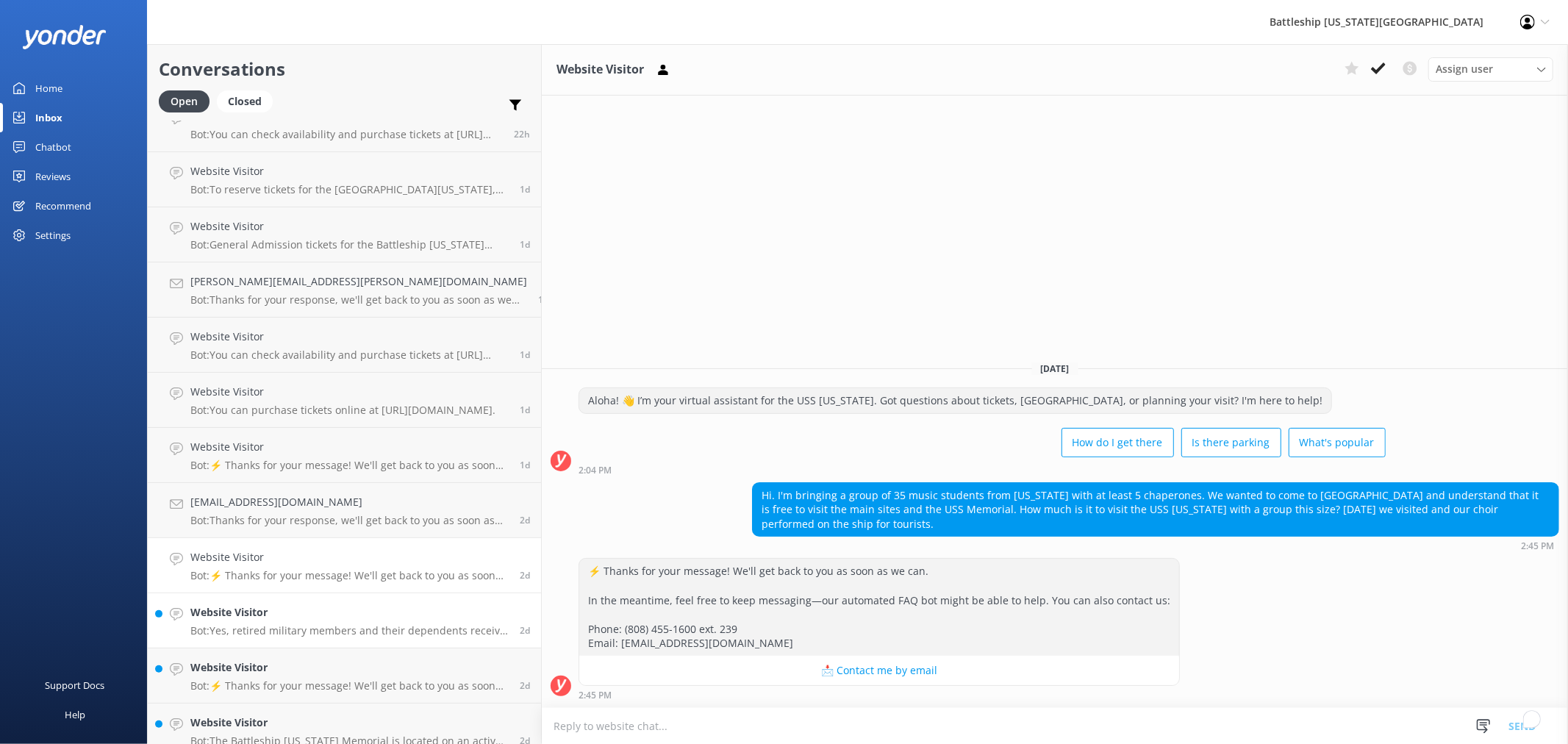
click at [291, 615] on h4 "Website Visitor" at bounding box center [349, 612] width 318 height 16
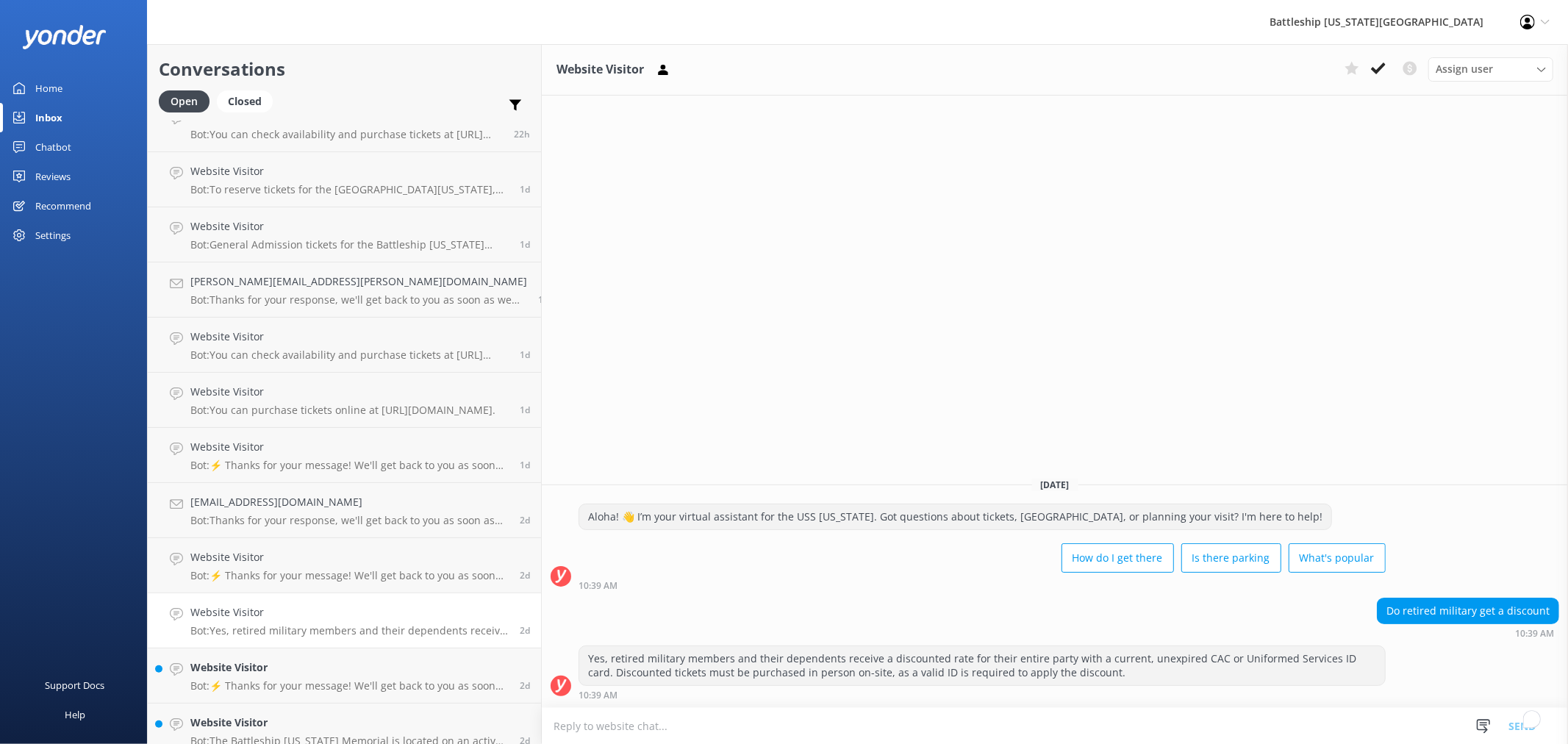
scroll to position [326, 0]
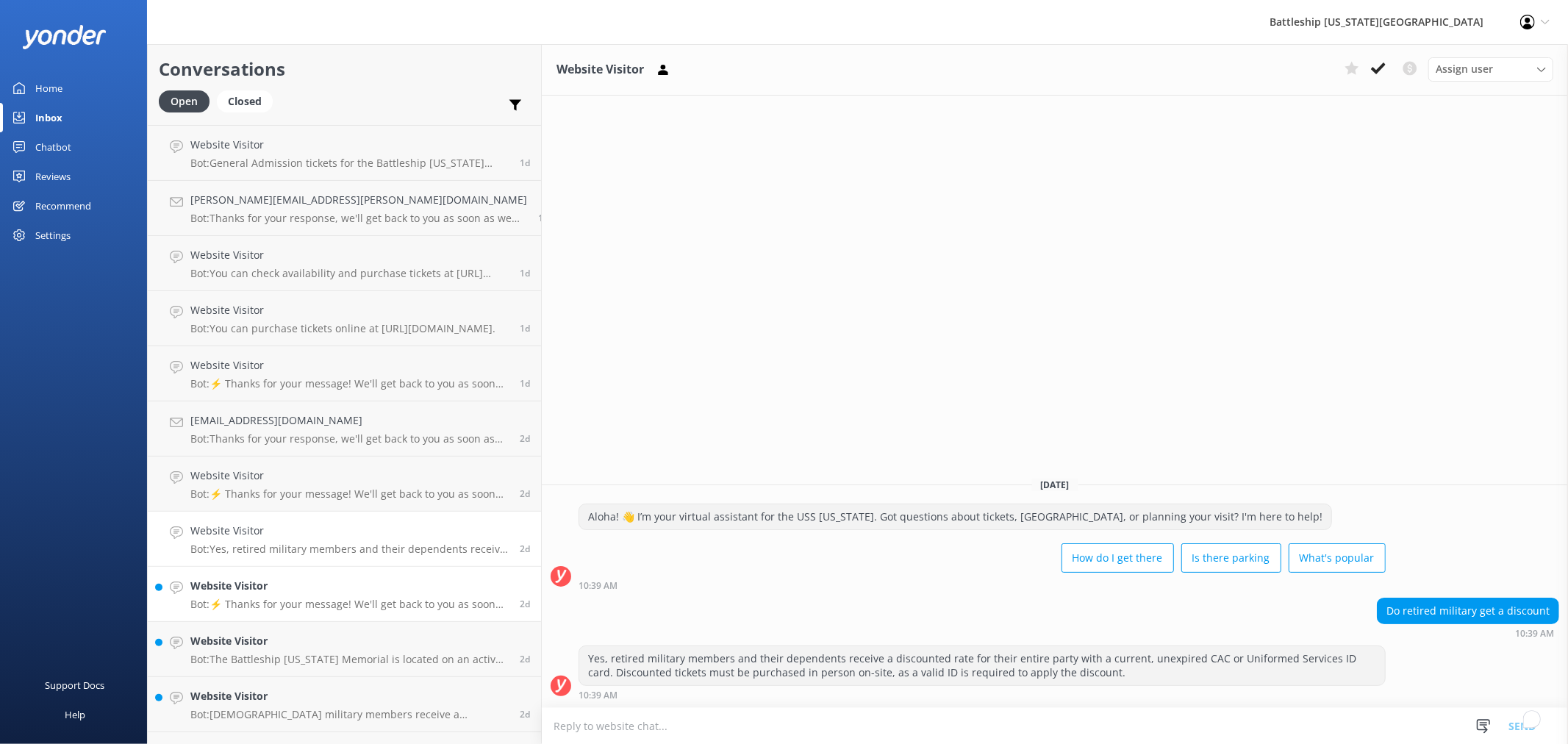
click at [302, 603] on p "Bot: ⚡ Thanks for your message! We'll get back to you as soon as we can. In the…" at bounding box center [349, 604] width 318 height 13
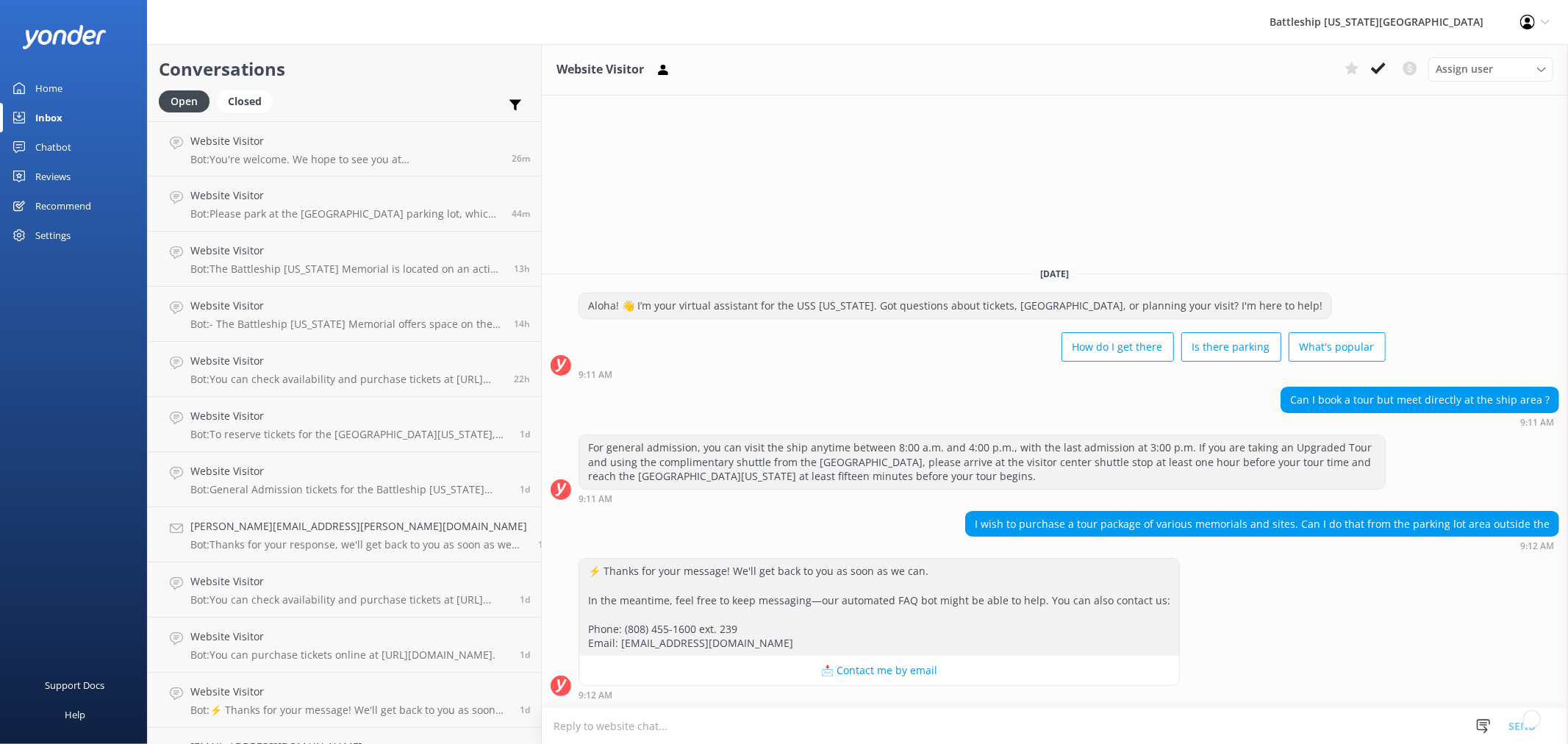
scroll to position [326, 0]
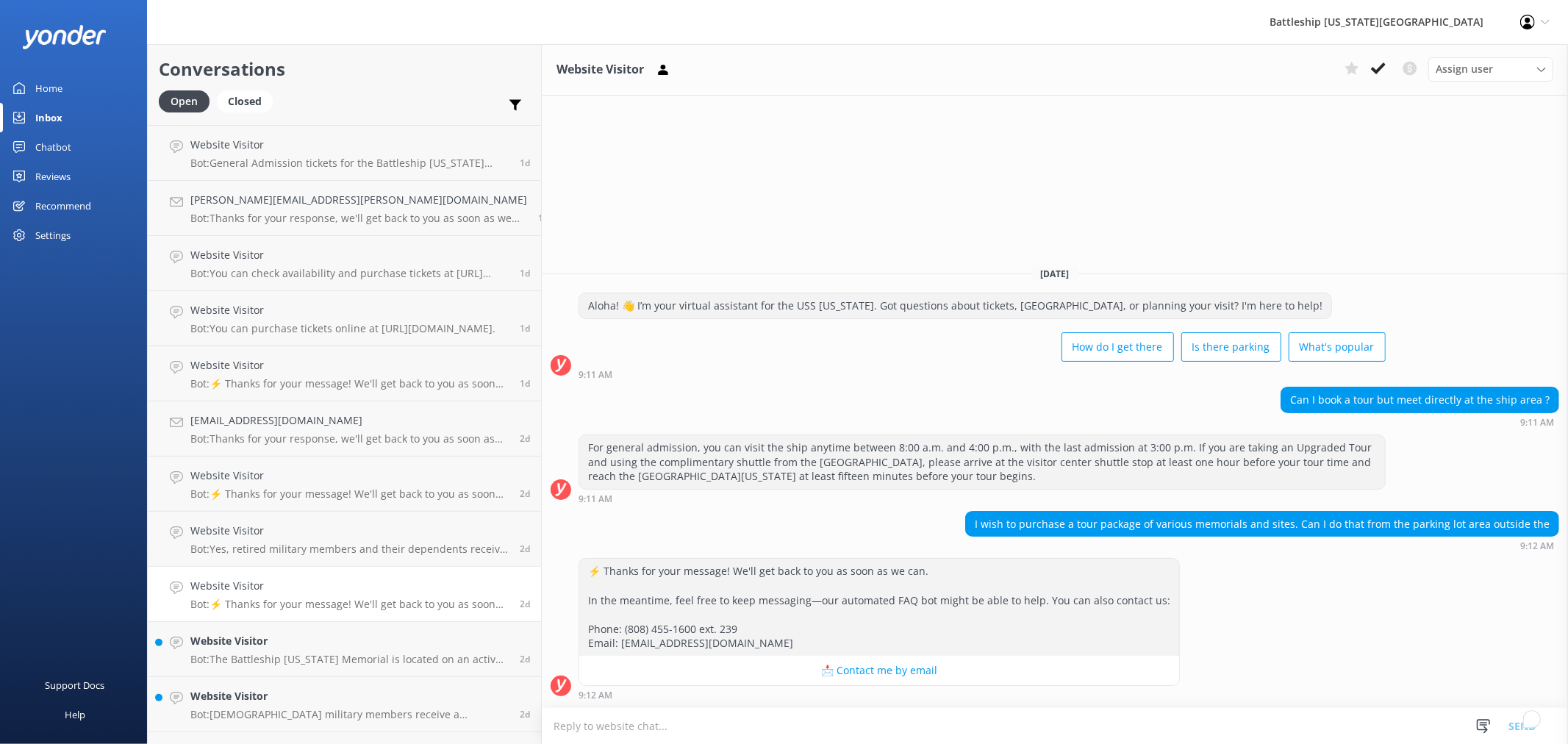
click at [314, 637] on h4 "Website Visitor" at bounding box center [349, 641] width 318 height 16
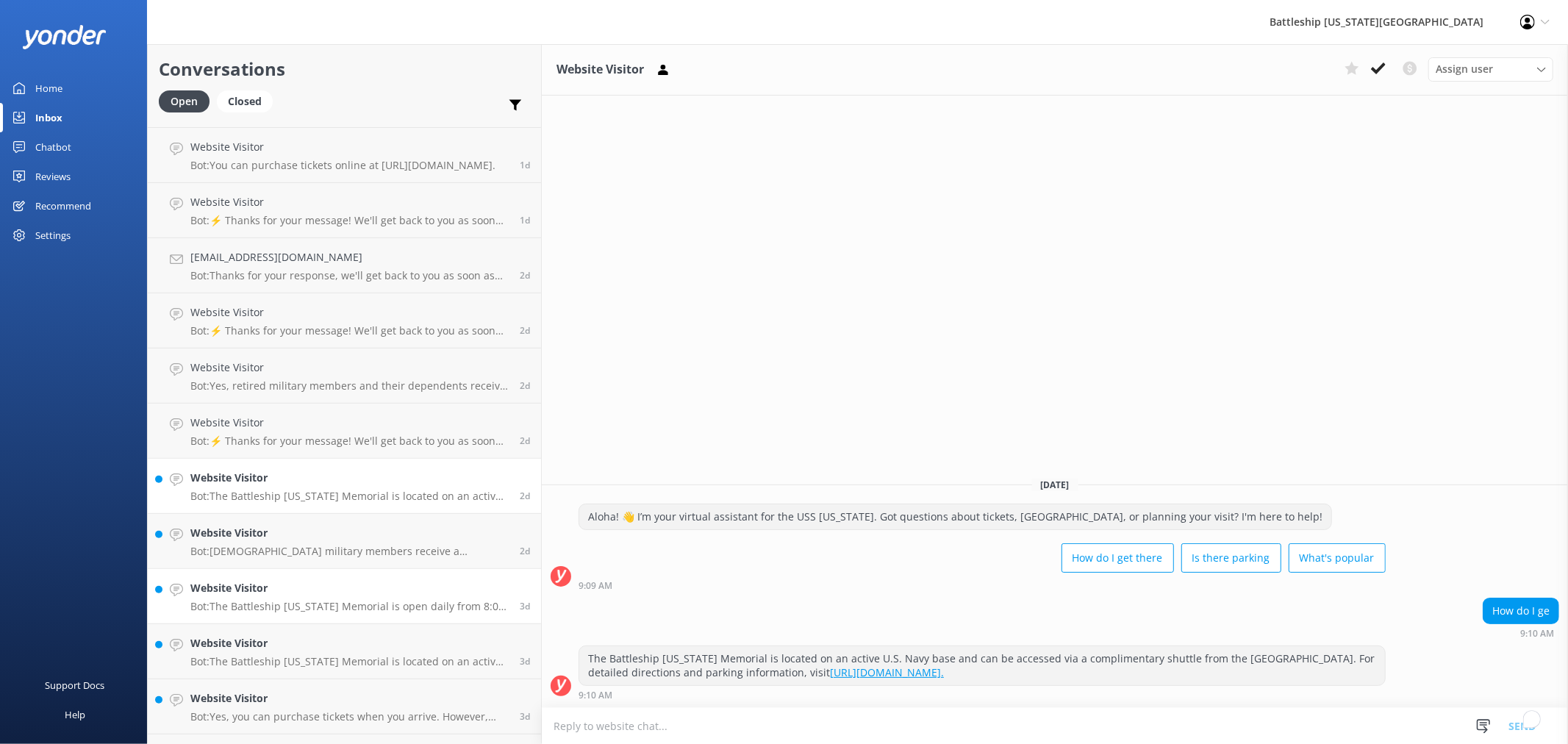
scroll to position [572, 0]
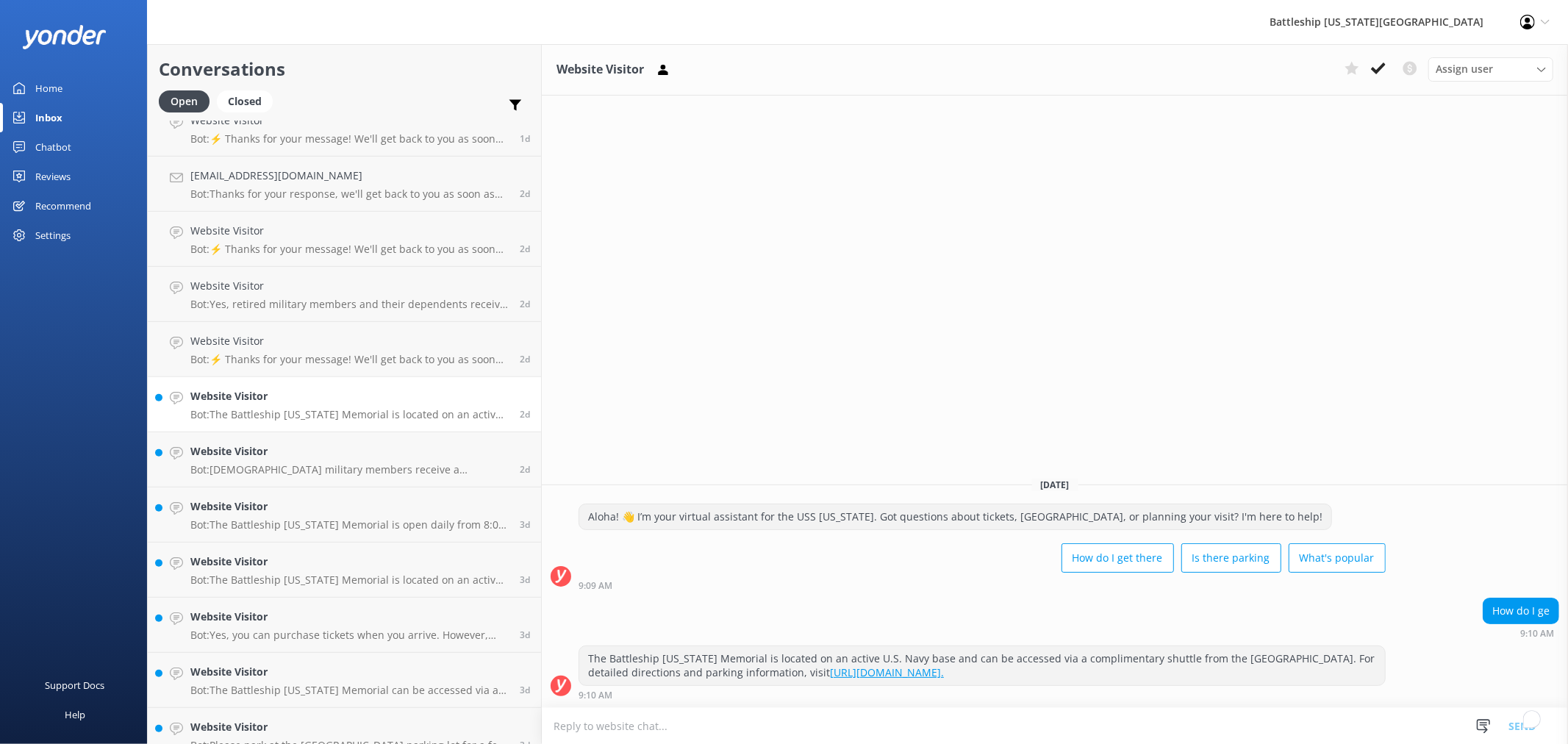
click at [336, 395] on h4 "Website Visitor" at bounding box center [349, 396] width 318 height 16
click at [248, 408] on p "Bot: The Battleship [US_STATE] Memorial is located on an active U.S. Navy base …" at bounding box center [349, 414] width 318 height 13
click at [275, 447] on h4 "Website Visitor" at bounding box center [349, 451] width 318 height 16
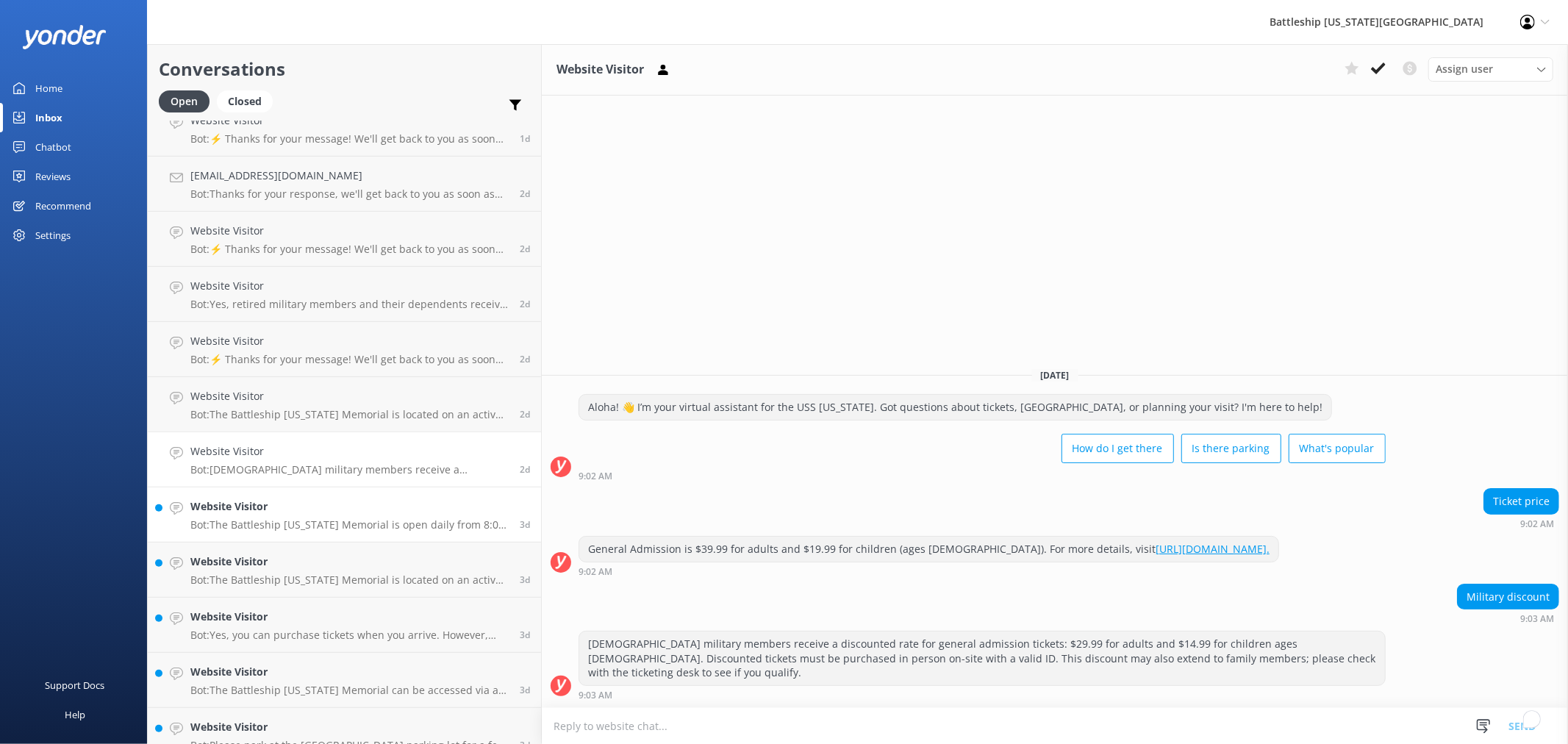
click at [333, 522] on p "Bot: The Battleship [US_STATE] Memorial is open daily from 8:00 a.m. to 4:00 p.…" at bounding box center [349, 525] width 318 height 13
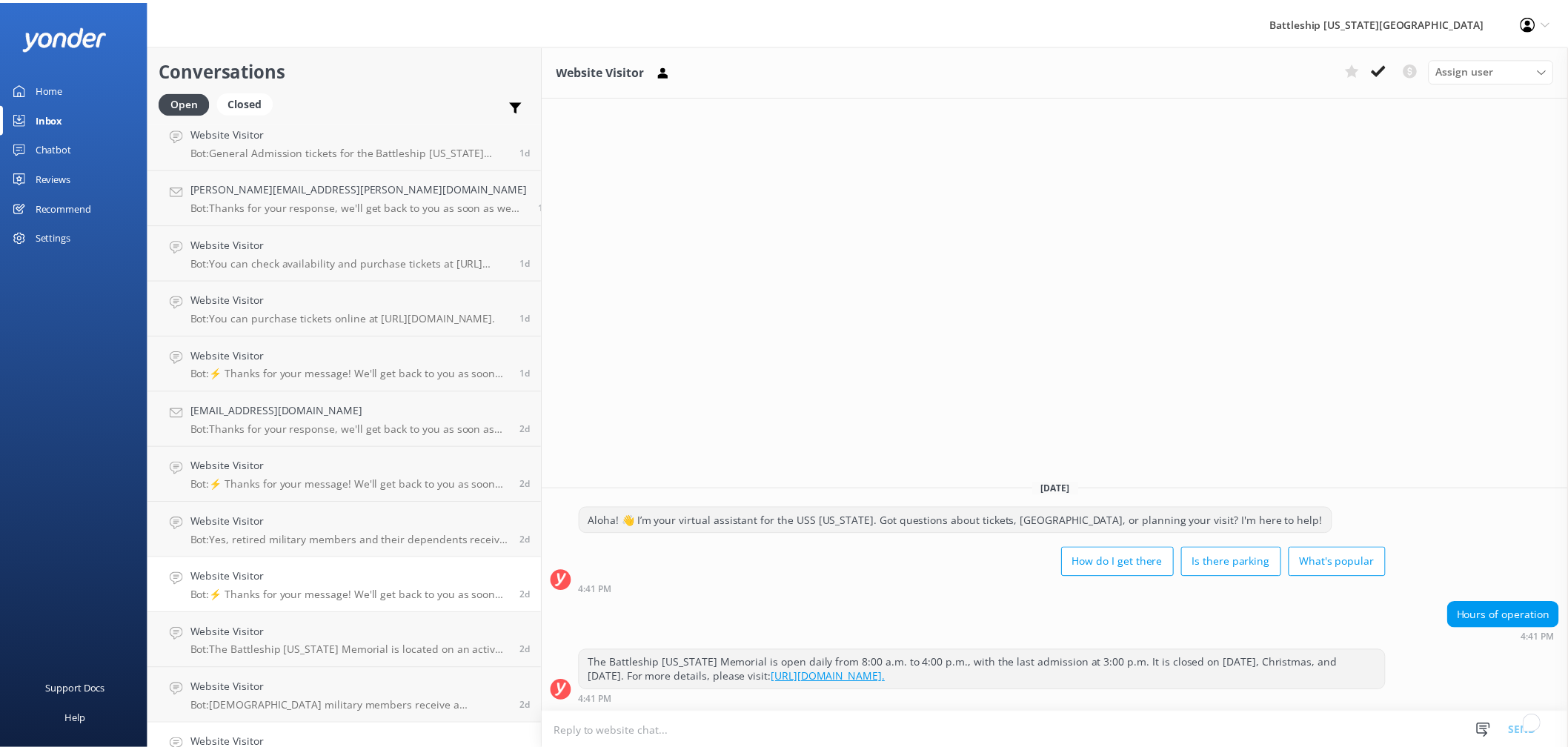
scroll to position [329, 0]
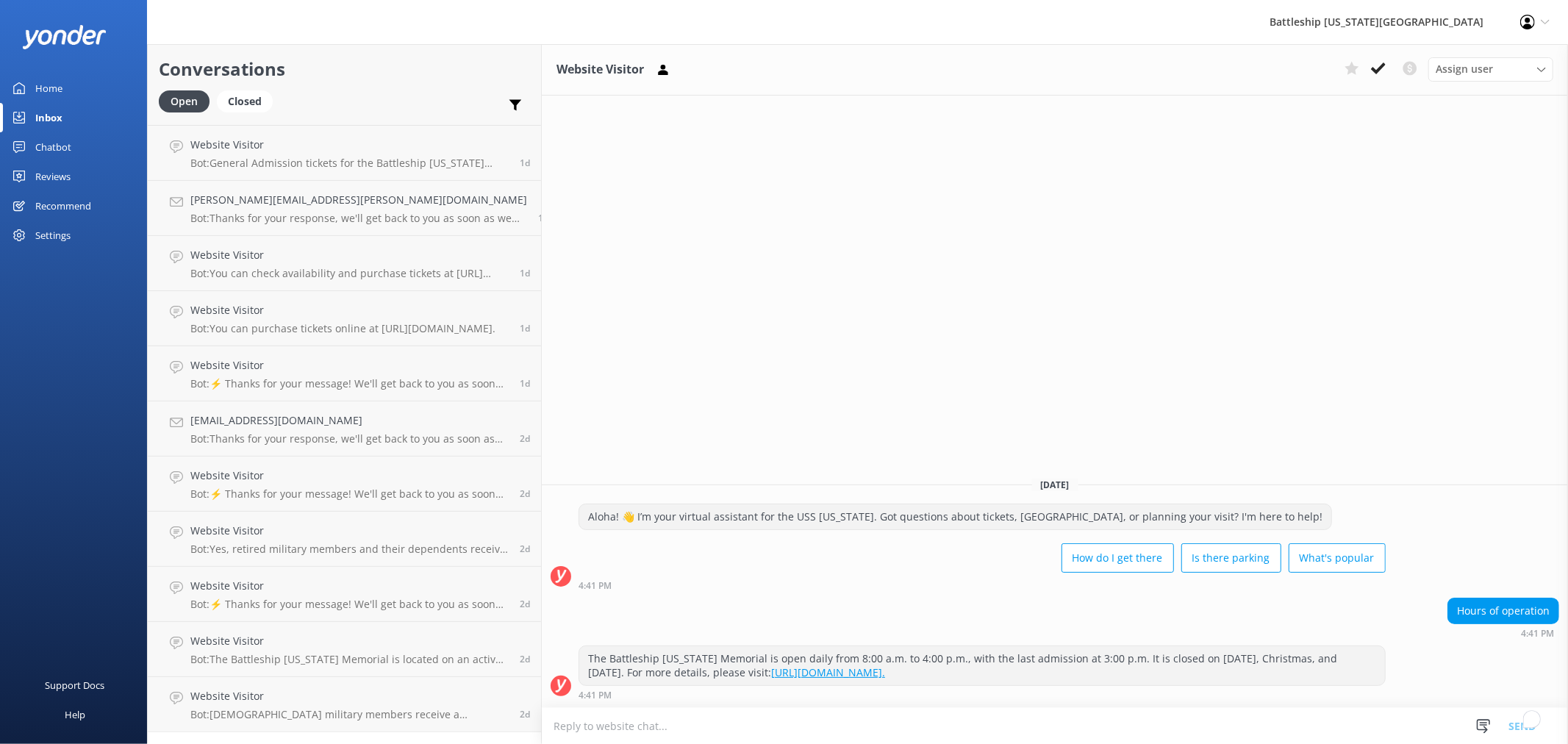
click at [49, 116] on div "Inbox" at bounding box center [48, 118] width 27 height 29
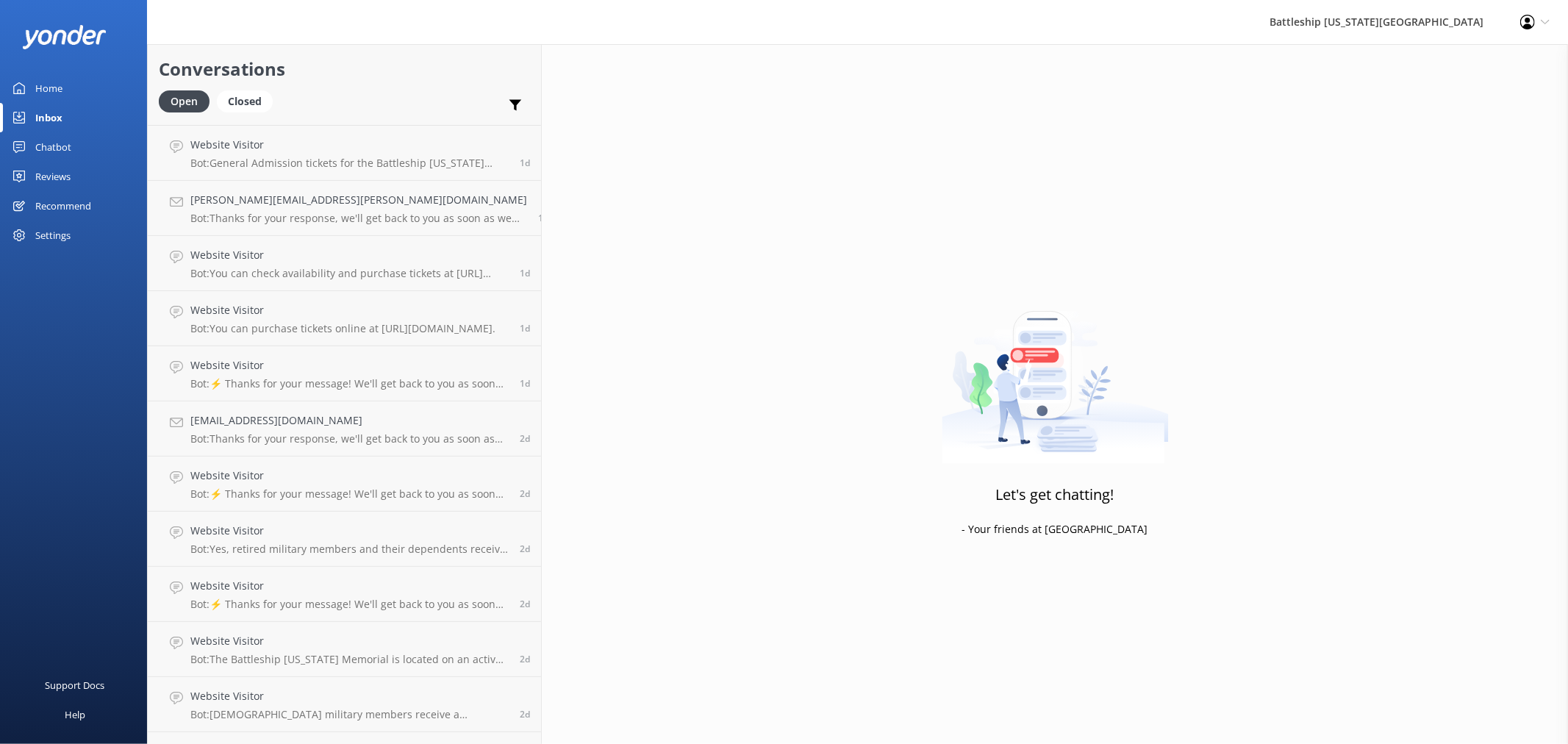
click at [47, 89] on div "Home" at bounding box center [48, 88] width 27 height 29
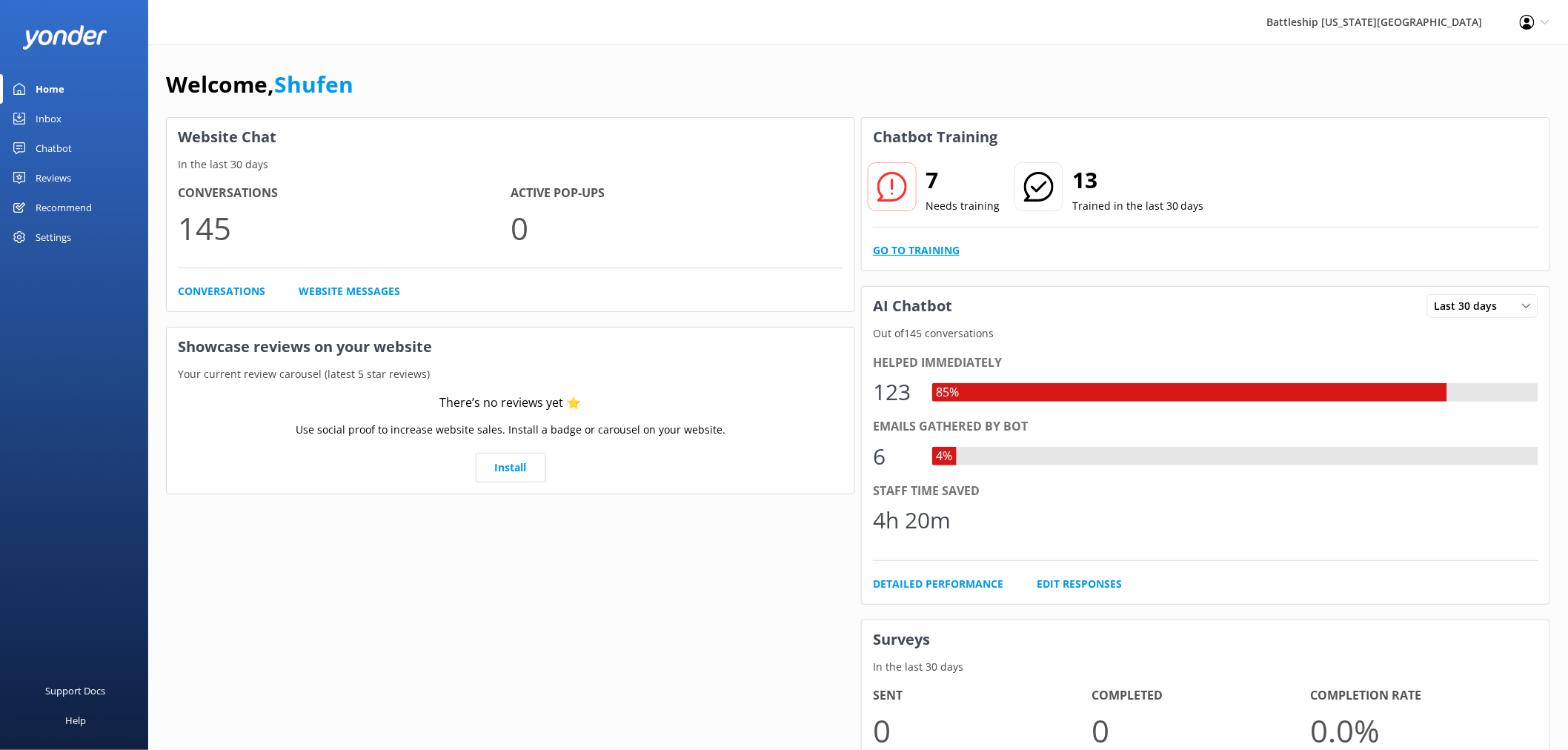
click at [924, 247] on link "Go to Training" at bounding box center [916, 251] width 86 height 16
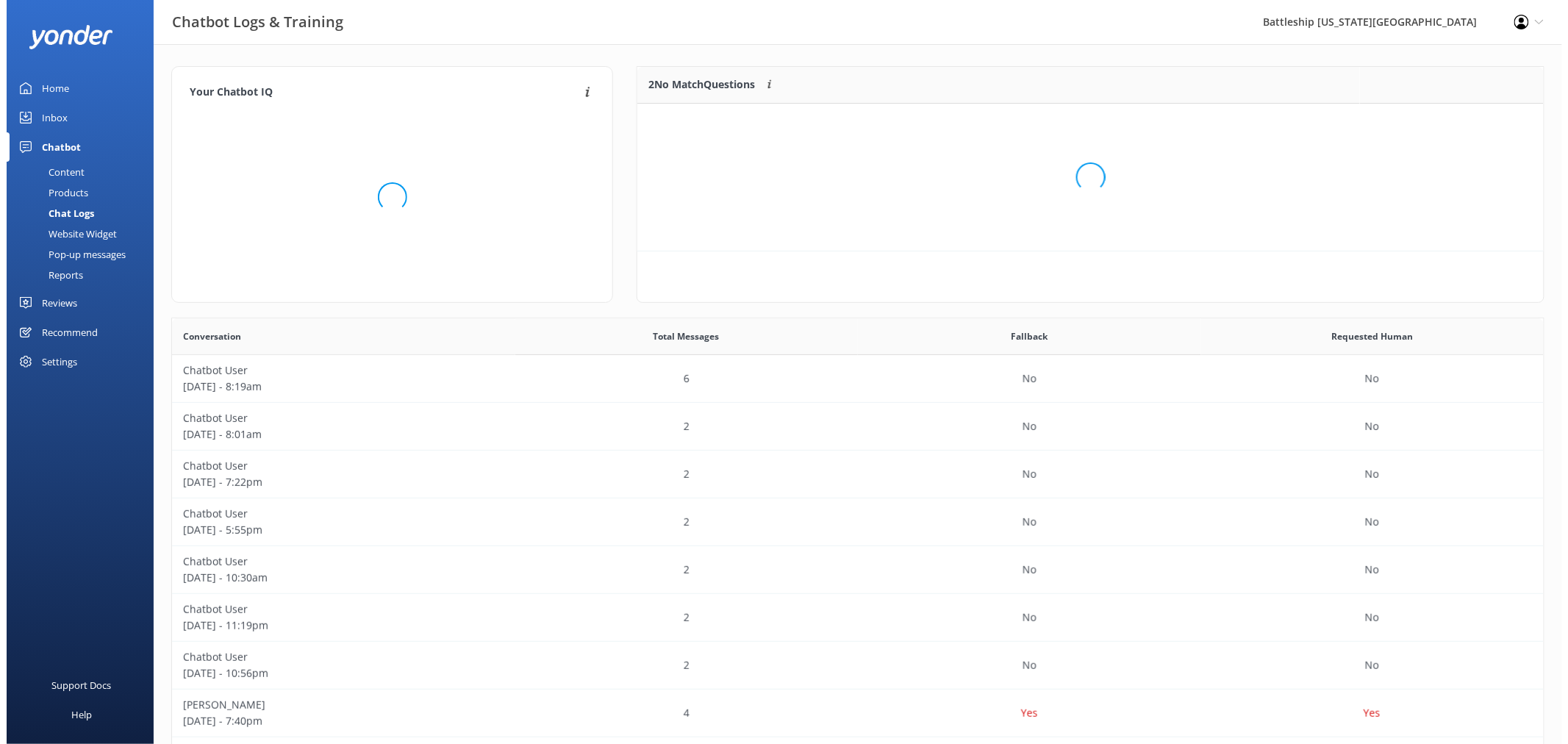
scroll to position [62, 893]
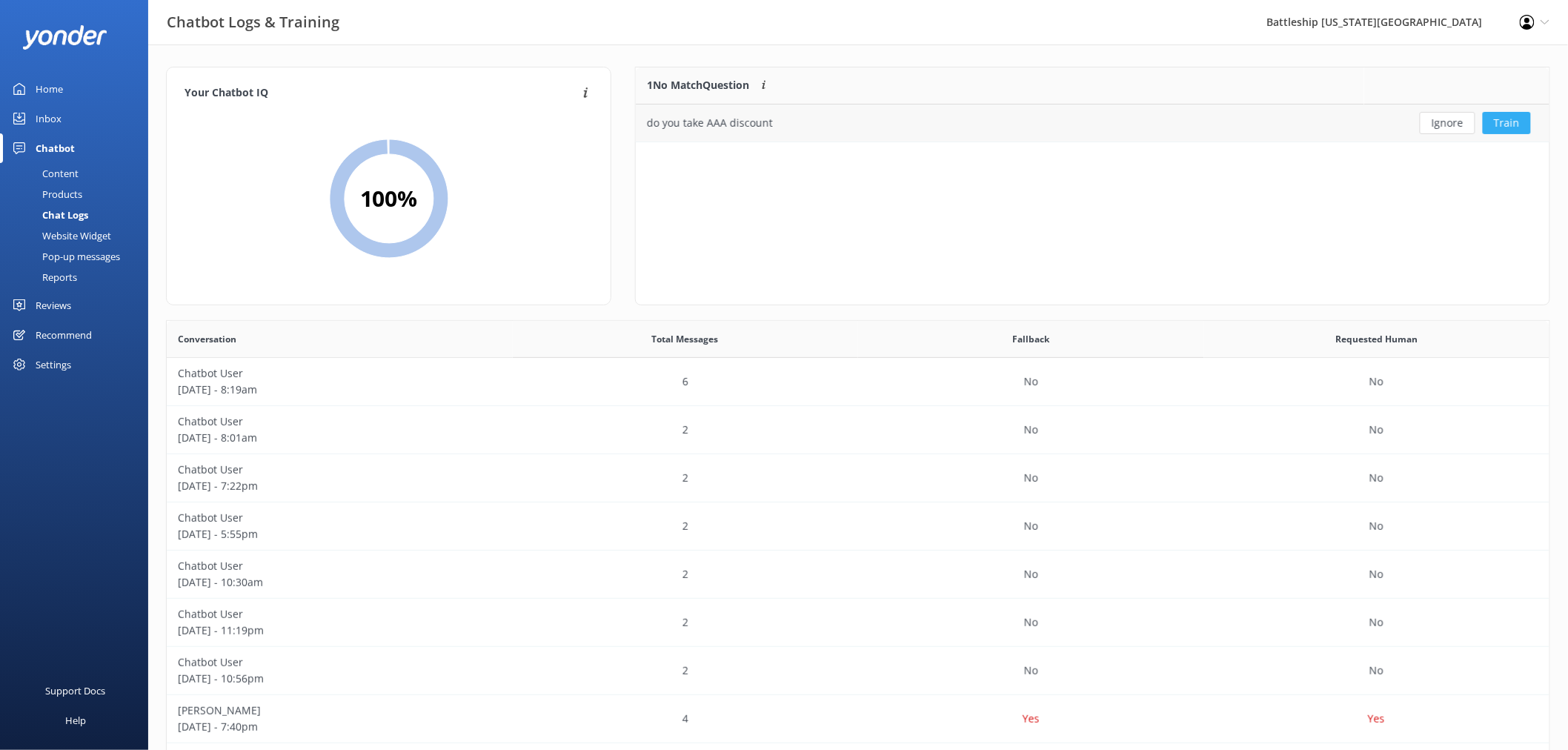
click at [1512, 122] on button "Train" at bounding box center [1507, 123] width 48 height 22
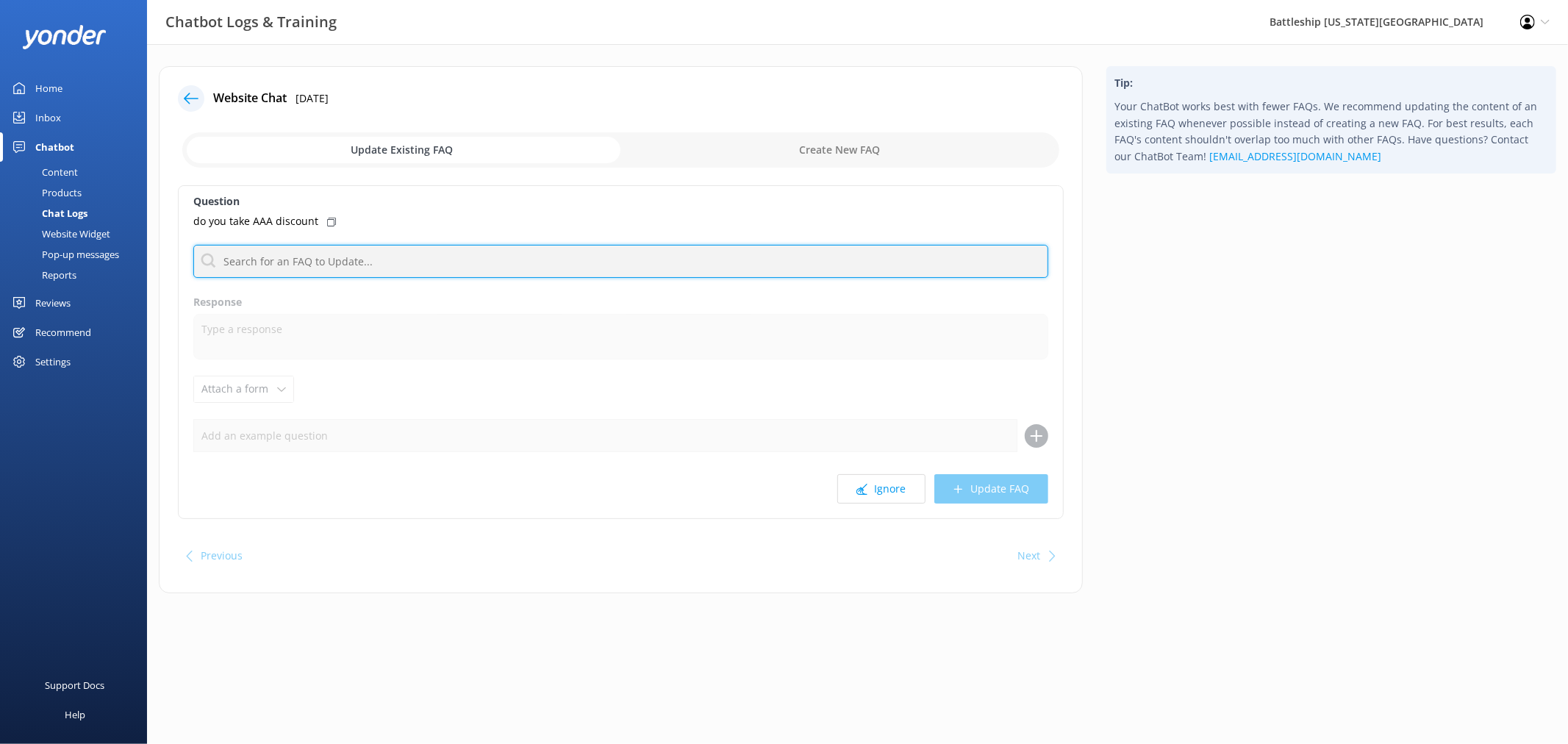
click at [347, 262] on input "text" at bounding box center [621, 261] width 855 height 33
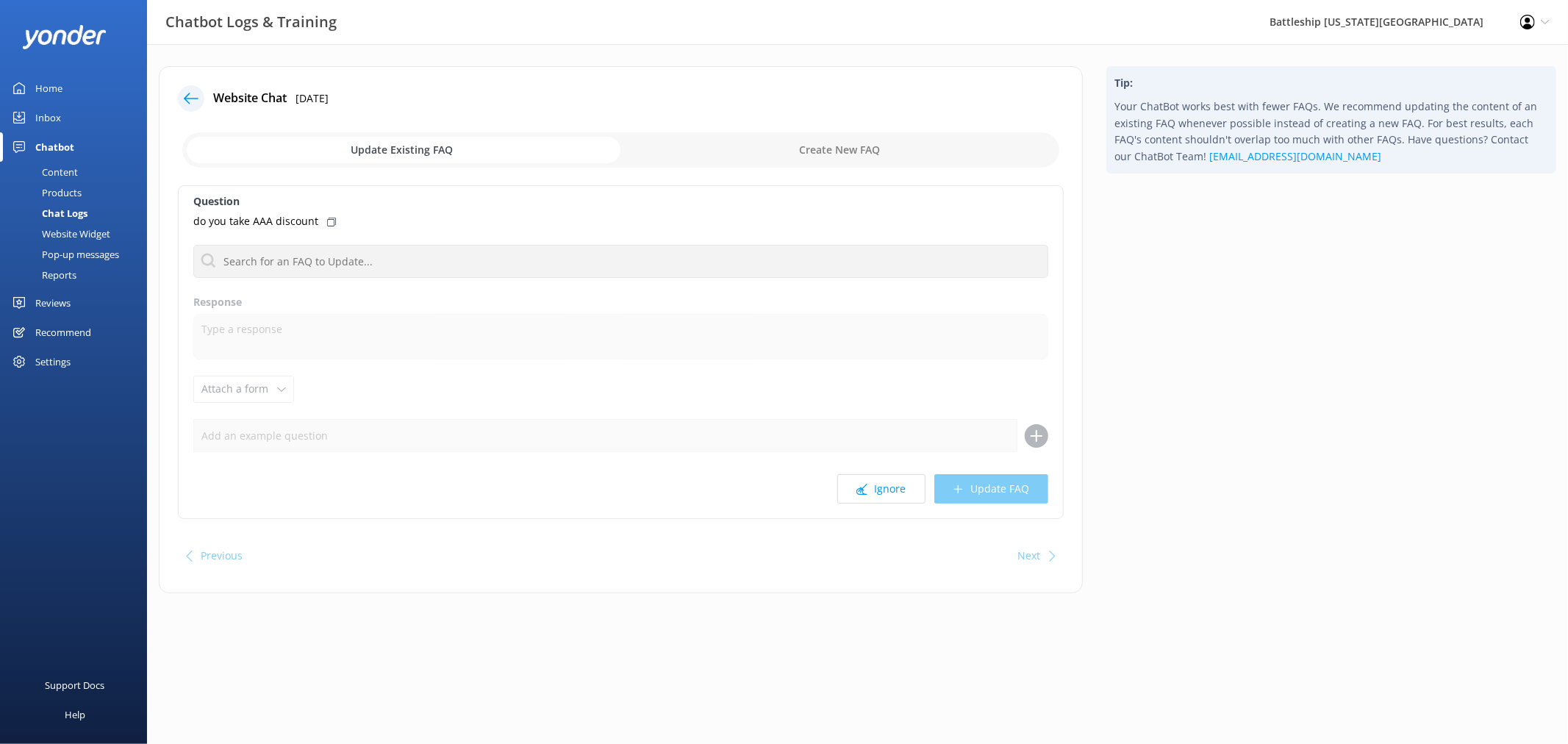
click at [846, 150] on input "checkbox" at bounding box center [621, 150] width 877 height 35
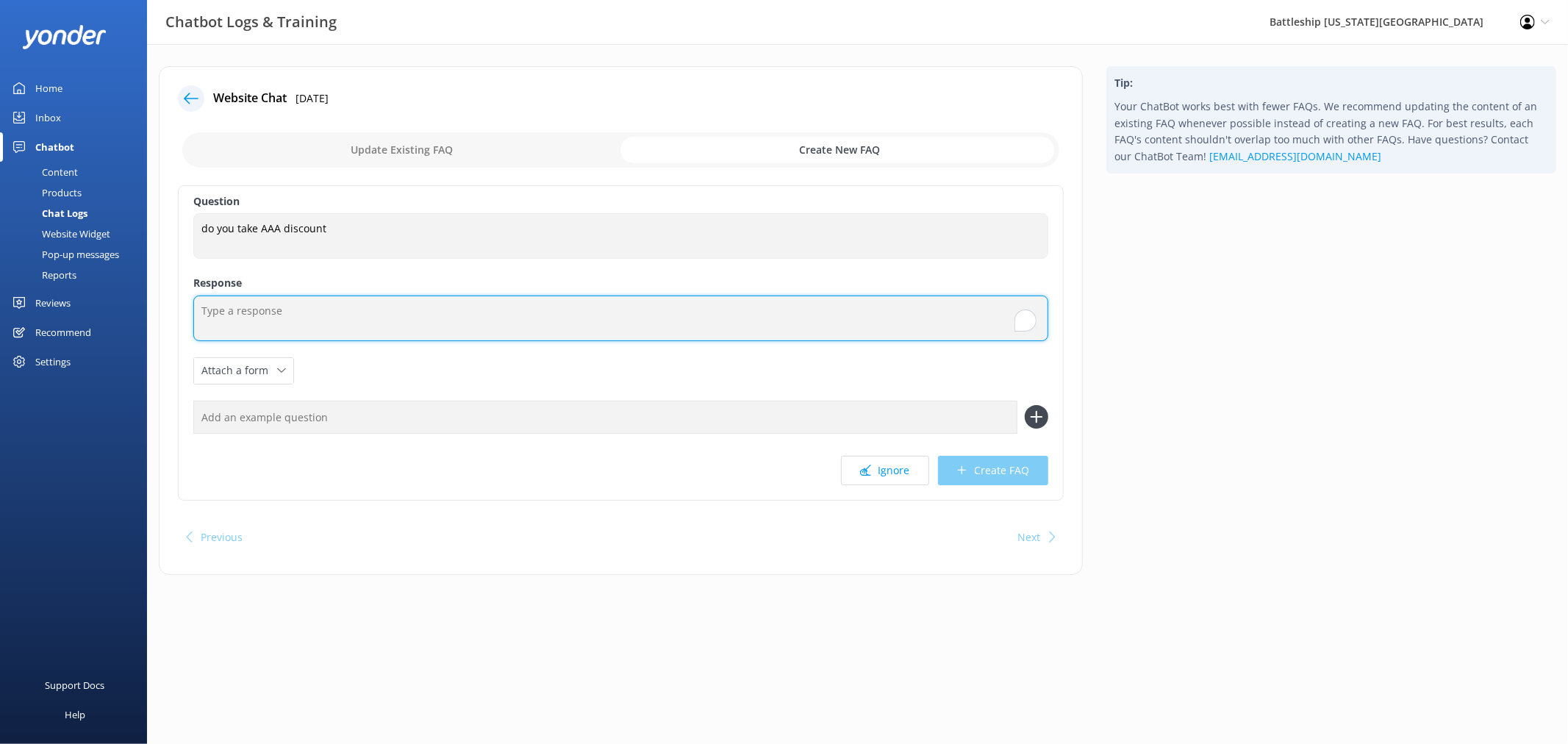
click at [258, 322] on textarea "To enrich screen reader interactions, please activate Accessibility in Grammarl…" at bounding box center [621, 318] width 855 height 45
click at [273, 313] on textarea "To enrich screen reader interactions, please activate Accessibility in Grammarl…" at bounding box center [621, 318] width 855 height 45
click at [432, 309] on textarea "To enrich screen reader interactions, please activate Accessibility in Grammarl…" at bounding box center [621, 318] width 855 height 45
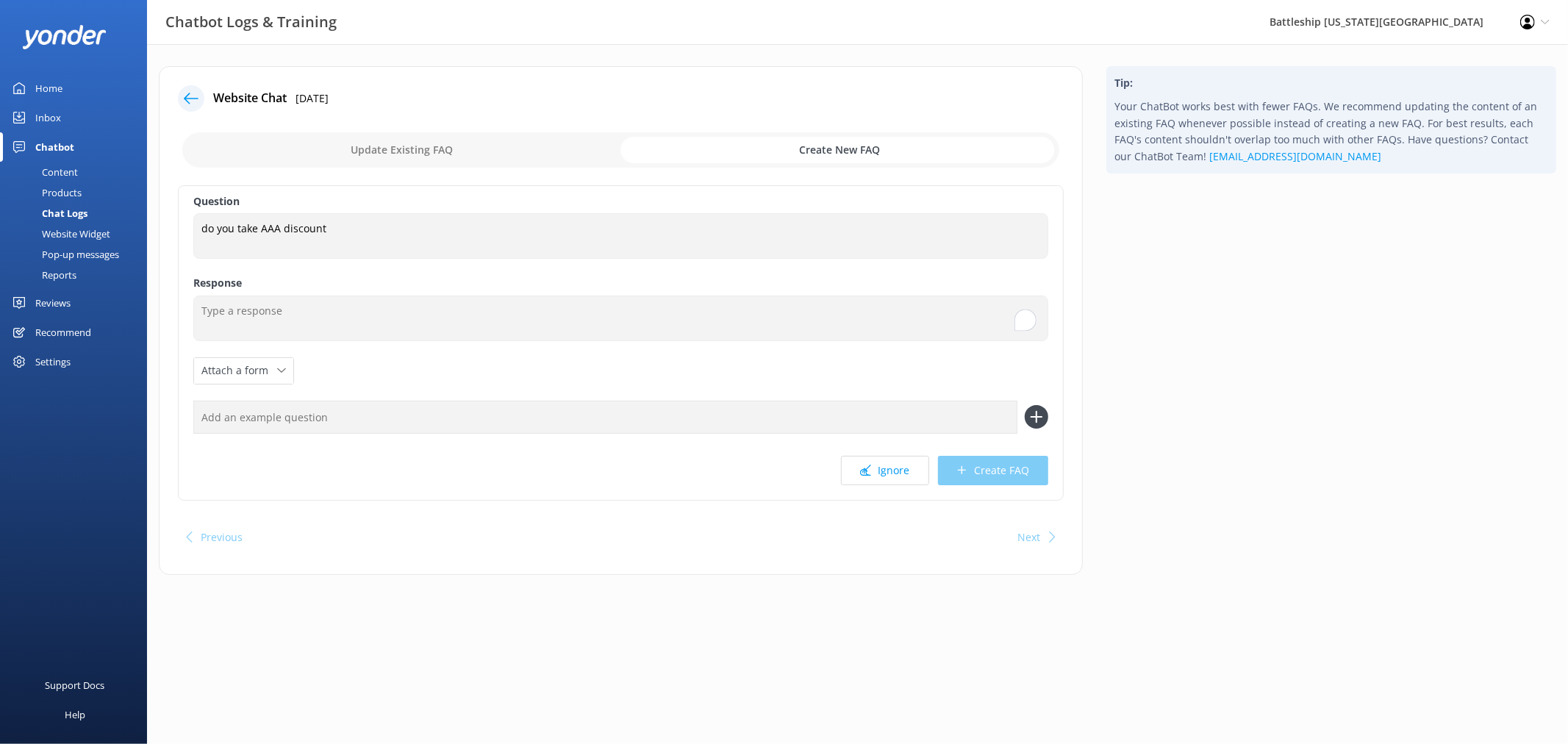
click at [460, 156] on input "checkbox" at bounding box center [621, 150] width 877 height 35
checkbox input "false"
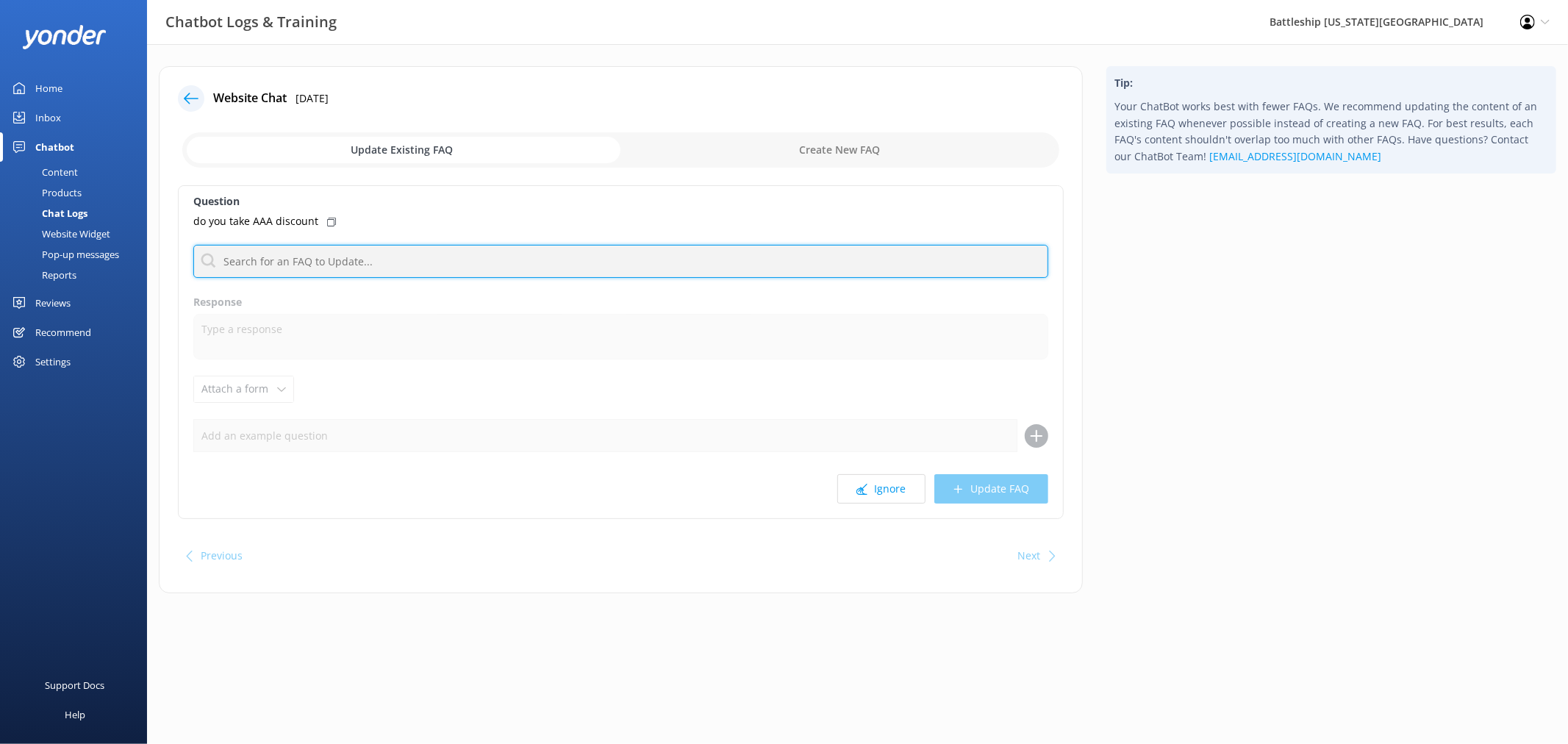
click at [442, 262] on input "text" at bounding box center [621, 261] width 855 height 33
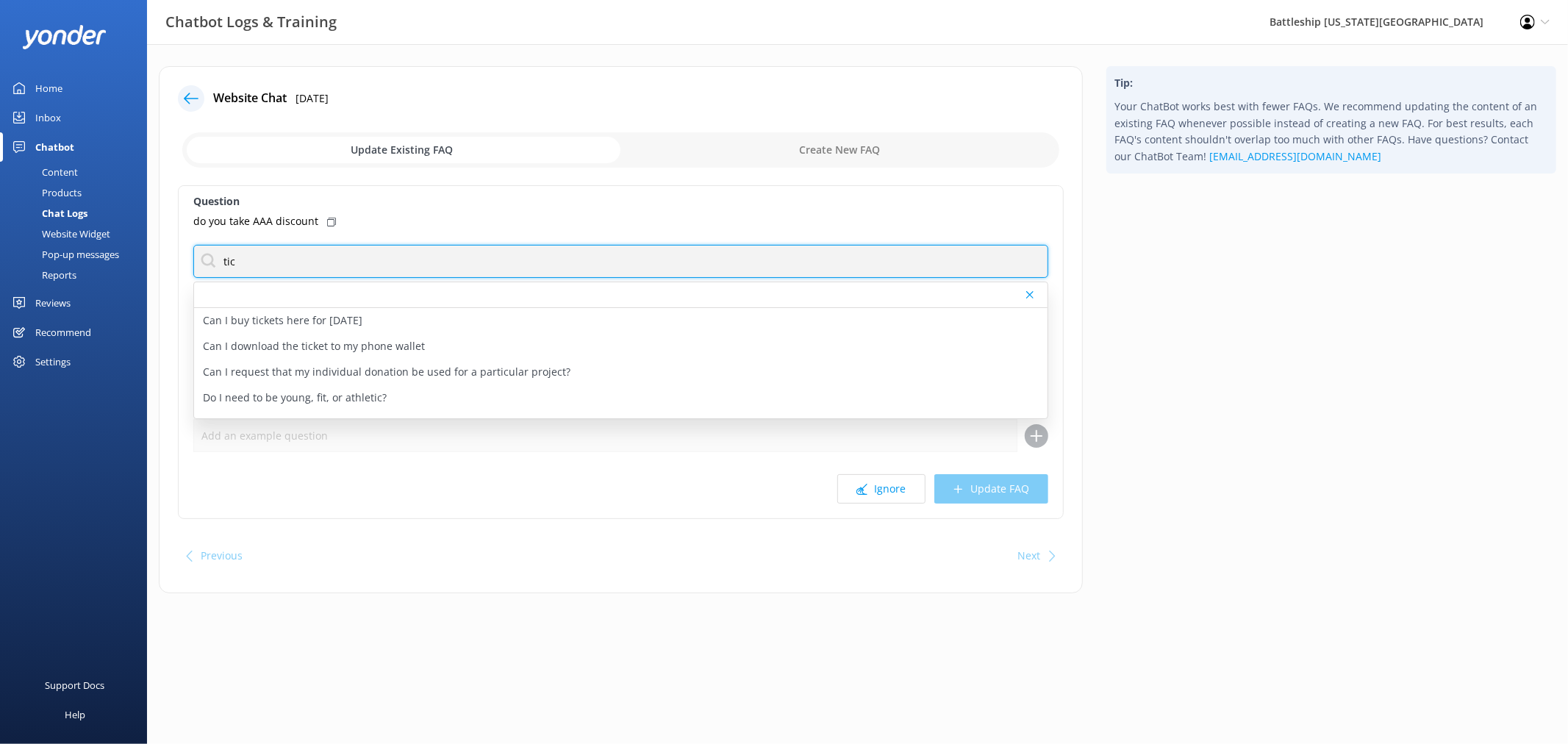
type input "ticket"
click at [388, 259] on input "ticket" at bounding box center [621, 261] width 855 height 33
drag, startPoint x: 316, startPoint y: 258, endPoint x: 224, endPoint y: 259, distance: 92.0
click at [204, 255] on input "ticket" at bounding box center [621, 261] width 855 height 33
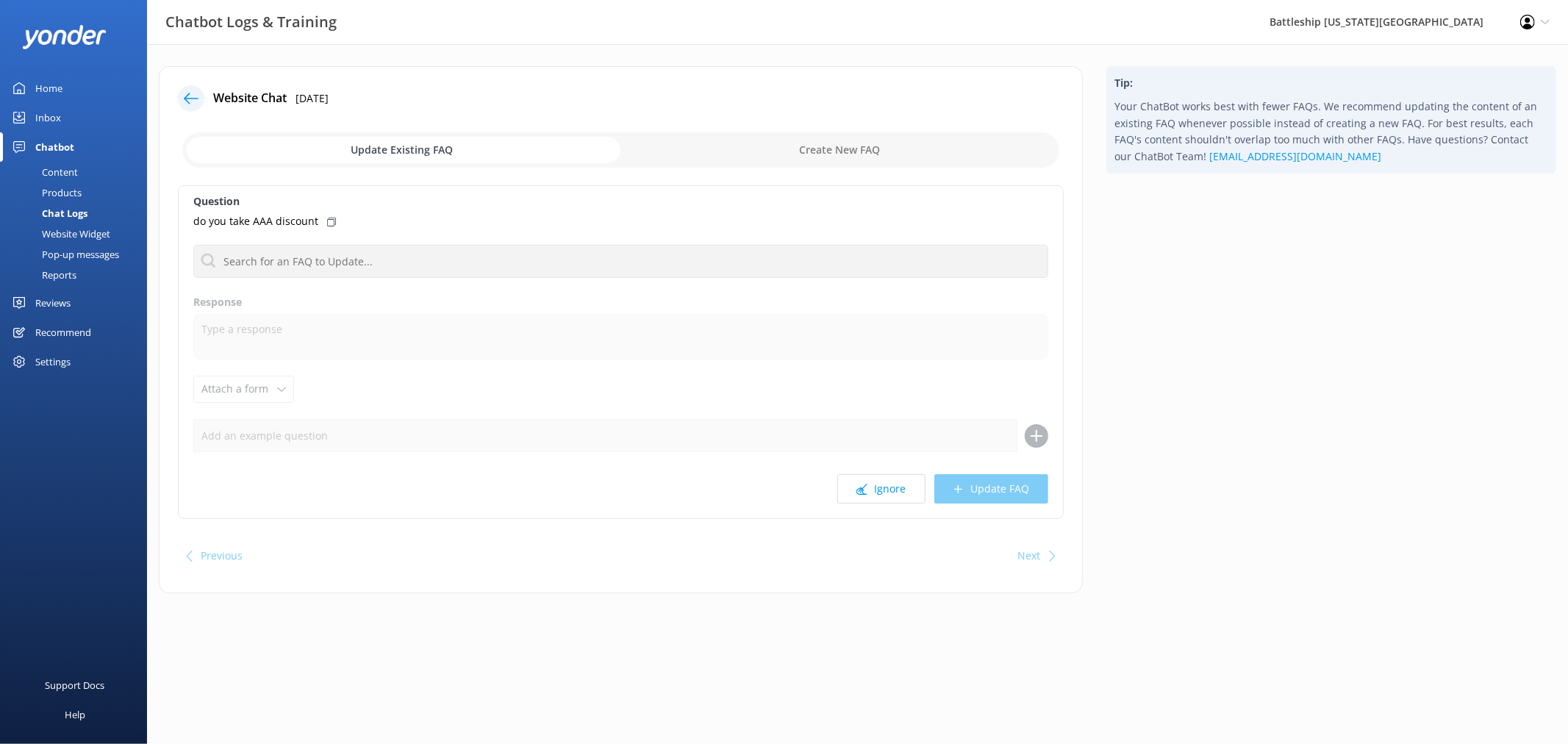
click at [841, 152] on input "checkbox" at bounding box center [621, 150] width 877 height 35
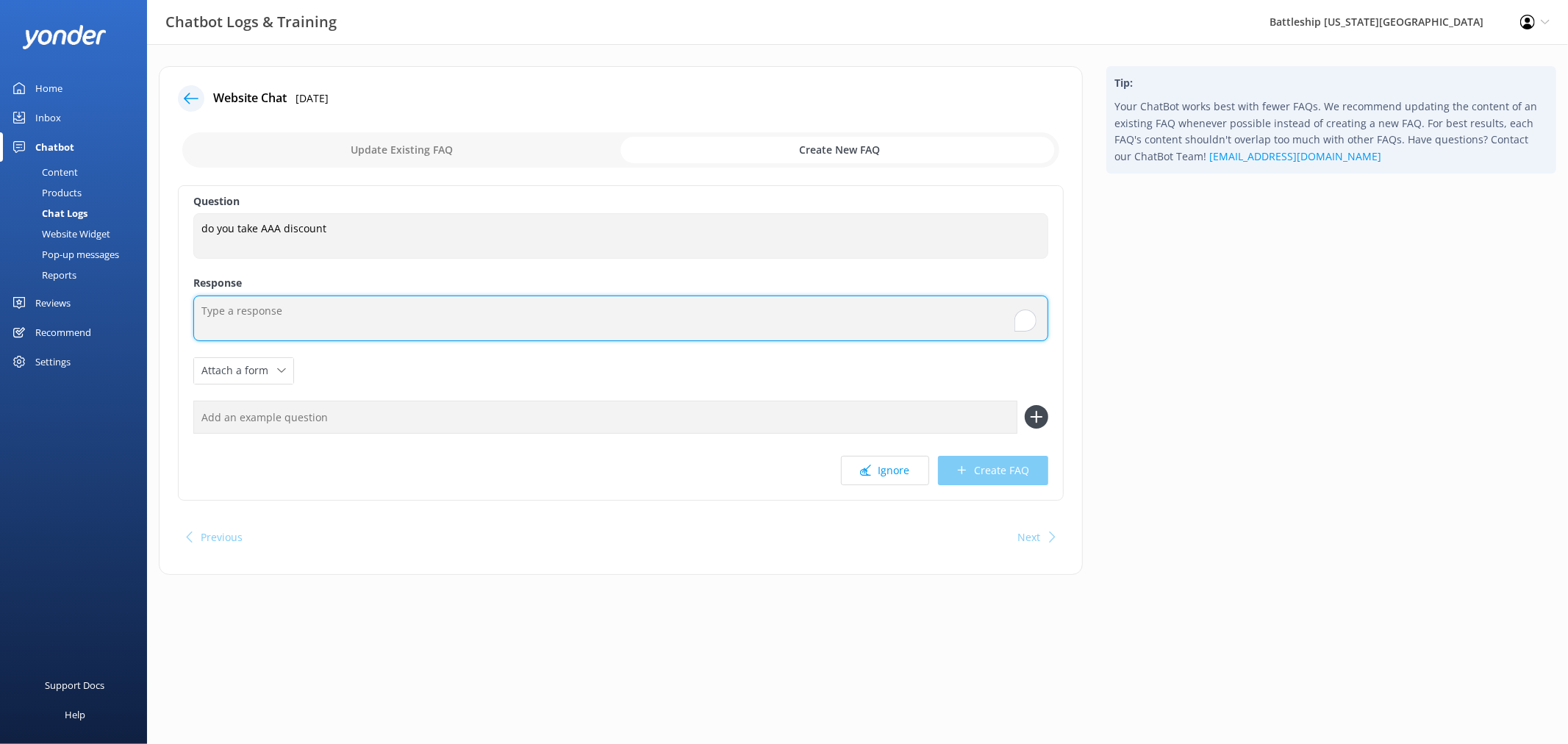
click at [287, 317] on textarea "To enrich screen reader interactions, please activate Accessibility in Grammarl…" at bounding box center [621, 318] width 855 height 45
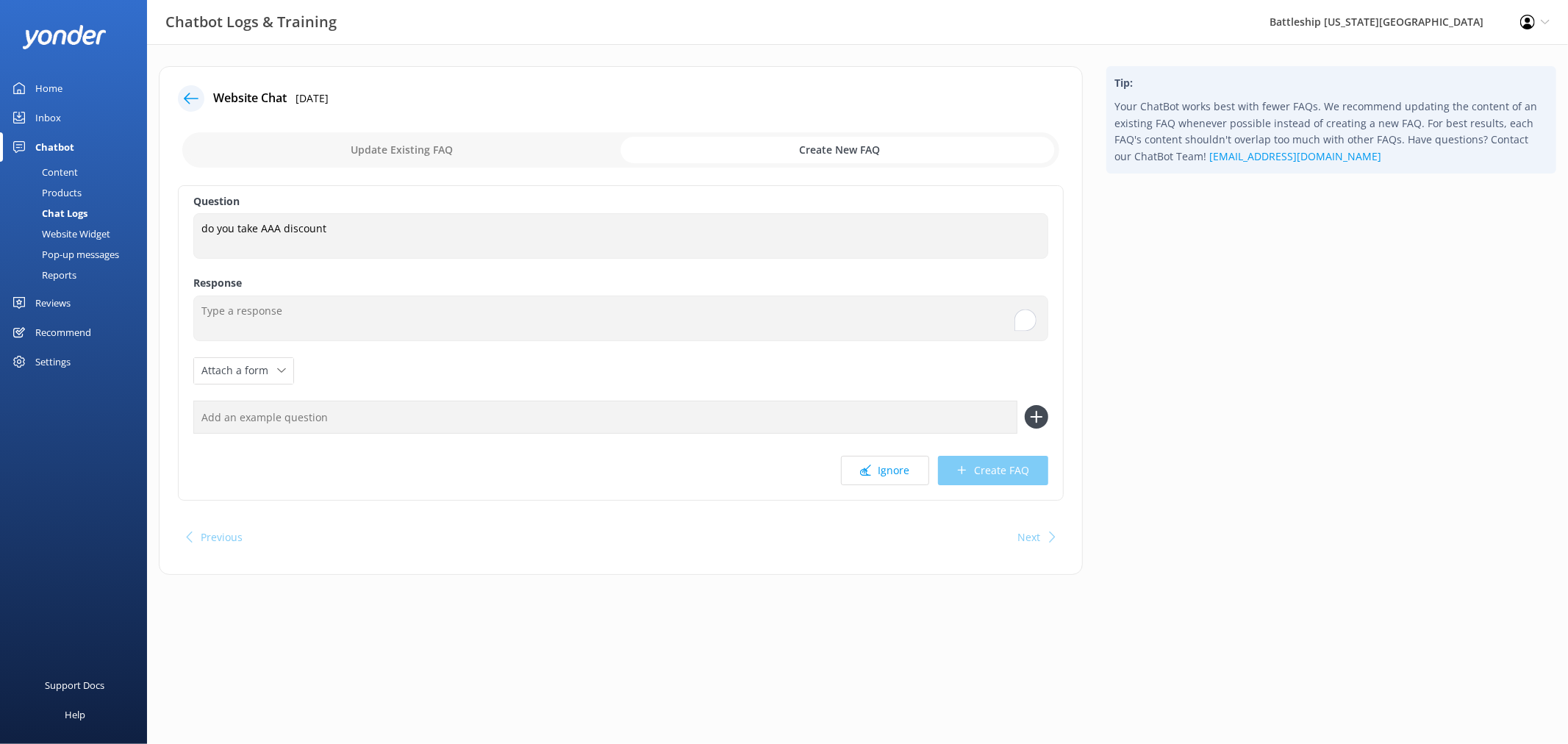
click at [864, 144] on input "checkbox" at bounding box center [621, 150] width 877 height 35
checkbox input "false"
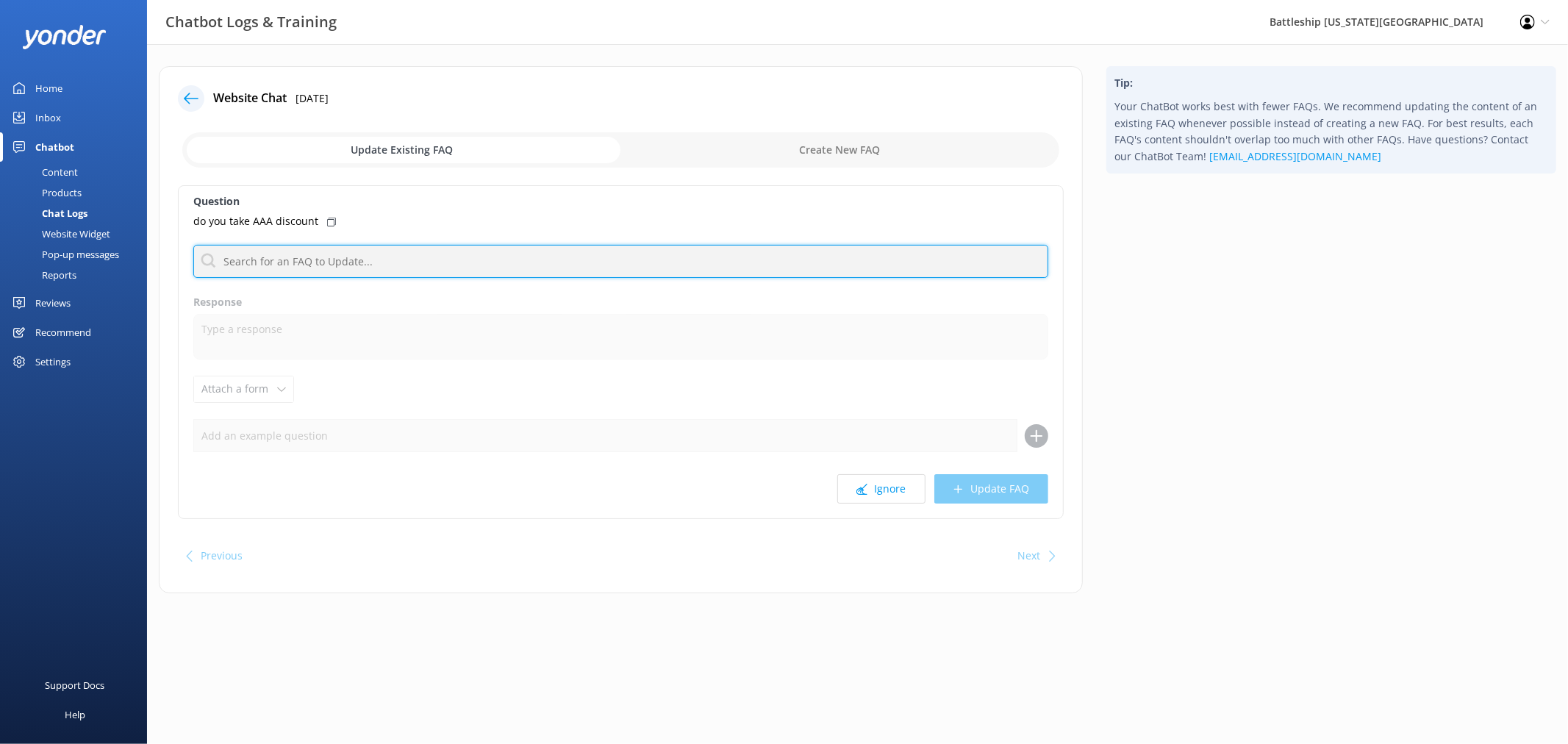
click at [290, 260] on input "text" at bounding box center [621, 261] width 855 height 33
type input "D"
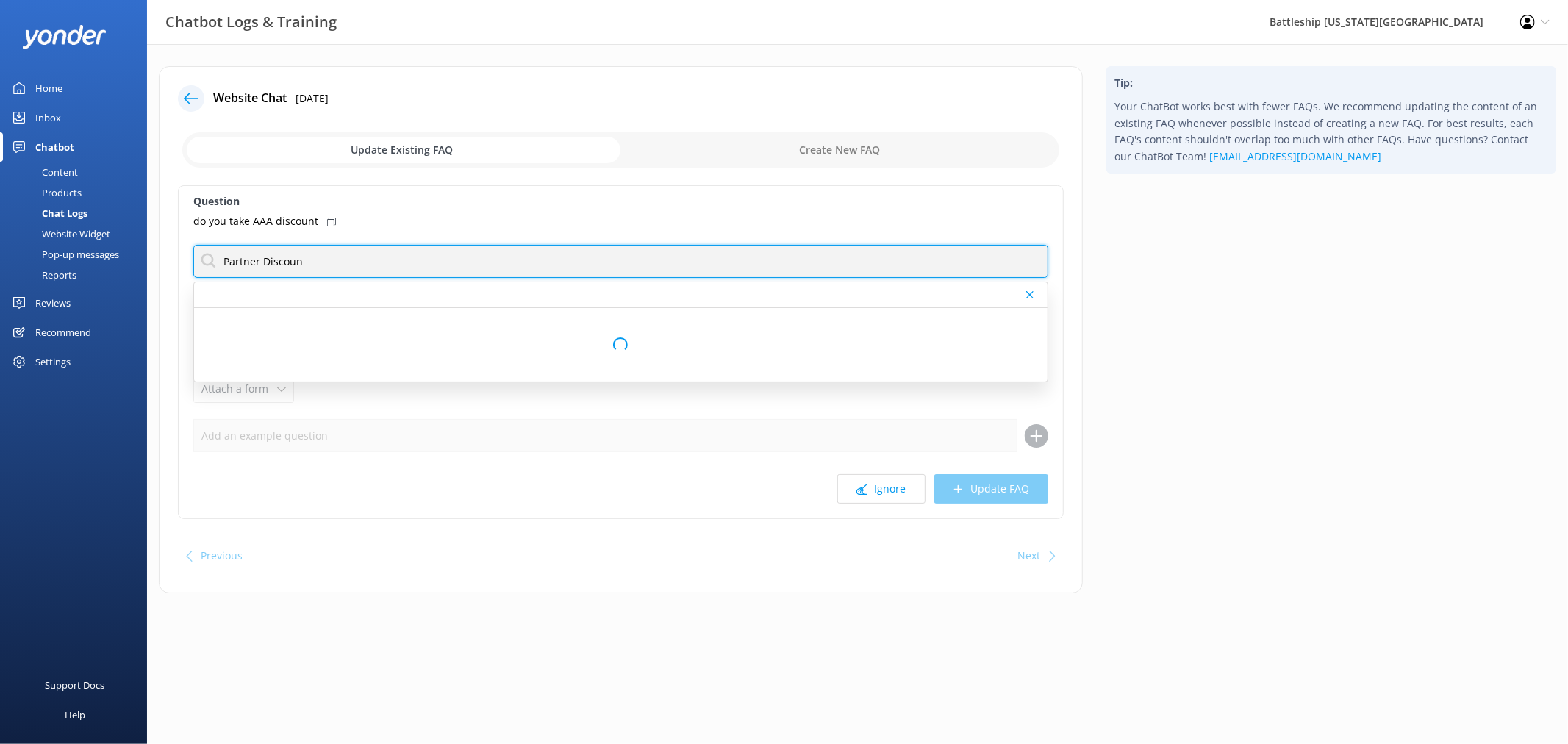
type input "Partner Discount"
click at [461, 273] on input "Partner Discount" at bounding box center [621, 261] width 855 height 33
click at [390, 259] on input "Partner Discount" at bounding box center [621, 261] width 855 height 33
drag, startPoint x: 399, startPoint y: 253, endPoint x: 225, endPoint y: 253, distance: 174.0
click at [225, 253] on input "Partner Discount" at bounding box center [621, 261] width 855 height 33
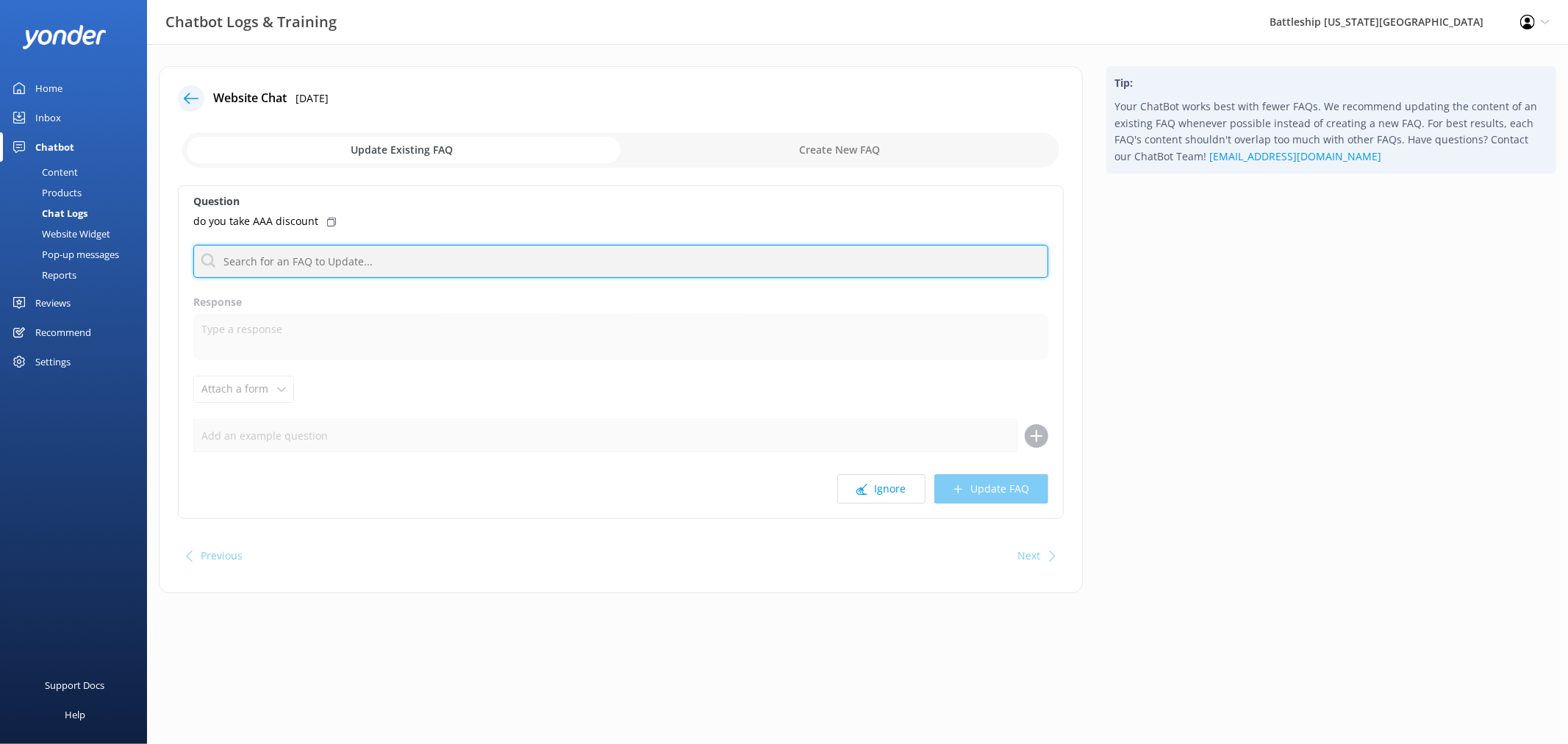
paste input "For details on any available partner discounts, please contact our ticketing of…"
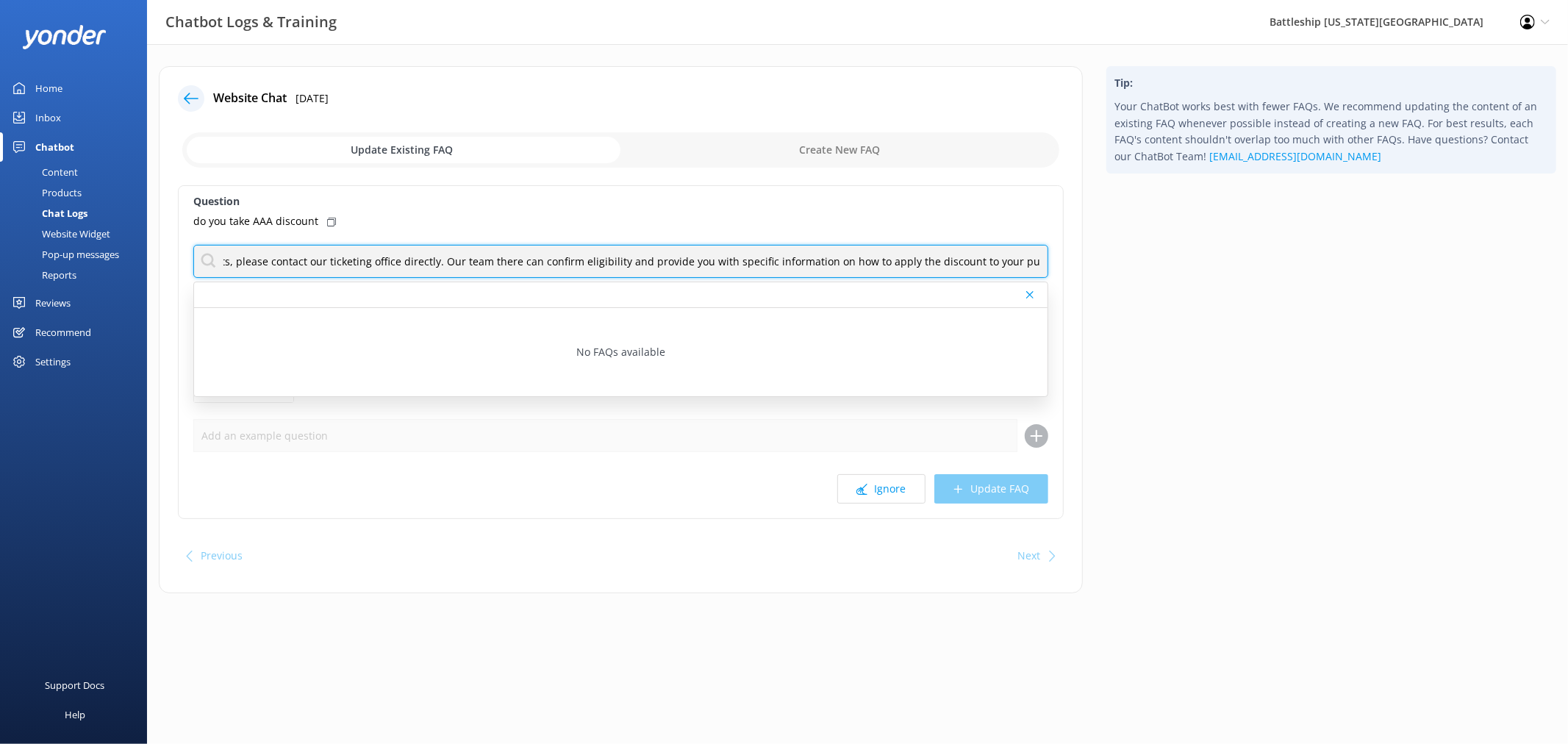
scroll to position [0, 222]
type input "For details on any available partner discounts, please contact our ticketing of…"
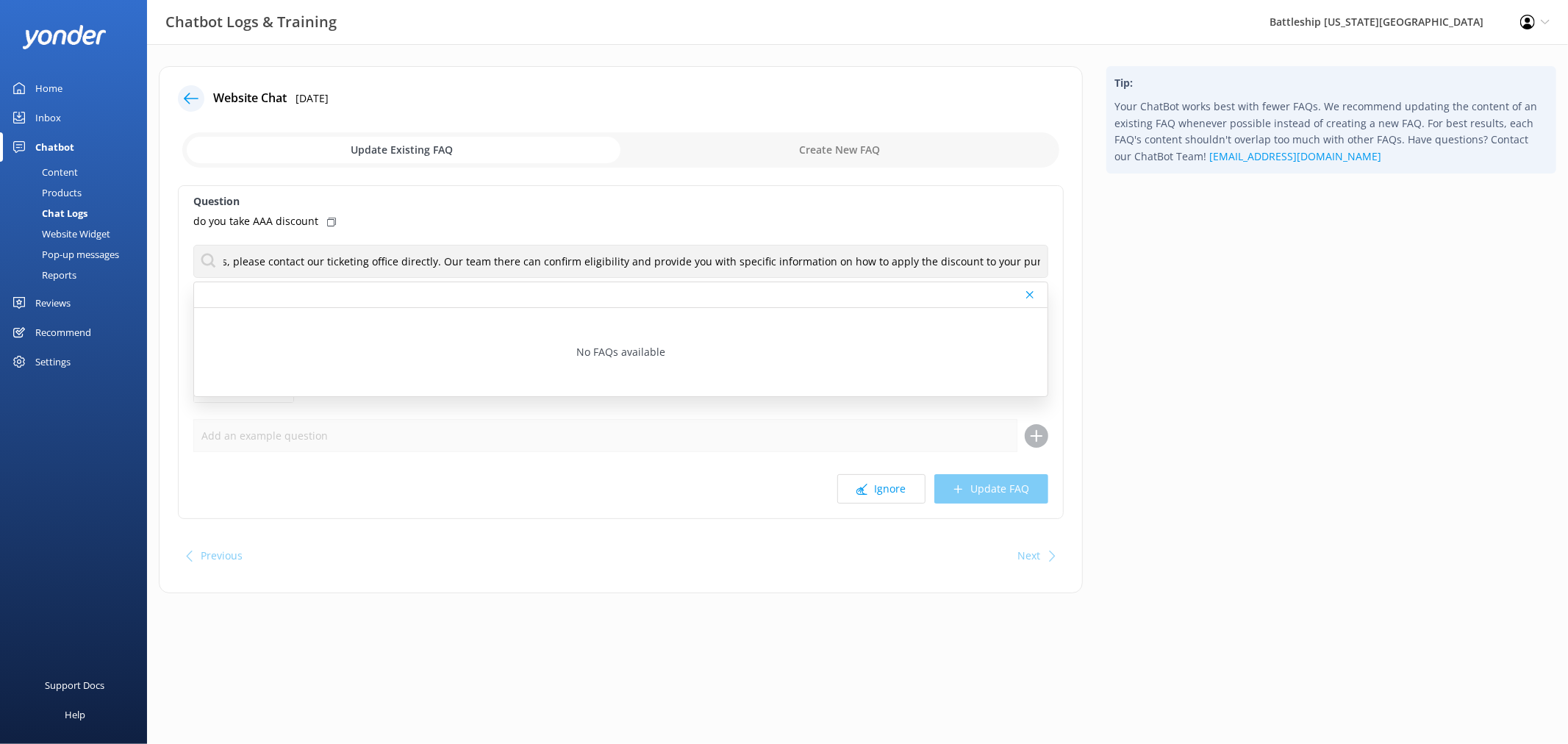
scroll to position [0, 0]
click at [856, 148] on input "checkbox" at bounding box center [621, 150] width 877 height 35
checkbox input "true"
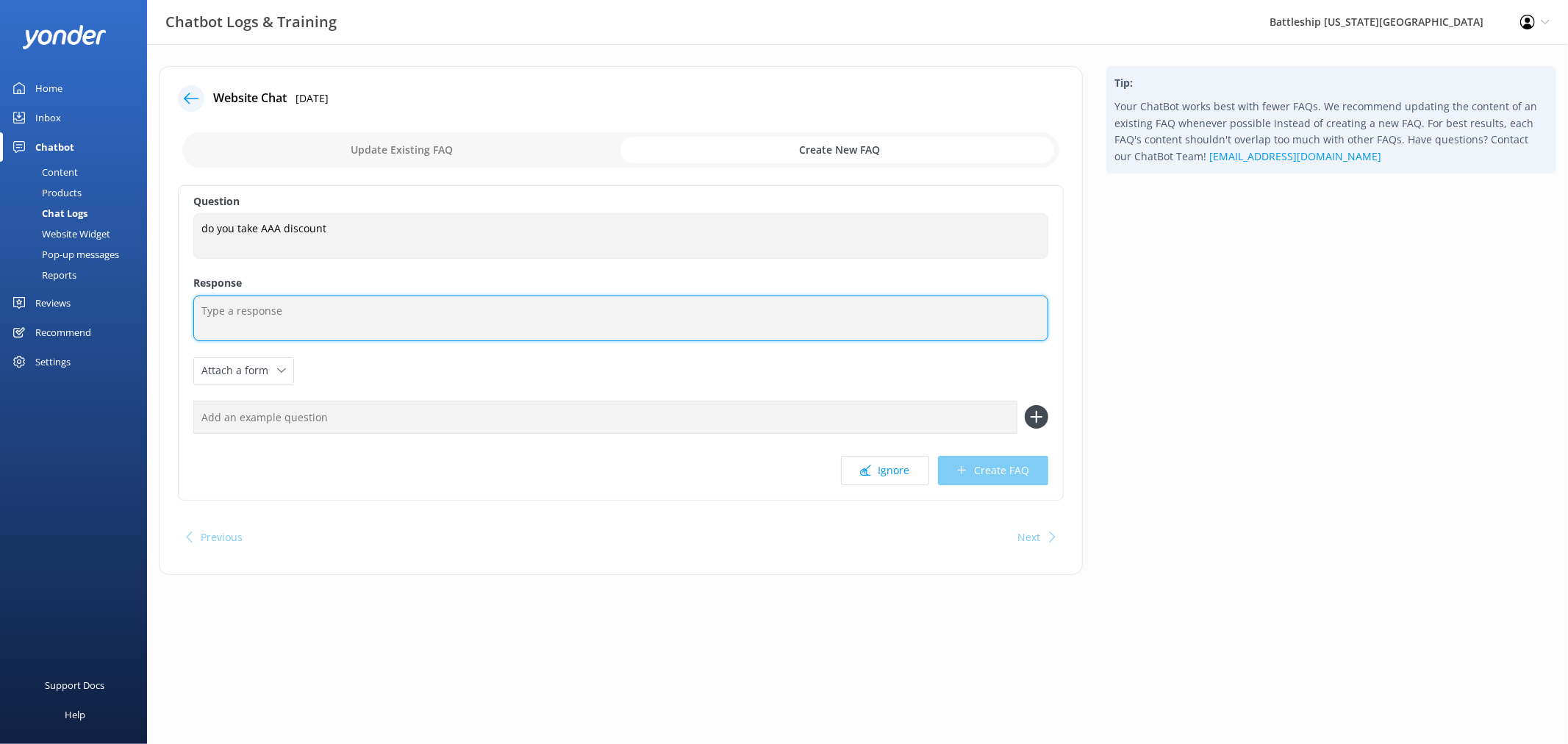
click at [272, 311] on textarea "To enrich screen reader interactions, please activate Accessibility in Grammarl…" at bounding box center [621, 318] width 855 height 45
paste textarea "For details on any available partner discounts, please contact our ticketing of…"
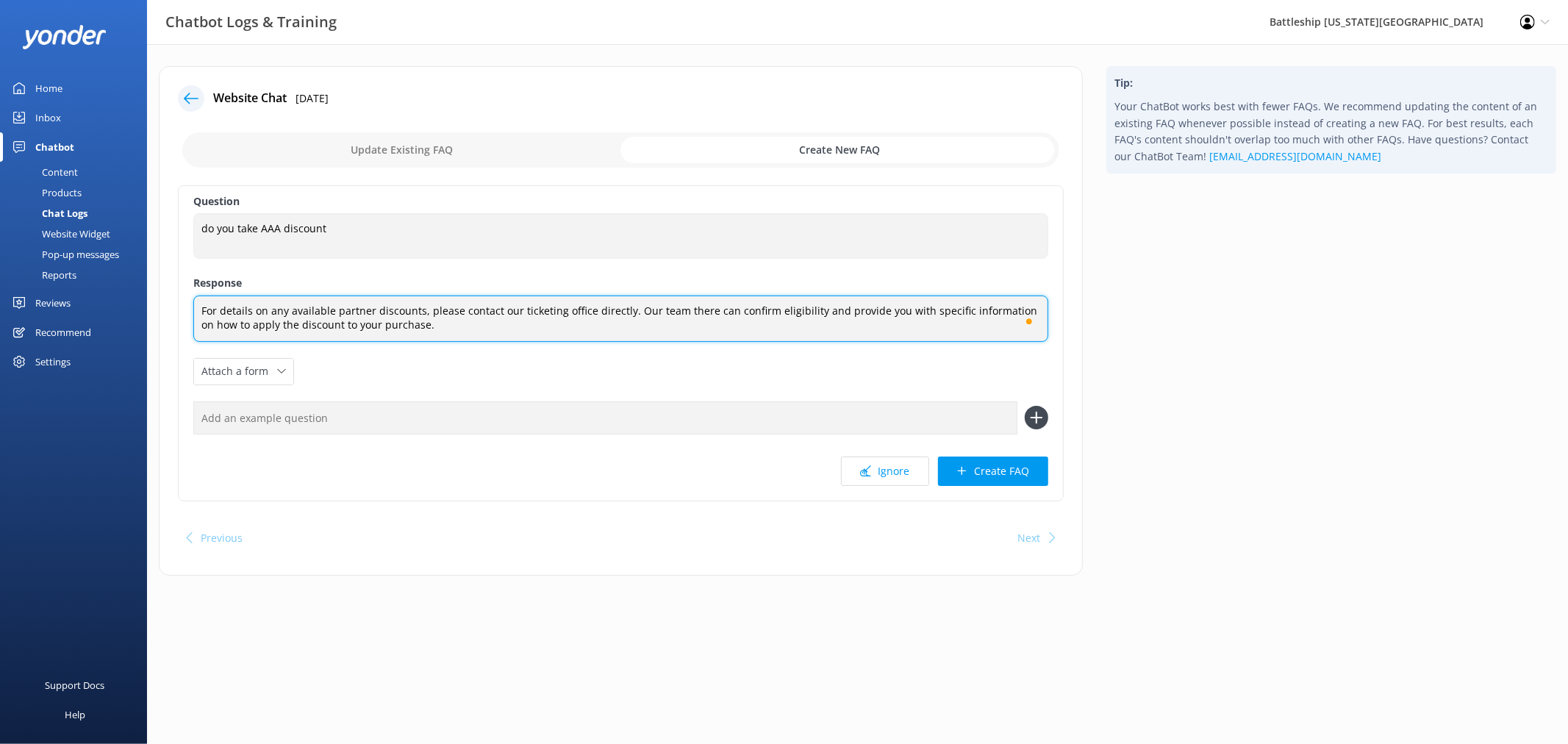
type textarea "For details on any available partner discounts, please contact our ticketing of…"
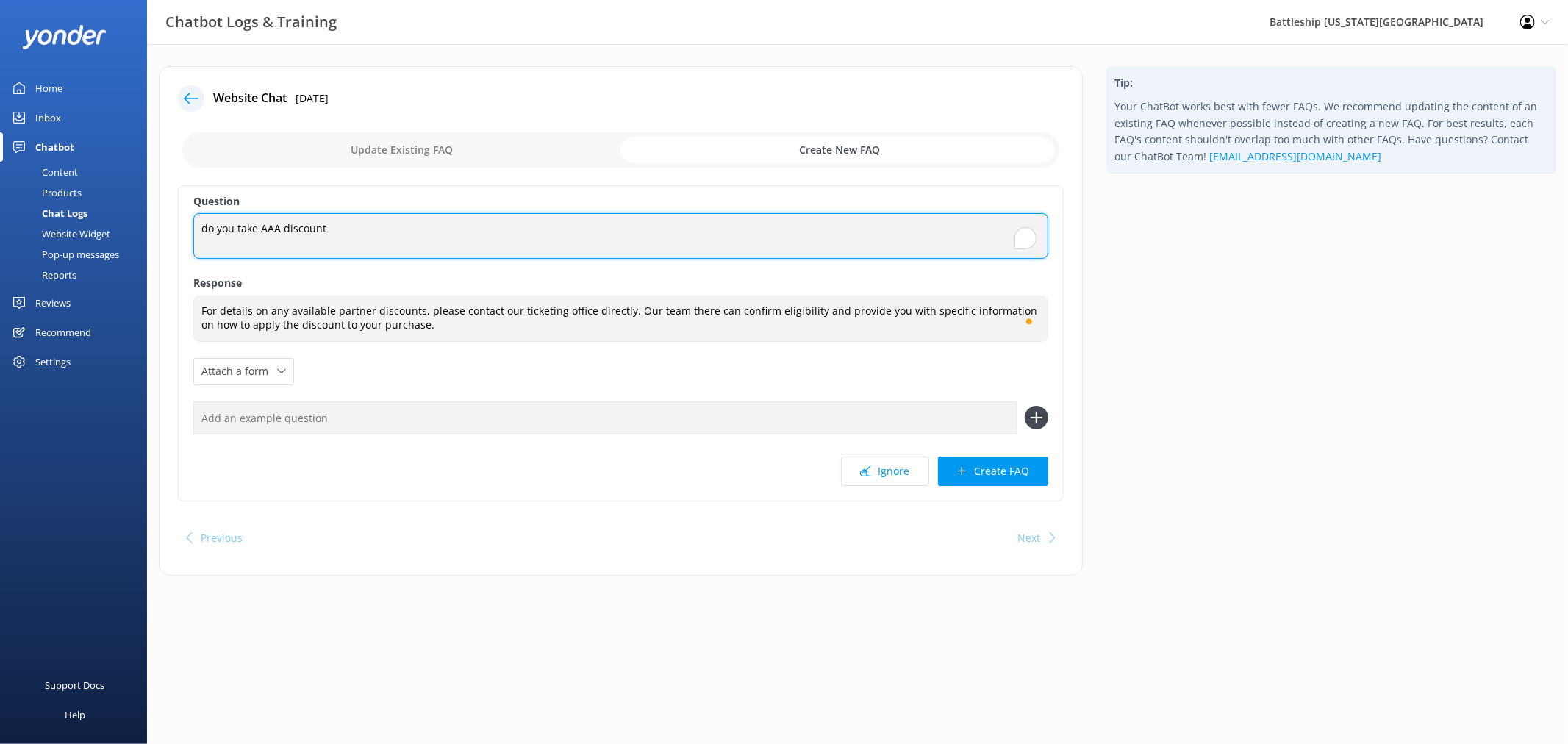
click at [347, 236] on textarea "do you take AAA discount" at bounding box center [621, 236] width 855 height 45
drag, startPoint x: 236, startPoint y: 232, endPoint x: 192, endPoint y: 232, distance: 44.0
click at [192, 232] on div "Question do you take AAA discount do you take AAA discount Response For details…" at bounding box center [621, 343] width 886 height 316
type textarea "AAA discount?"
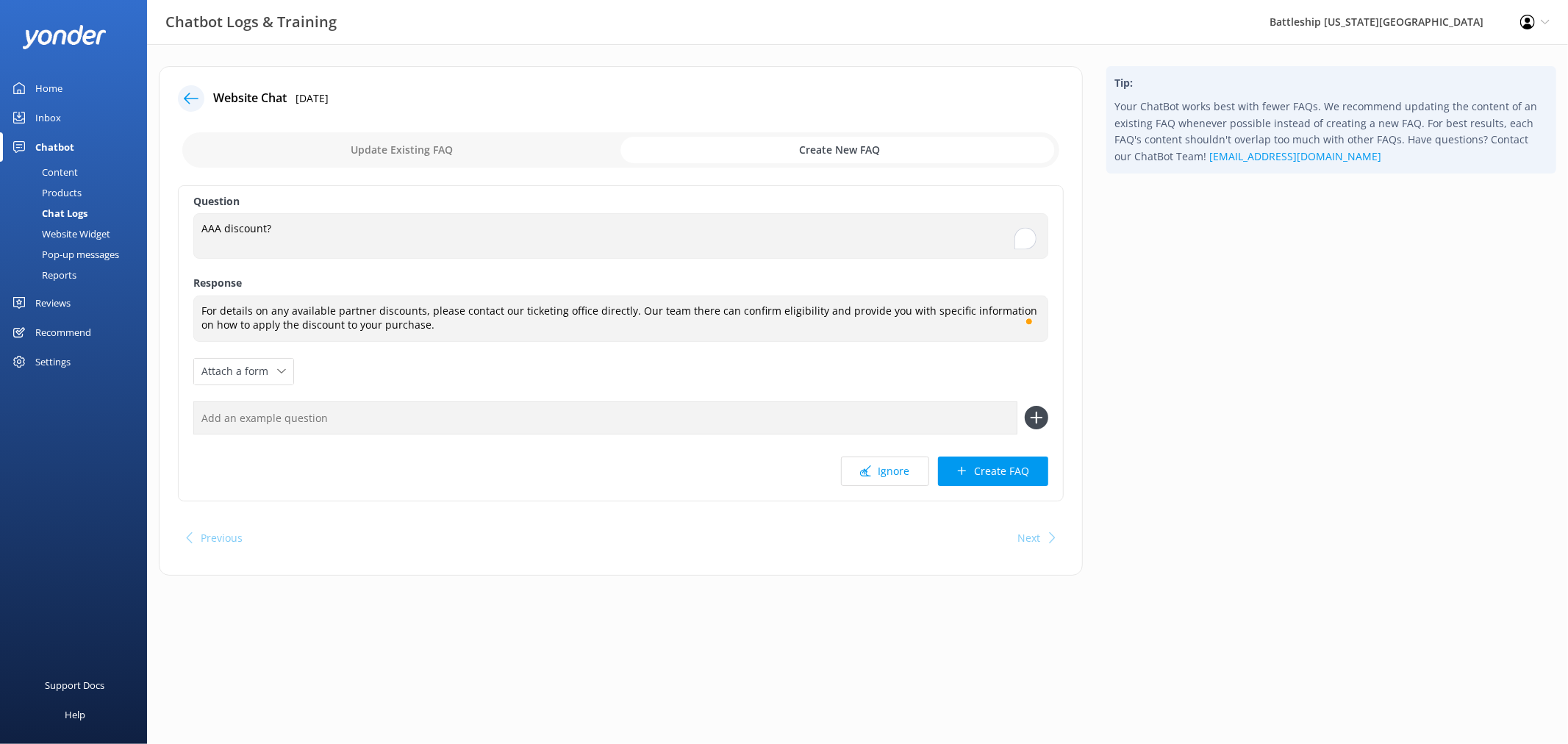
click at [1033, 418] on use at bounding box center [1036, 418] width 13 height 13
click at [582, 418] on input "text" at bounding box center [606, 418] width 824 height 33
type input "Partner Discount?"
click at [1033, 468] on button "Create FAQ" at bounding box center [993, 471] width 110 height 29
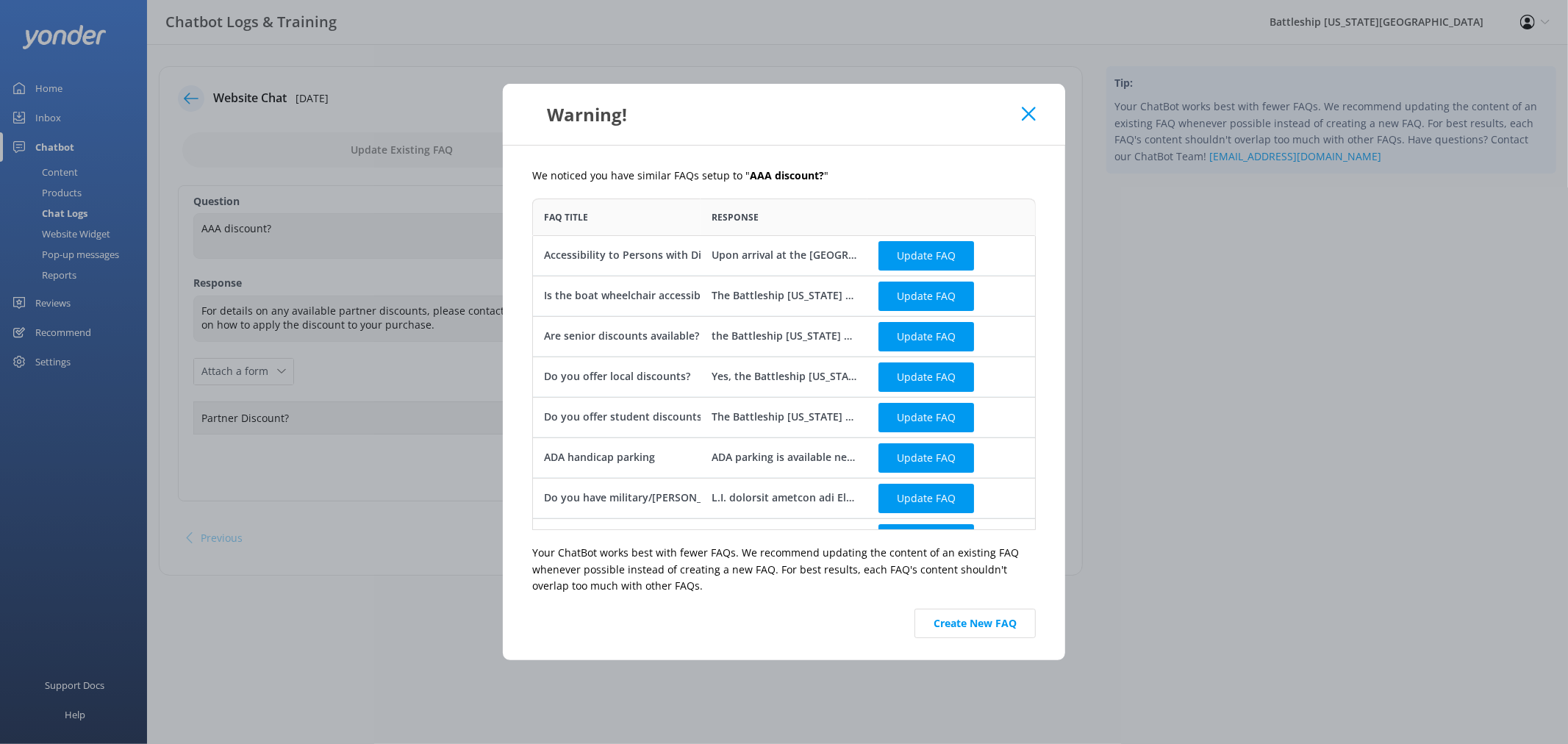
click at [55, 119] on div "Chatbot Logs & Training Battleship [US_STATE] Memorial Profile Settings Logout …" at bounding box center [784, 332] width 1568 height 576
click at [1030, 106] on icon at bounding box center [1029, 114] width 14 height 15
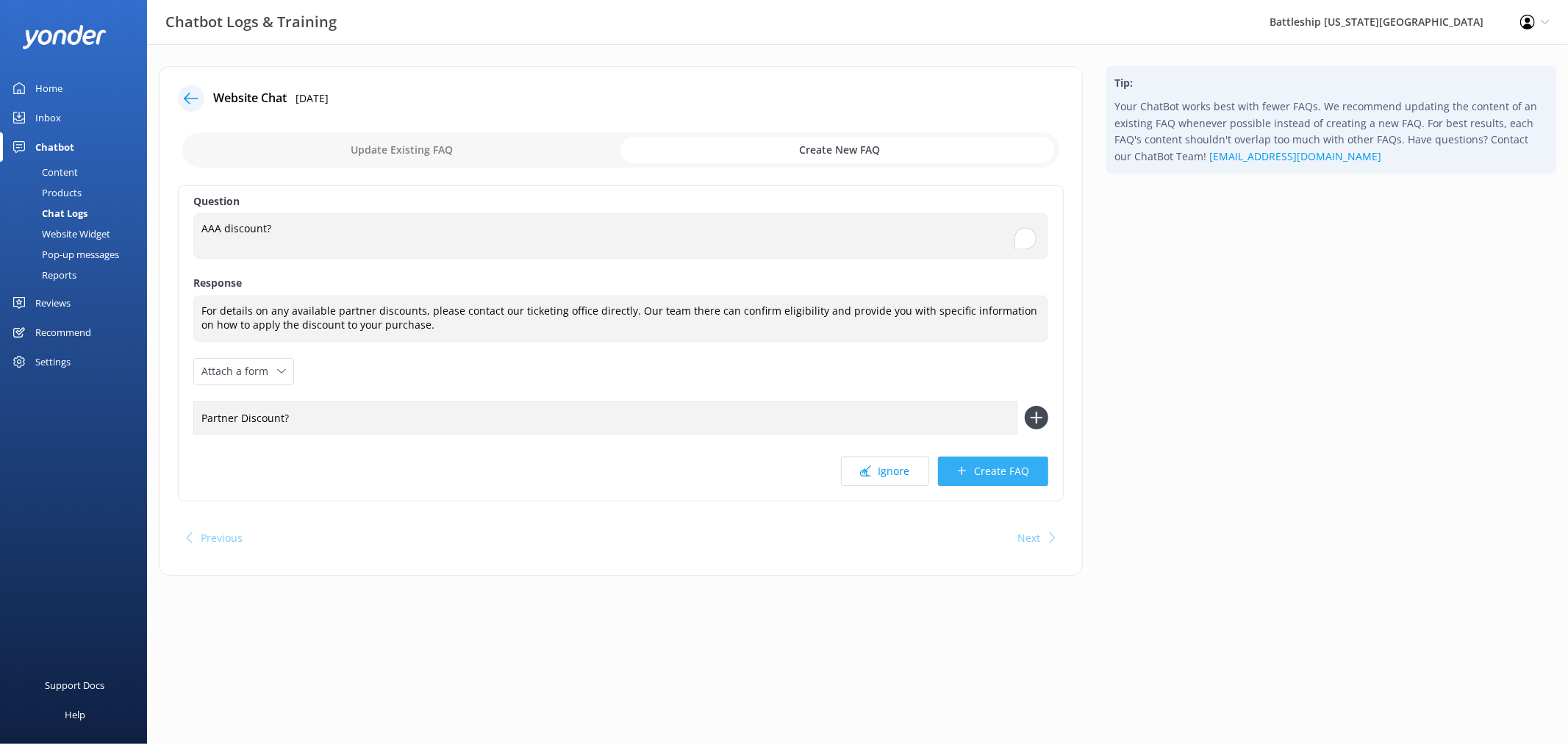
click at [997, 473] on button "Create FAQ" at bounding box center [993, 471] width 110 height 29
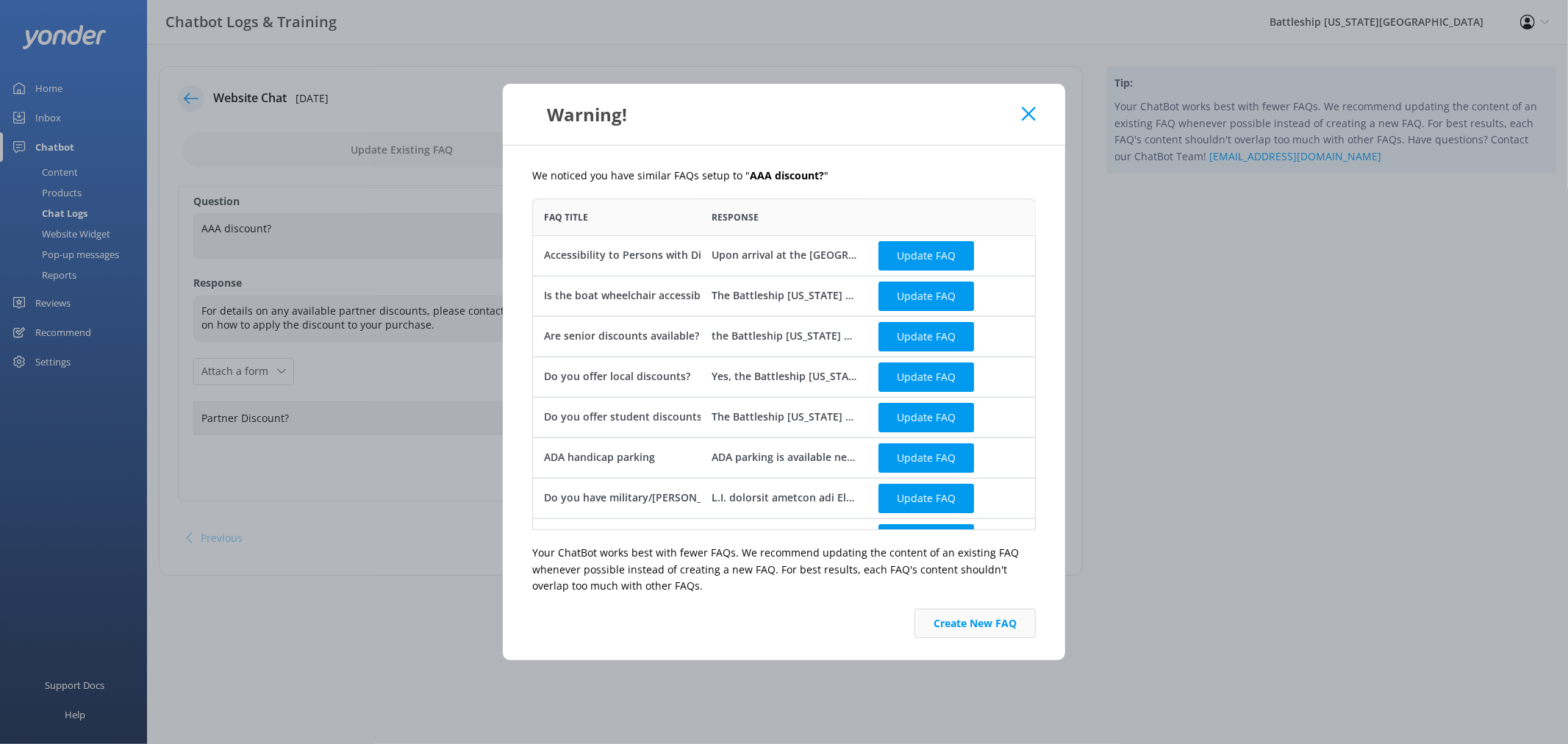
click at [976, 627] on button "Create New FAQ" at bounding box center [975, 623] width 121 height 29
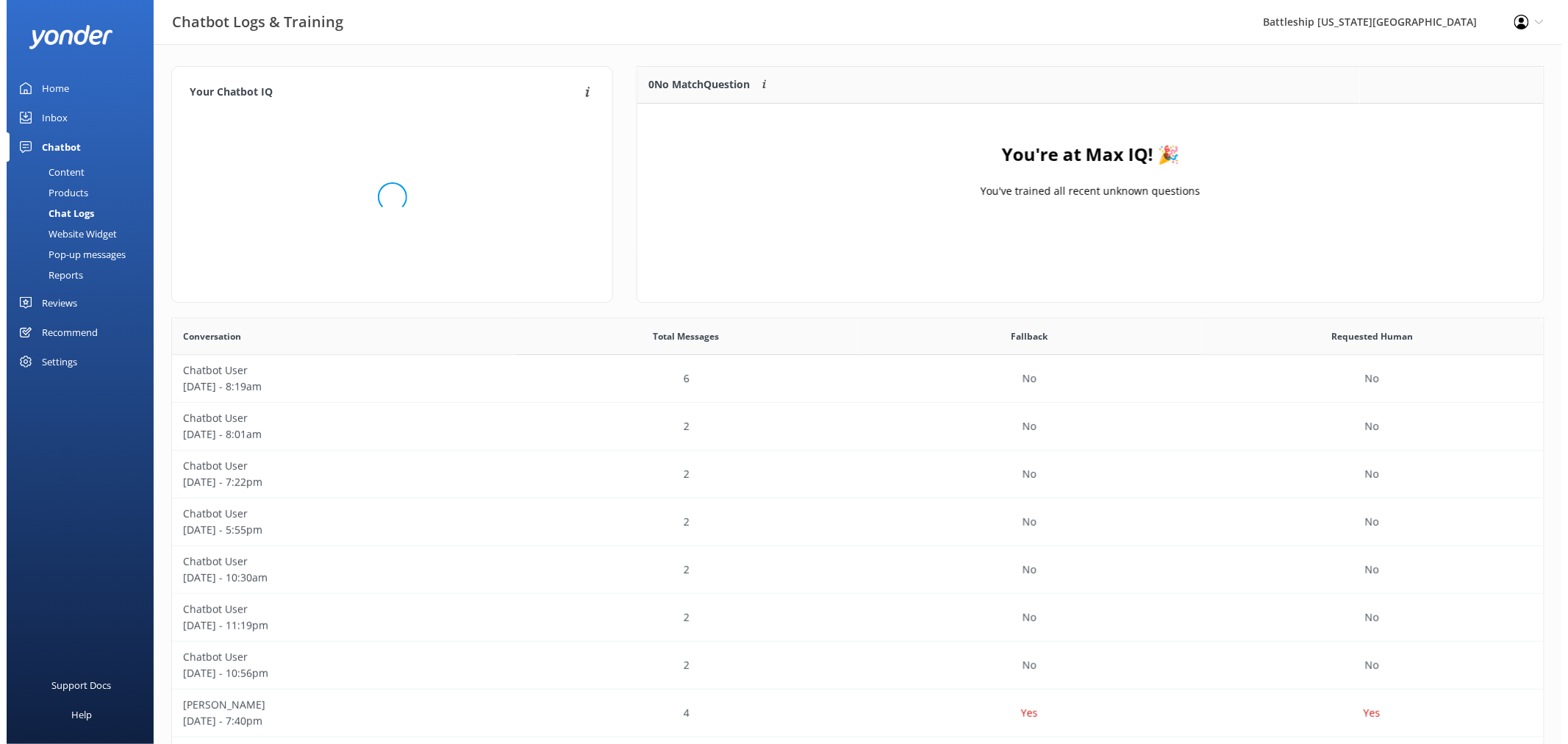
scroll to position [172, 893]
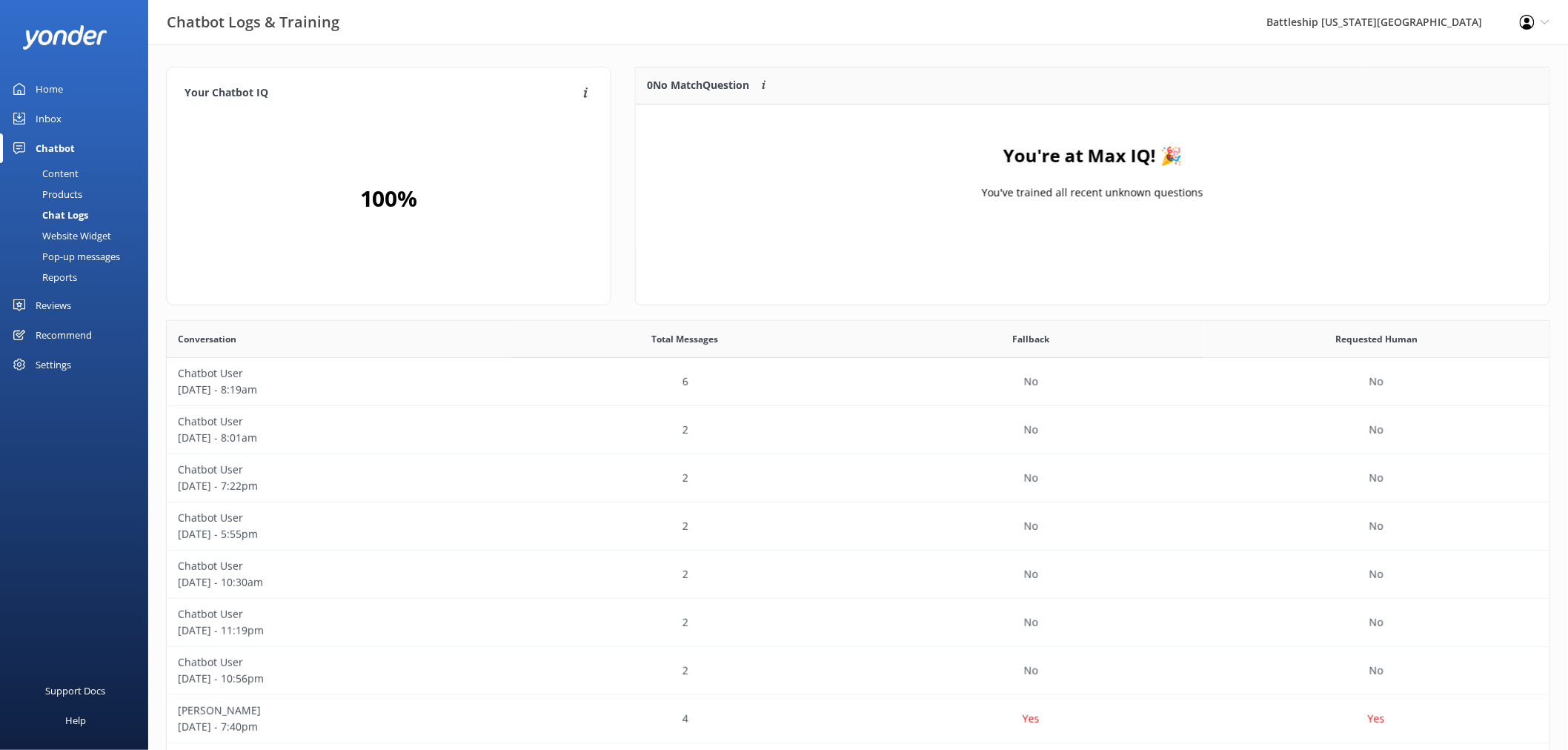
click at [38, 120] on div "Inbox" at bounding box center [48, 118] width 26 height 30
